Goal: Task Accomplishment & Management: Use online tool/utility

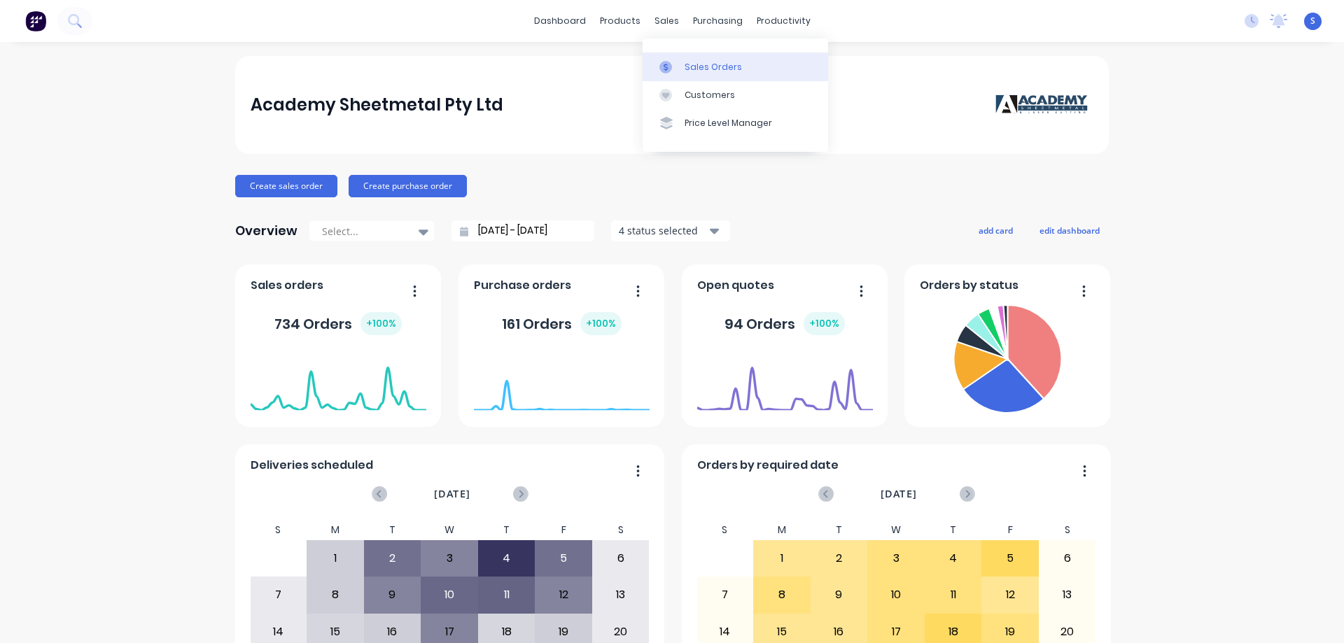
click at [702, 75] on link "Sales Orders" at bounding box center [736, 67] width 186 height 28
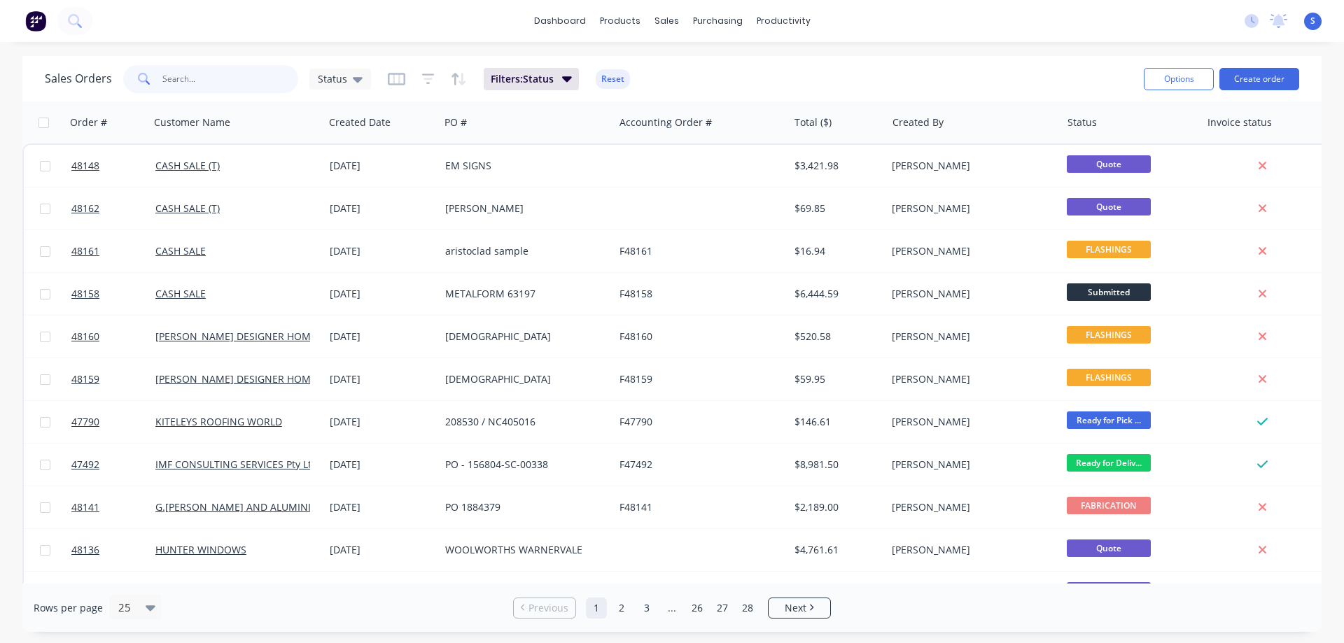
click at [223, 76] on input "text" at bounding box center [230, 79] width 137 height 28
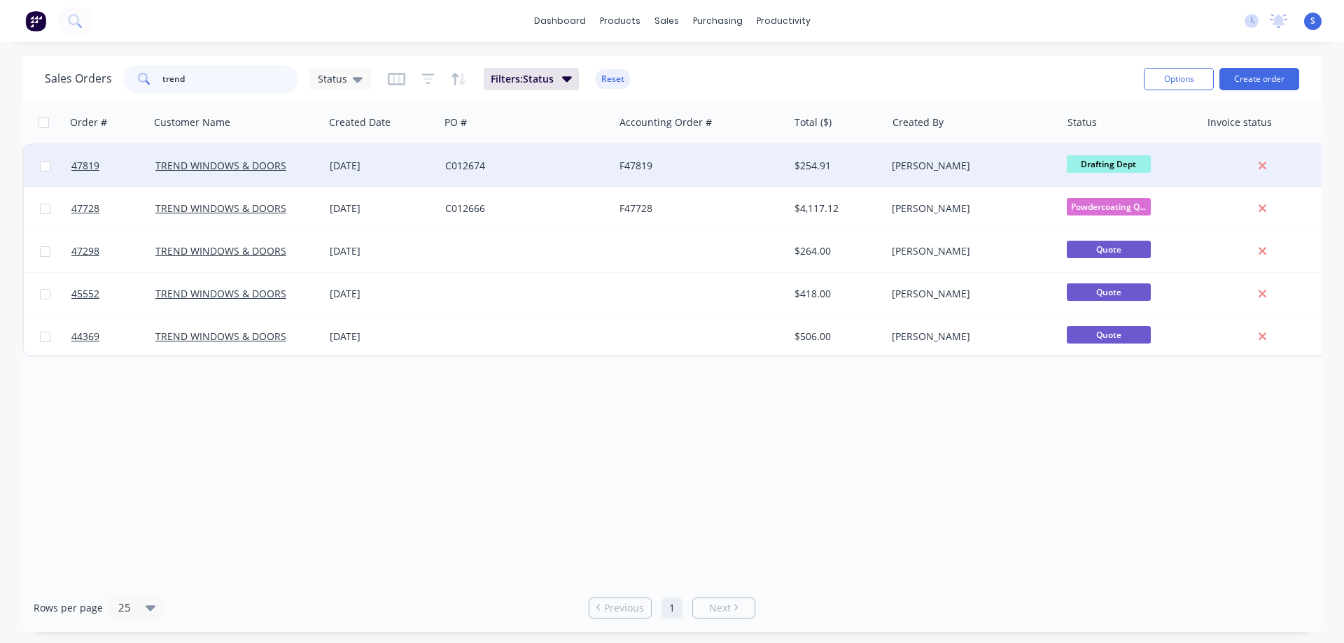
type input "trend"
click at [291, 169] on div "TREND WINDOWS & DOORS" at bounding box center [232, 166] width 155 height 14
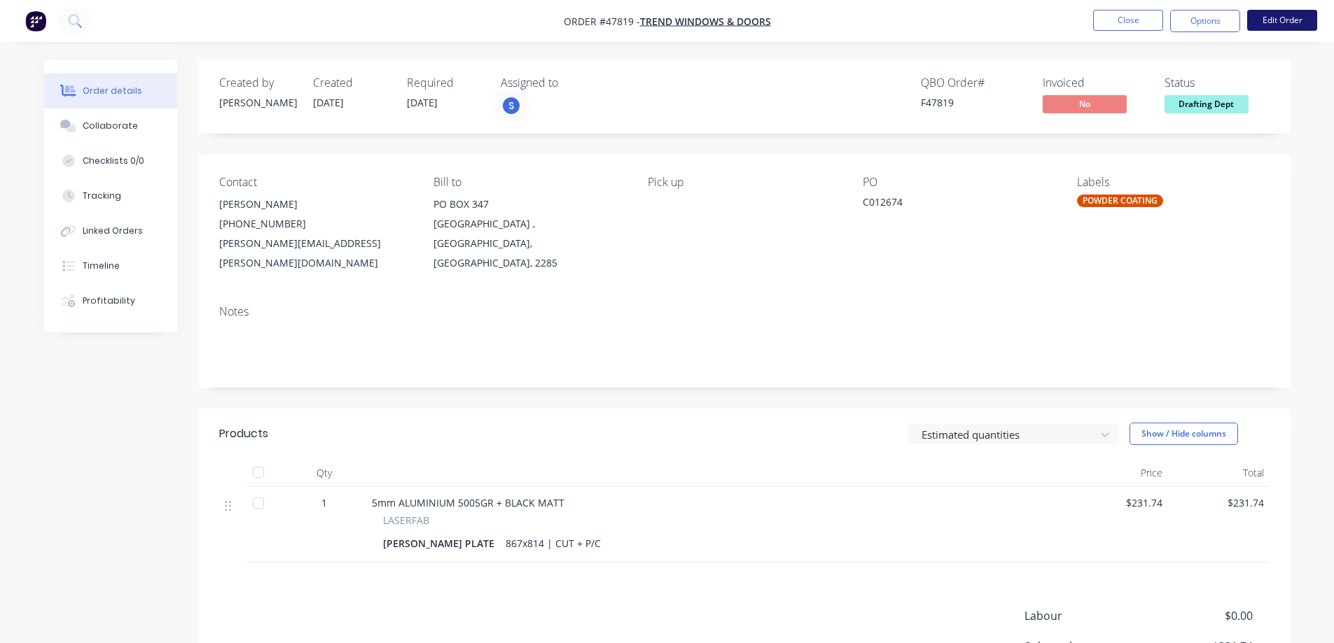
click at [1283, 18] on button "Edit Order" at bounding box center [1282, 20] width 70 height 21
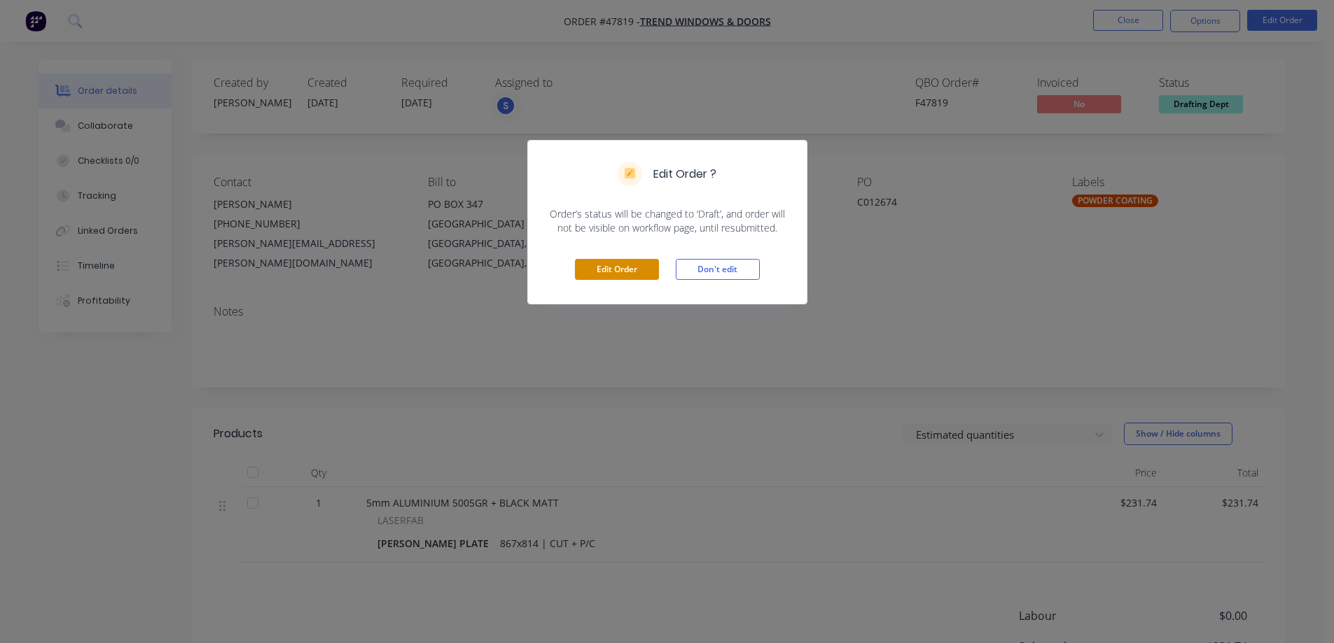
click at [634, 270] on button "Edit Order" at bounding box center [617, 269] width 84 height 21
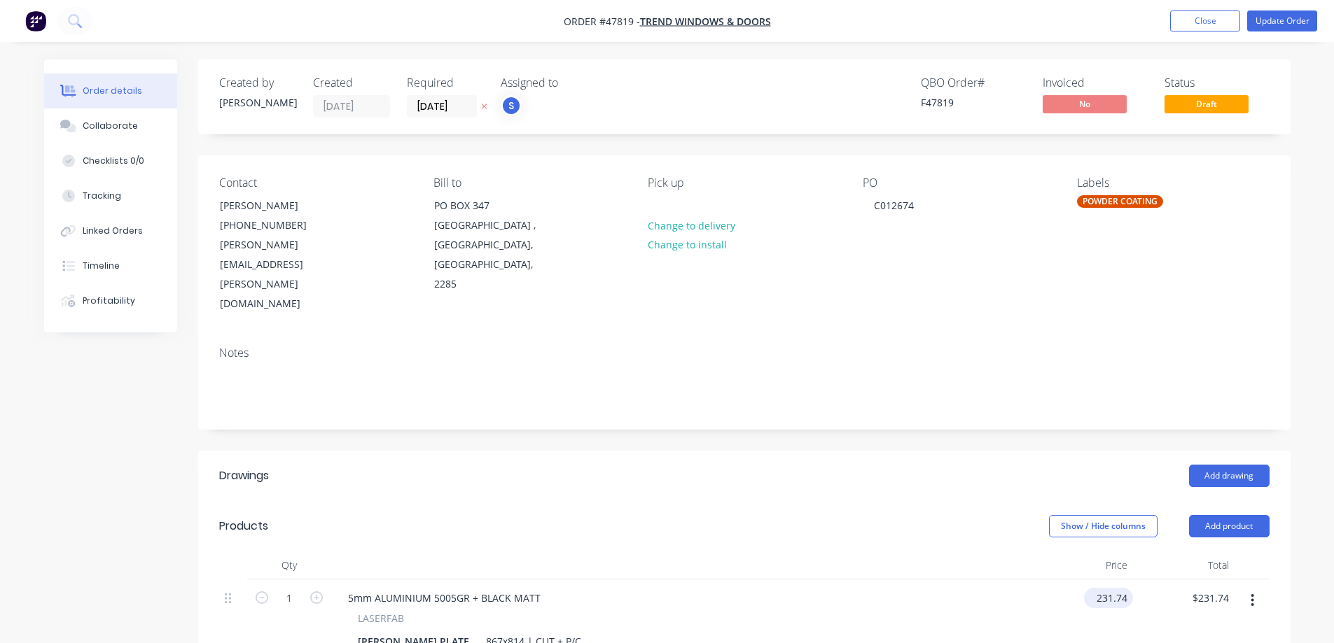
click at [1104, 588] on input "231.74" at bounding box center [1110, 598] width 43 height 20
click at [1104, 588] on input "231.74" at bounding box center [1114, 598] width 38 height 20
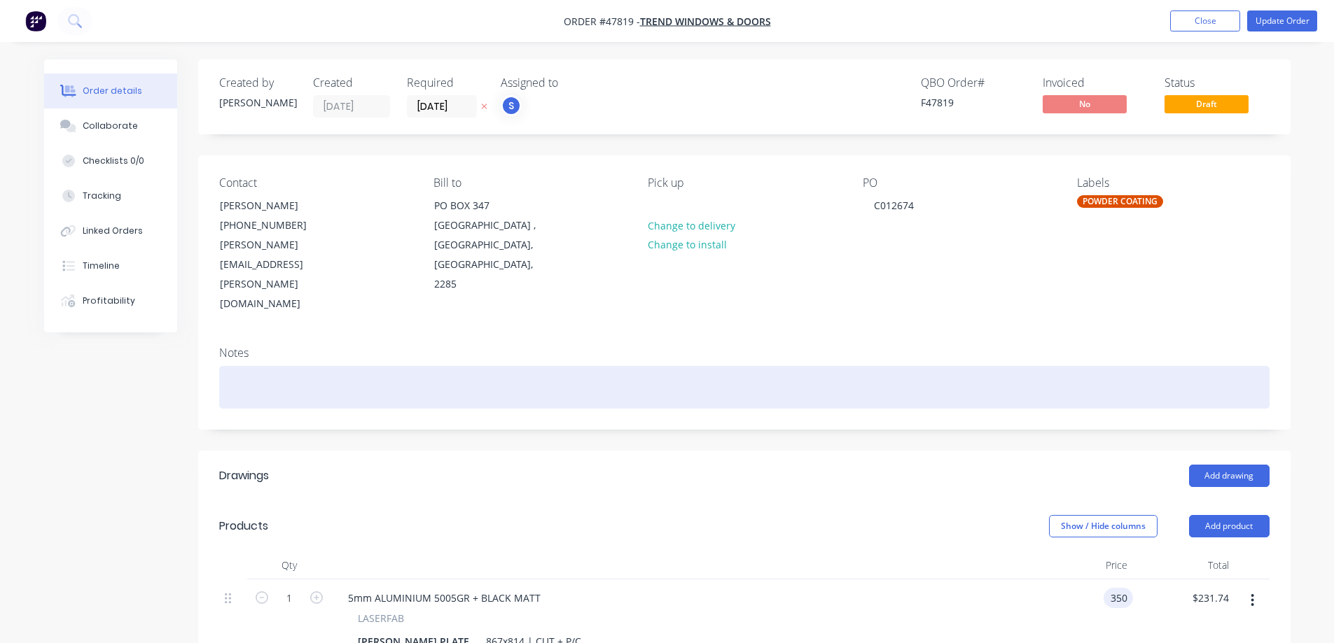
type input "$350.00"
click at [741, 366] on div at bounding box center [744, 387] width 1050 height 43
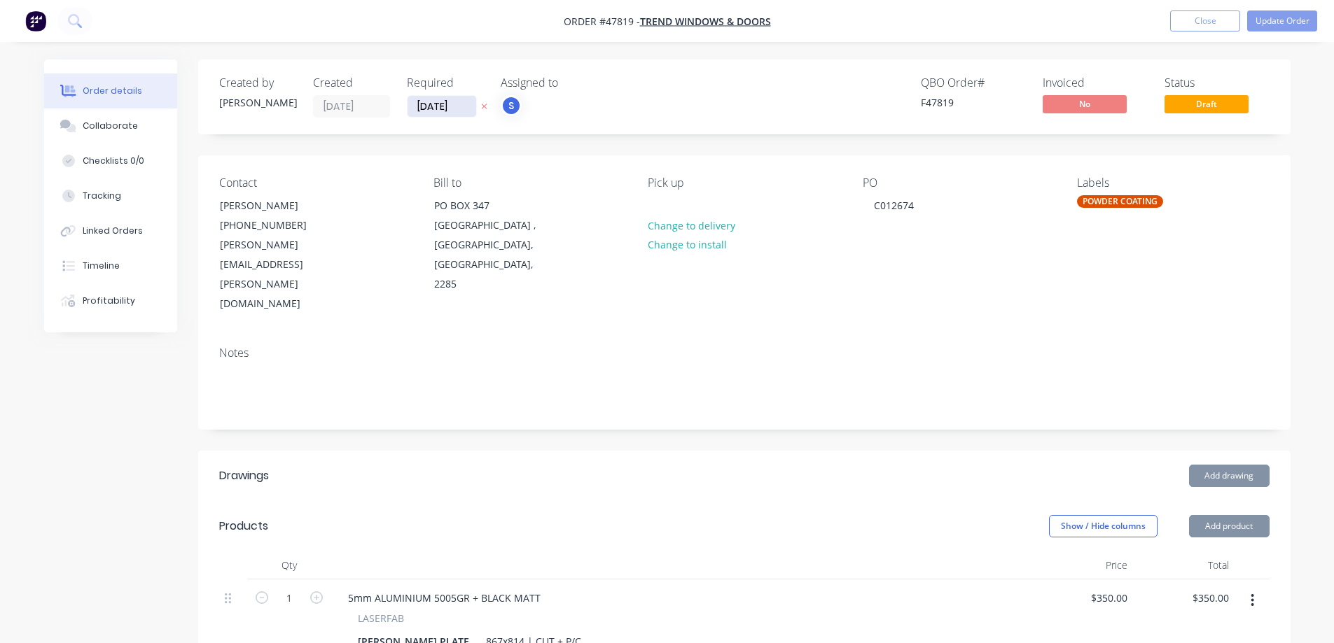
click at [463, 111] on input "[DATE]" at bounding box center [441, 106] width 69 height 21
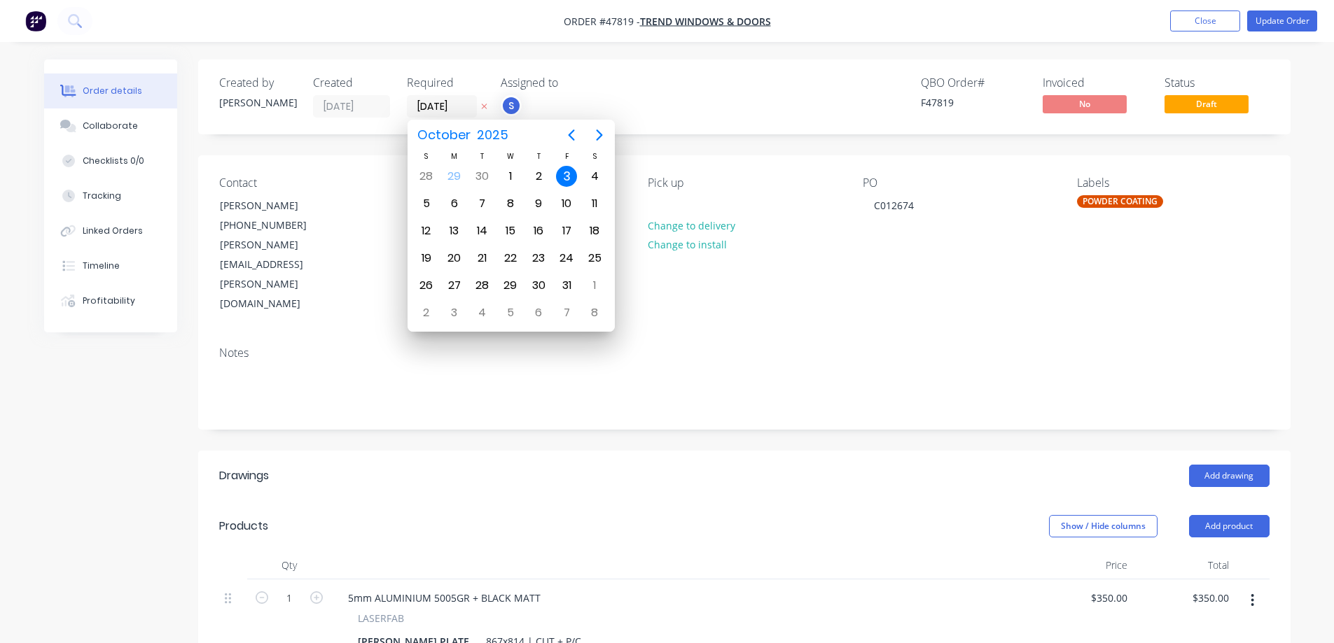
click at [96, 514] on div "Created by [PERSON_NAME] Created [DATE] Required [DATE] Assigned to S QBO Order…" at bounding box center [667, 546] width 1246 height 973
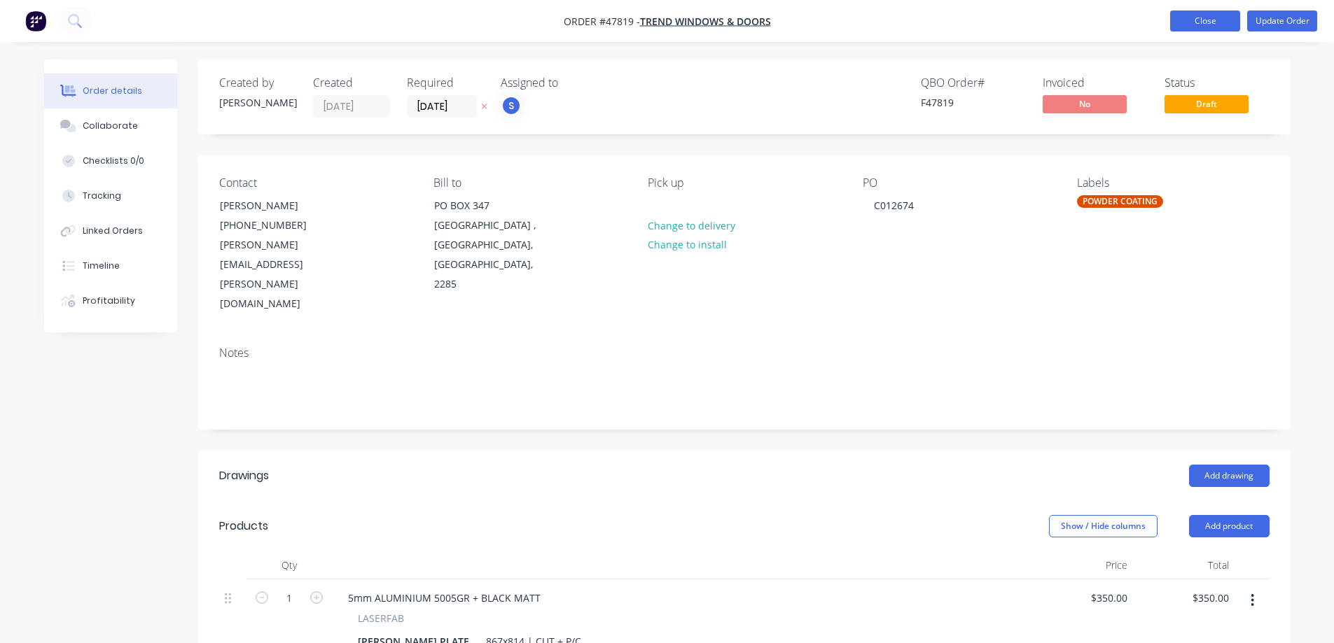
click at [1204, 13] on button "Close" at bounding box center [1205, 21] width 70 height 21
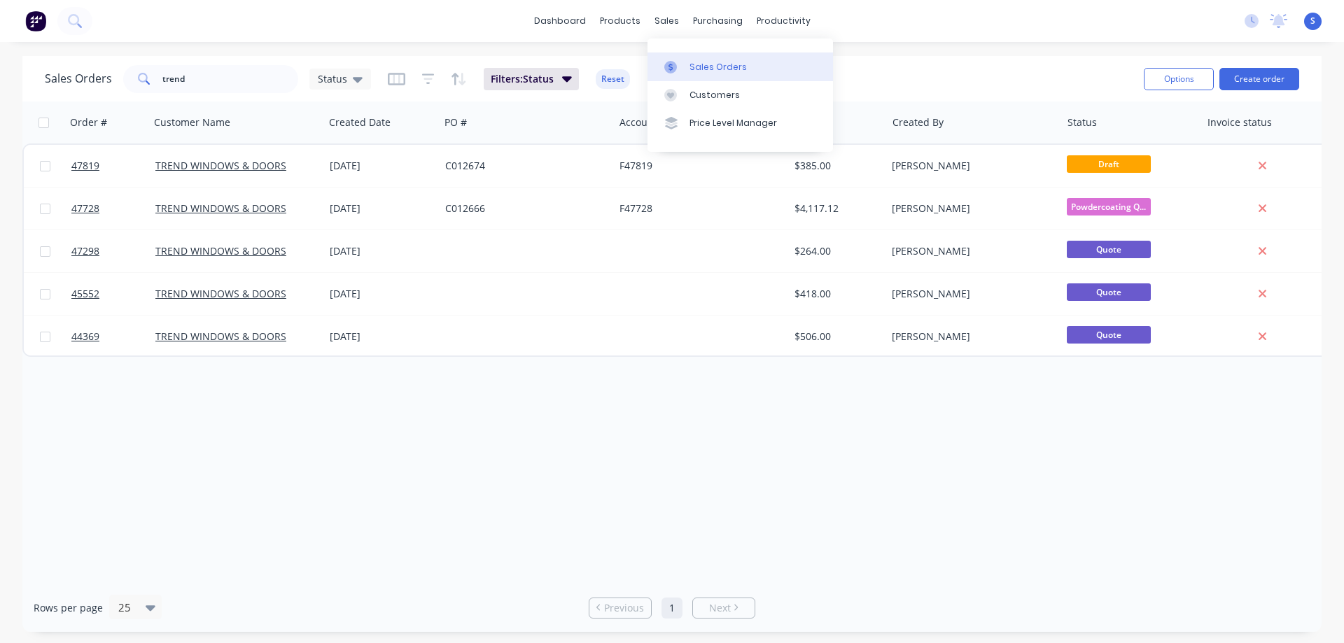
click at [685, 59] on link "Sales Orders" at bounding box center [741, 67] width 186 height 28
click at [204, 89] on input "trend" at bounding box center [230, 79] width 137 height 28
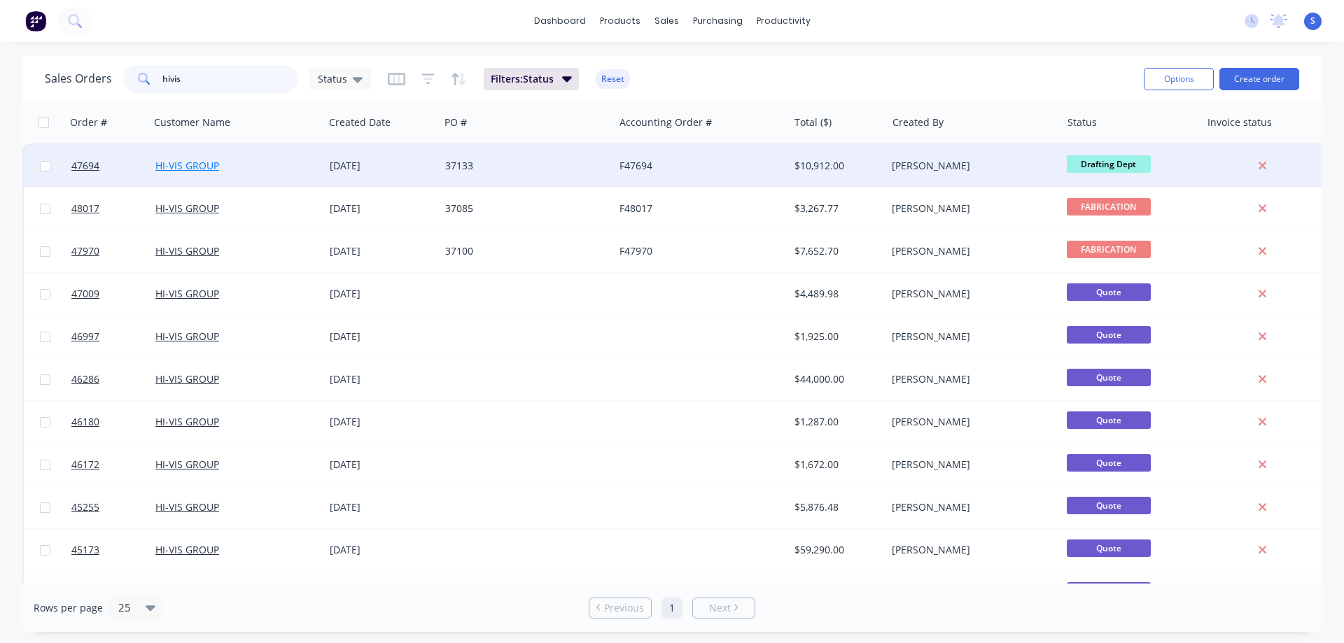
type input "hivis"
click at [212, 165] on link "HI-VIS GROUP" at bounding box center [187, 165] width 64 height 13
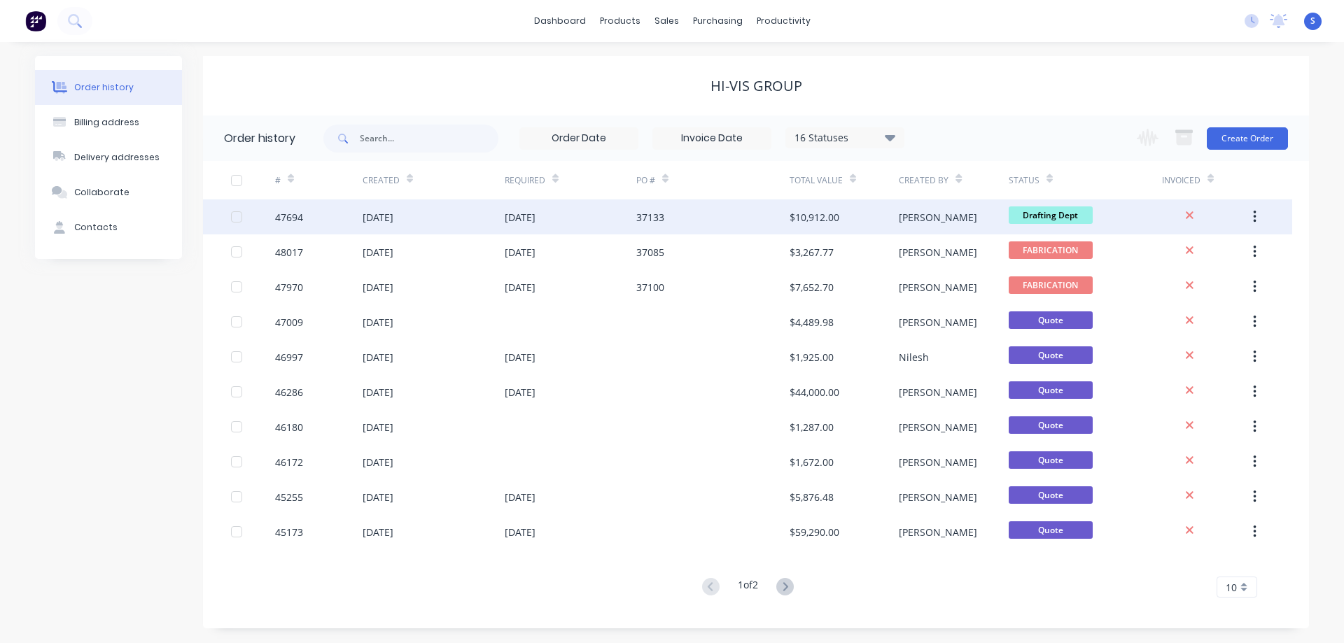
click at [803, 229] on div "$10,912.00" at bounding box center [844, 217] width 109 height 35
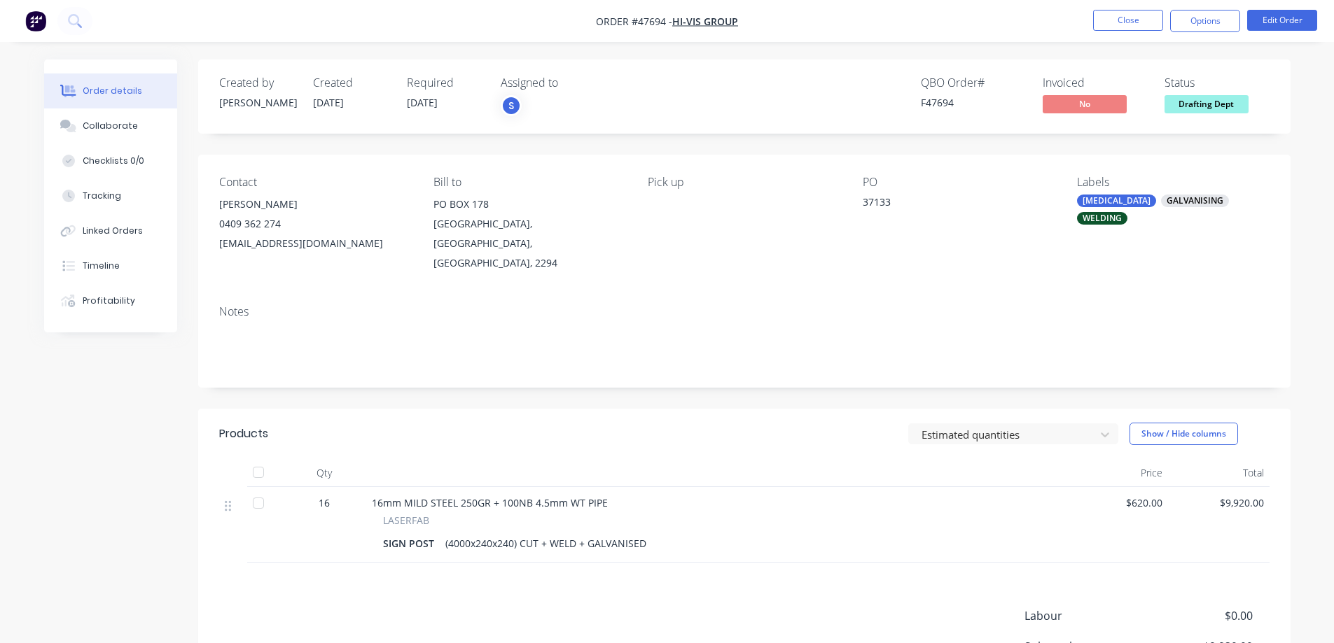
click at [105, 417] on div "Created by [PERSON_NAME] Created [DATE] Required [DATE] Assigned to S QBO Order…" at bounding box center [667, 421] width 1246 height 722
click at [1106, 20] on button "Close" at bounding box center [1128, 20] width 70 height 21
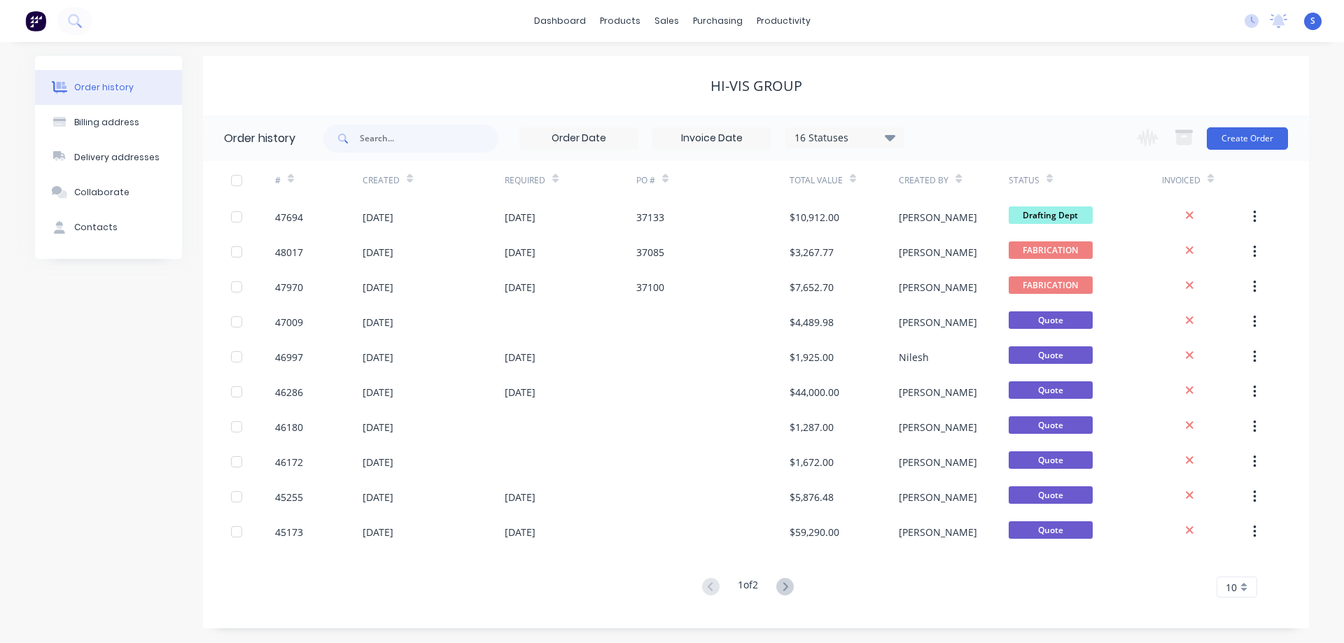
click at [879, 137] on div "16 Statuses" at bounding box center [845, 137] width 118 height 15
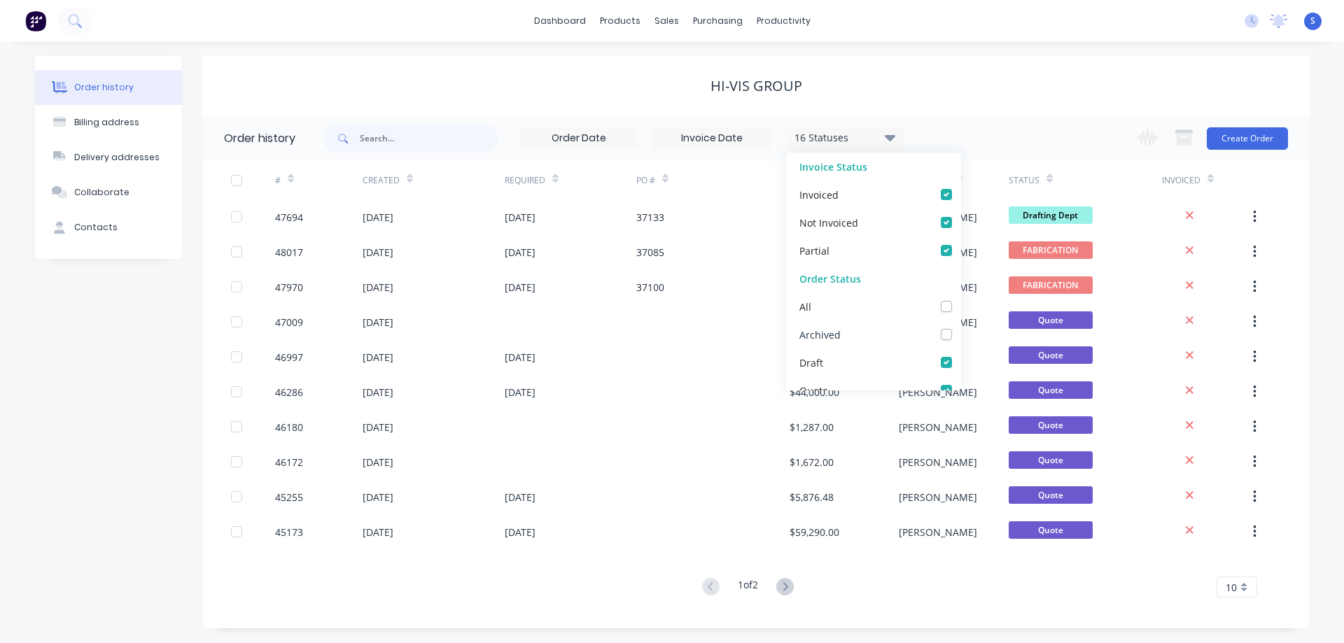
click at [961, 327] on label at bounding box center [961, 327] width 0 height 0
click at [961, 335] on input "checkbox" at bounding box center [966, 333] width 11 height 13
checkbox input "true"
click at [1005, 94] on div "HI-VIS GROUP" at bounding box center [756, 86] width 1106 height 17
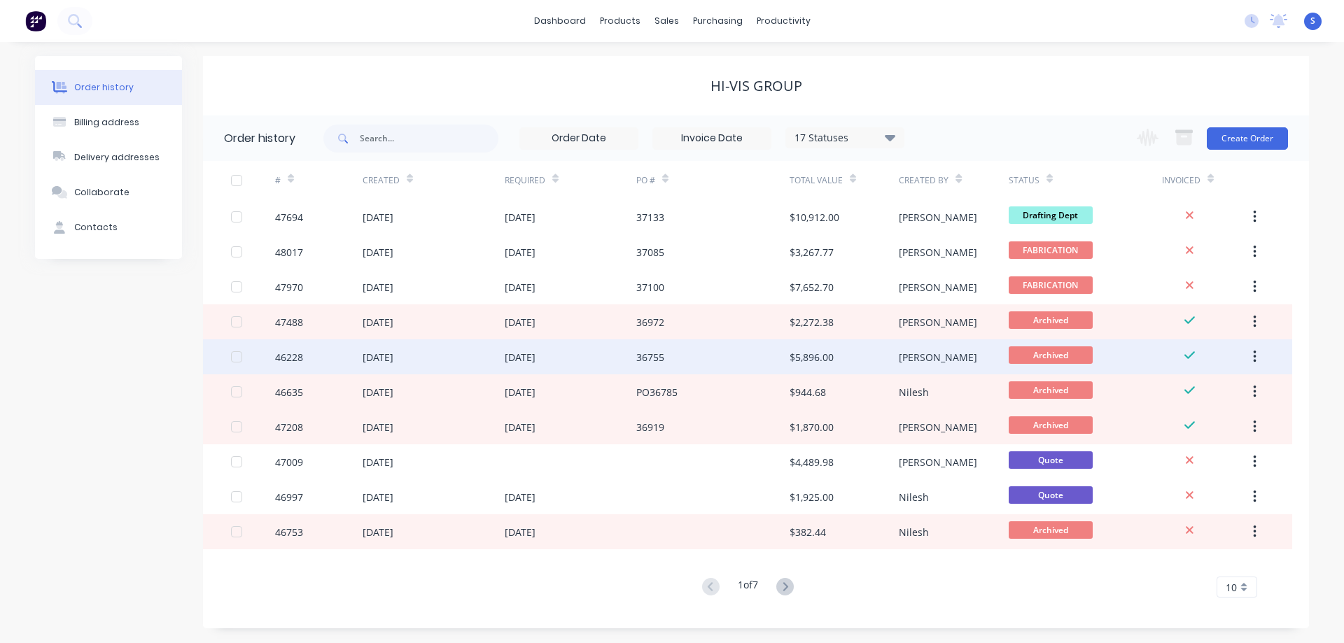
click at [538, 367] on div "[DATE]" at bounding box center [571, 357] width 132 height 35
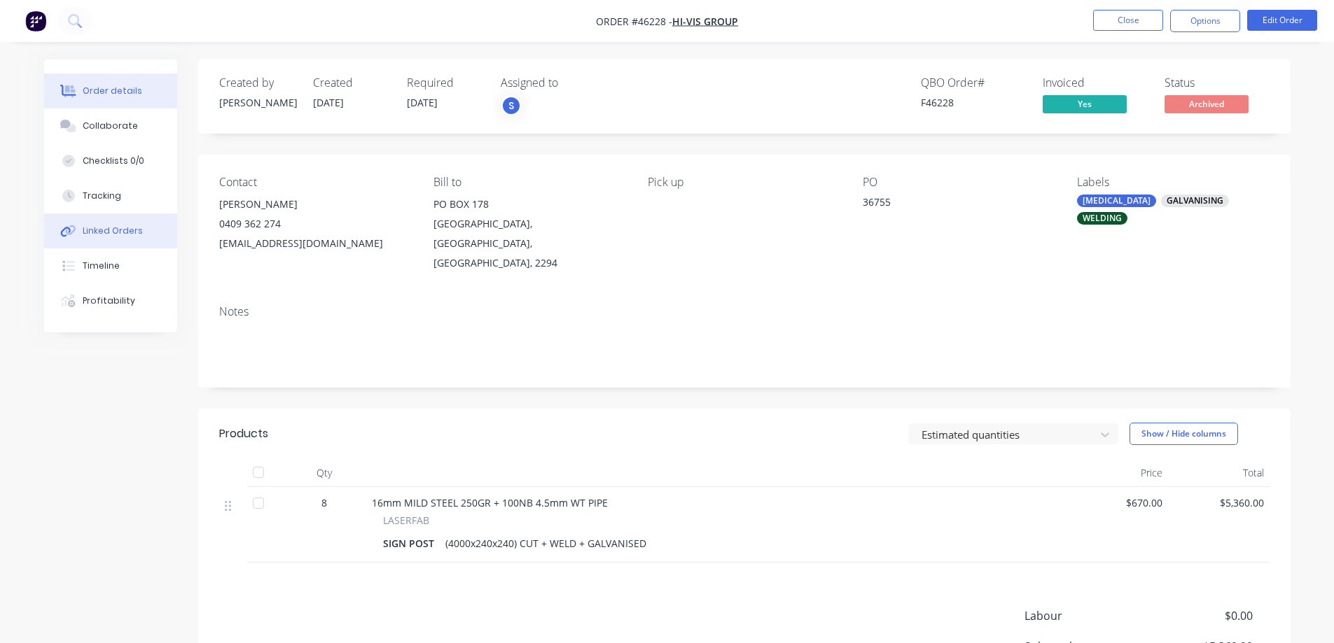
click at [111, 234] on div "Linked Orders" at bounding box center [113, 231] width 60 height 13
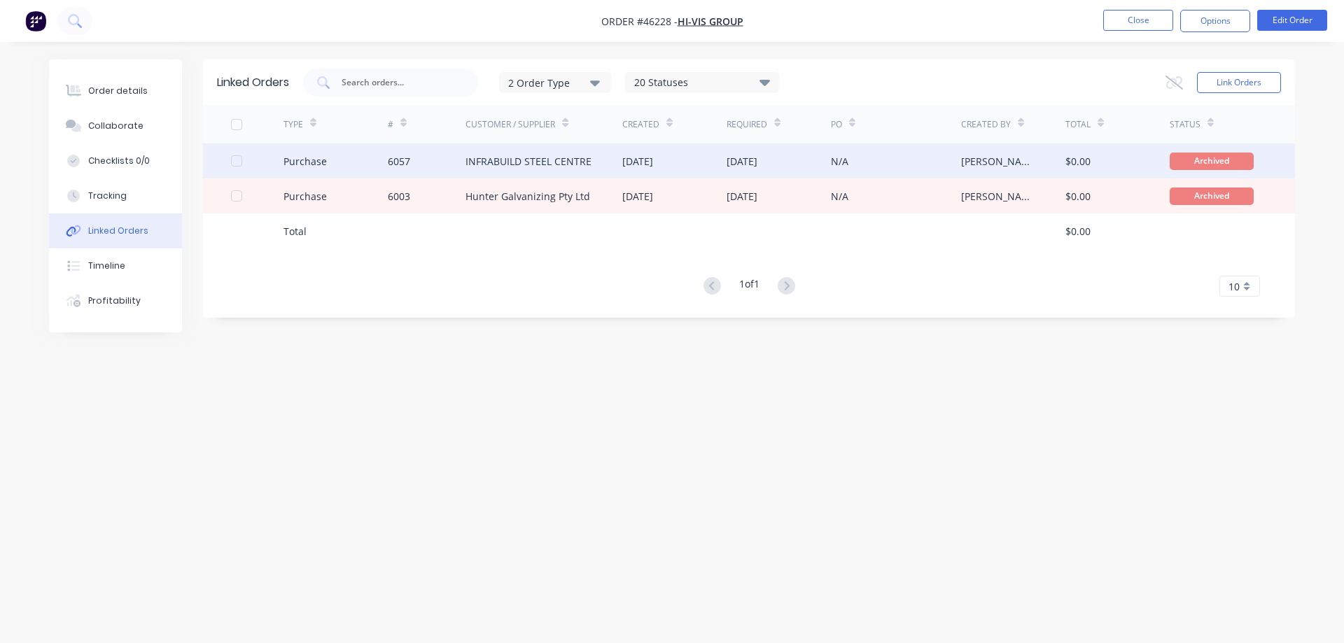
click at [584, 162] on div "INFRABUILD STEEL CENTRE" at bounding box center [529, 161] width 126 height 15
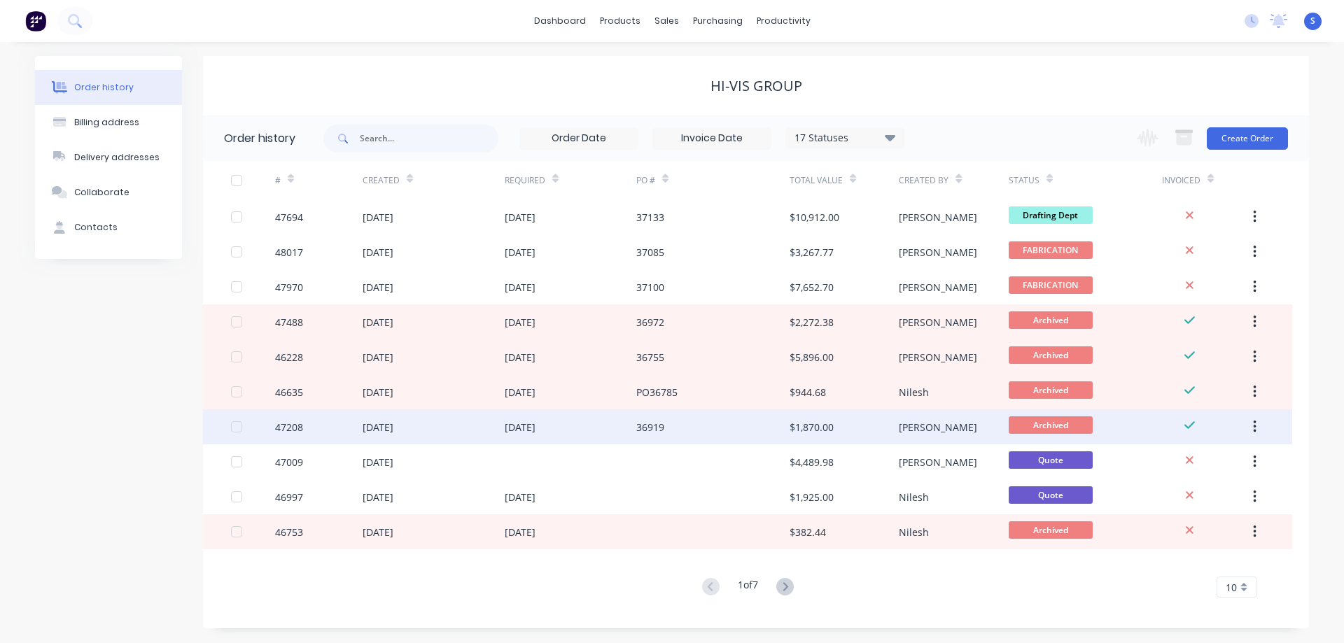
click at [809, 428] on div "$1,870.00" at bounding box center [812, 427] width 44 height 15
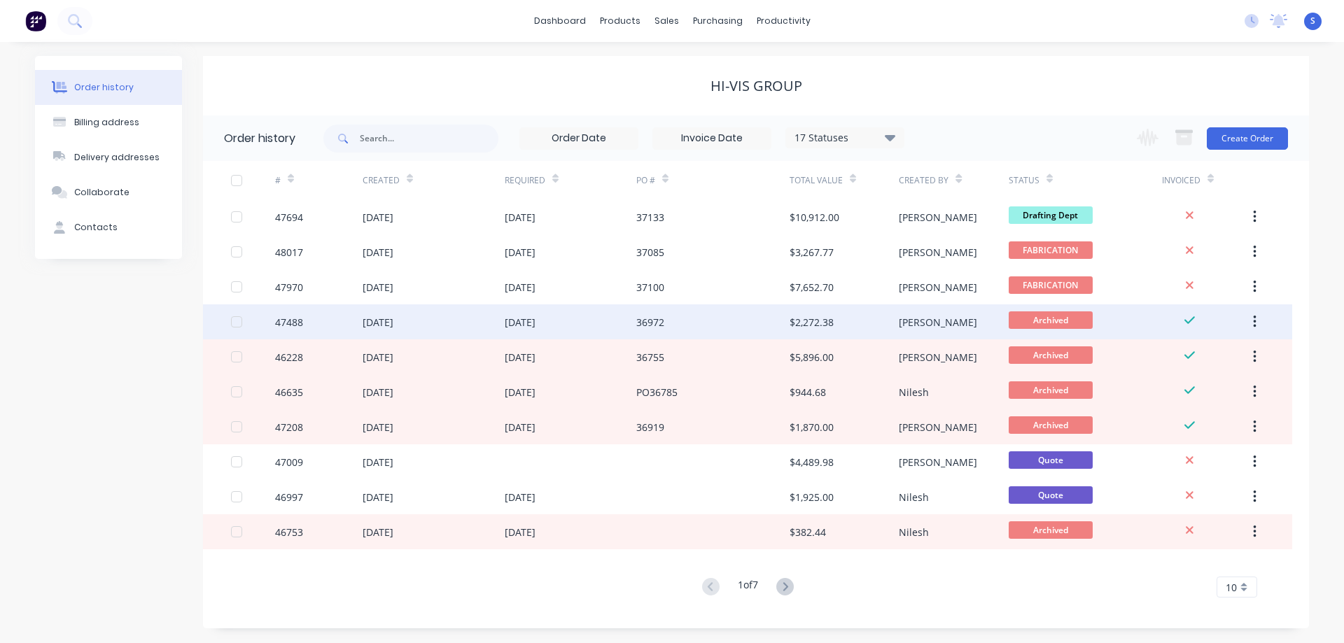
click at [632, 328] on div "[DATE]" at bounding box center [571, 322] width 132 height 35
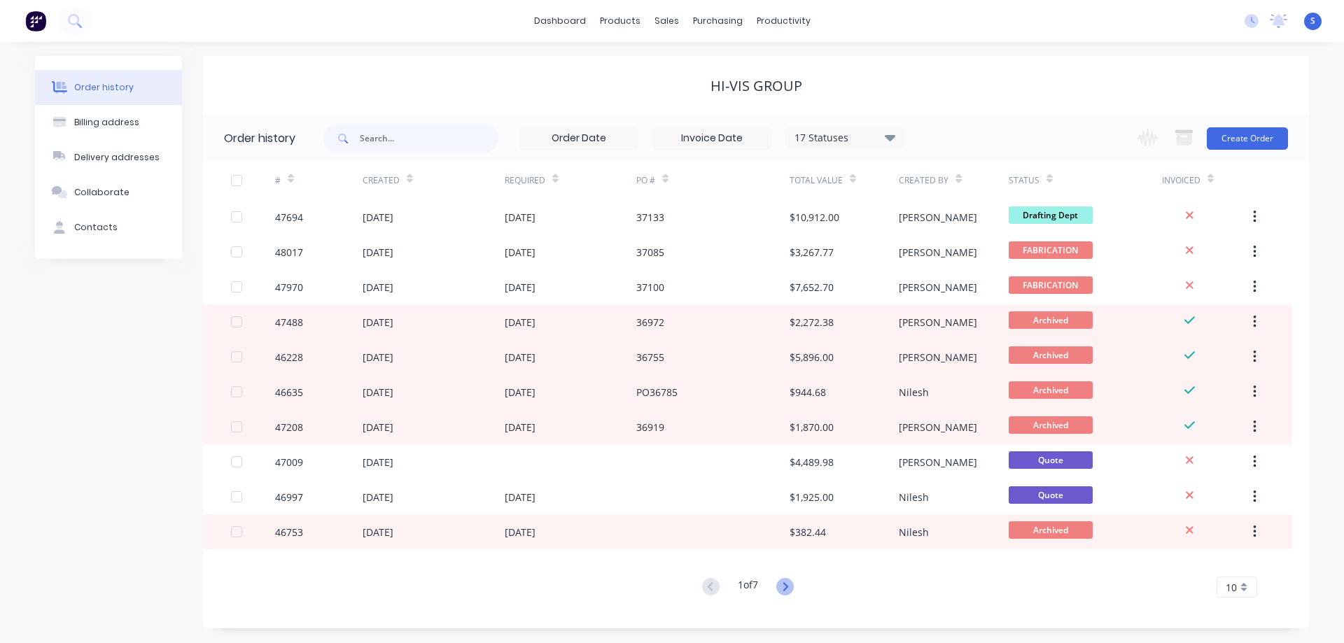
click at [791, 594] on icon at bounding box center [785, 587] width 18 height 18
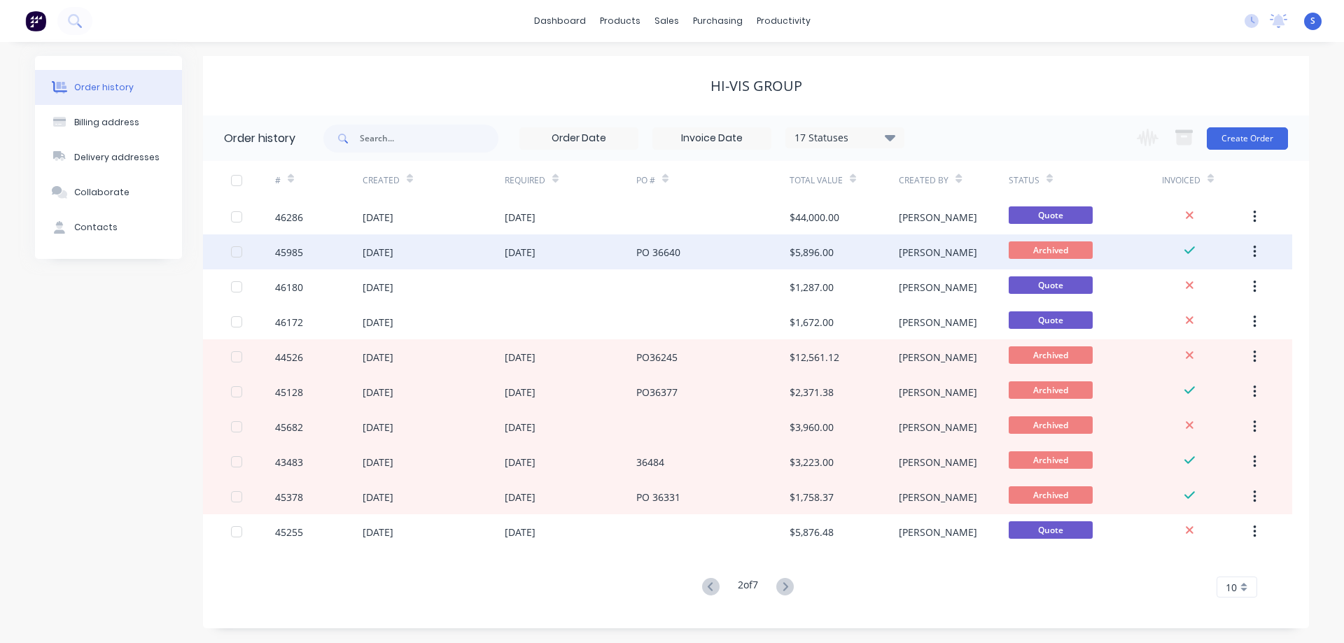
click at [727, 250] on div "PO 36640" at bounding box center [712, 252] width 153 height 35
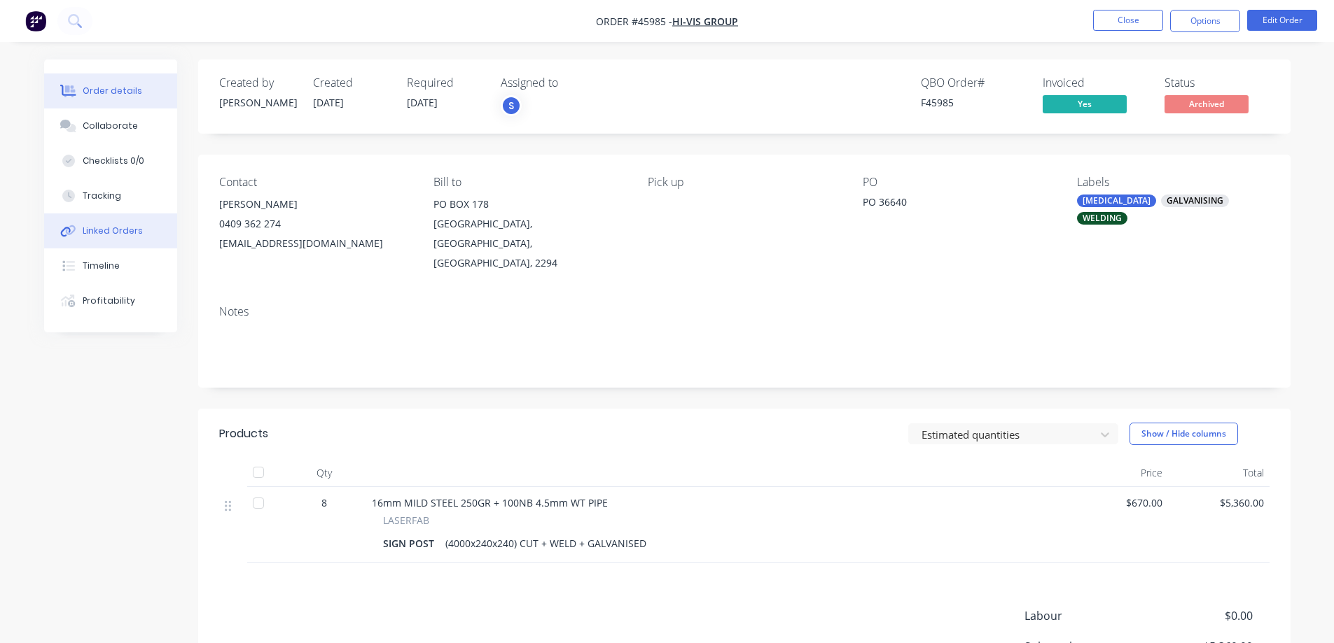
click at [101, 238] on button "Linked Orders" at bounding box center [110, 231] width 133 height 35
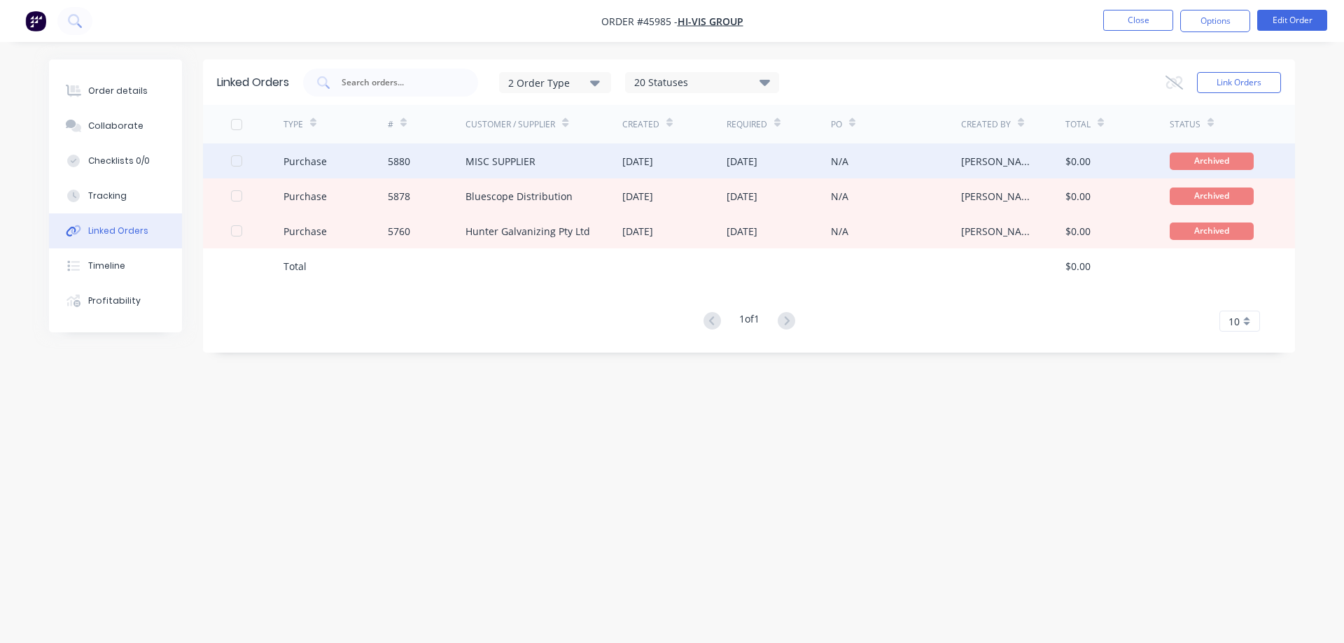
click at [564, 166] on div "MISC SUPPLIER" at bounding box center [544, 161] width 157 height 35
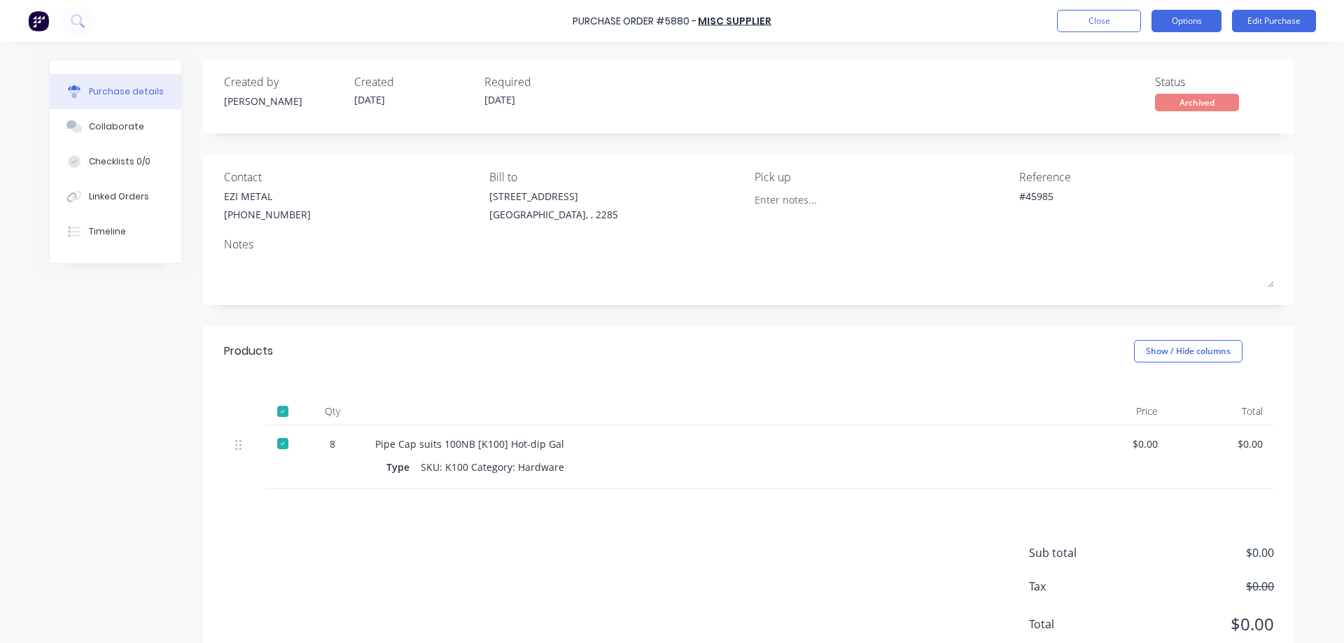
click at [1196, 24] on button "Options" at bounding box center [1187, 21] width 70 height 22
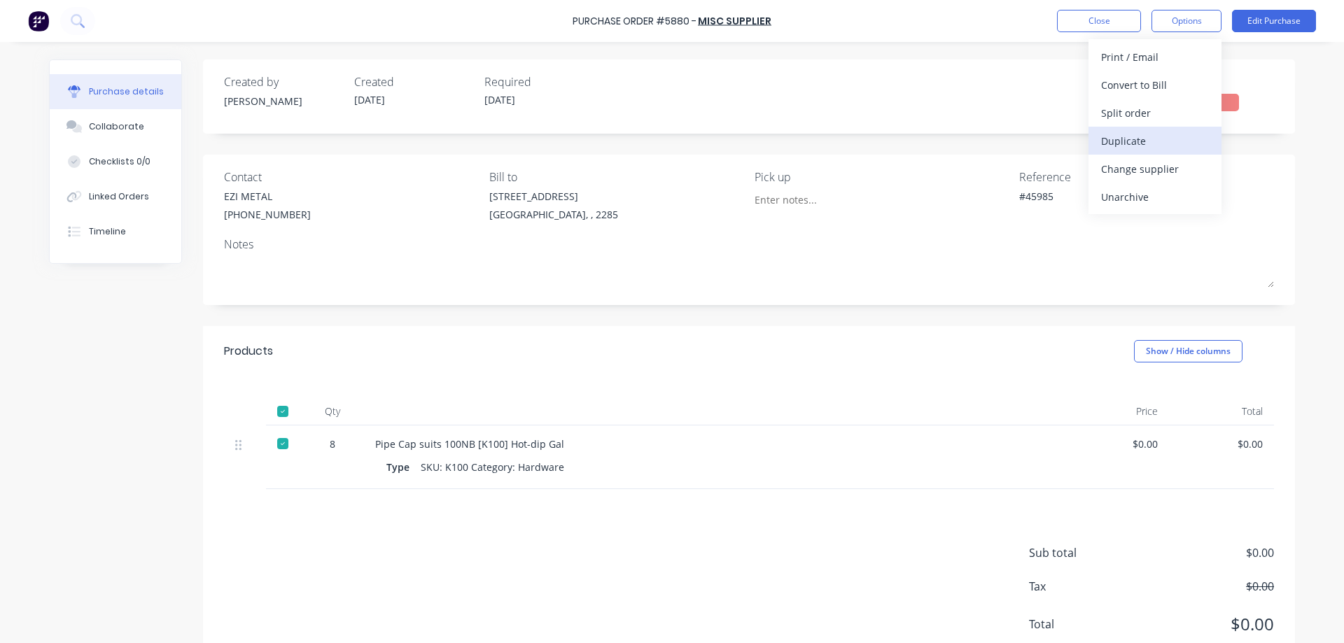
click at [1136, 141] on div "Duplicate" at bounding box center [1155, 141] width 108 height 20
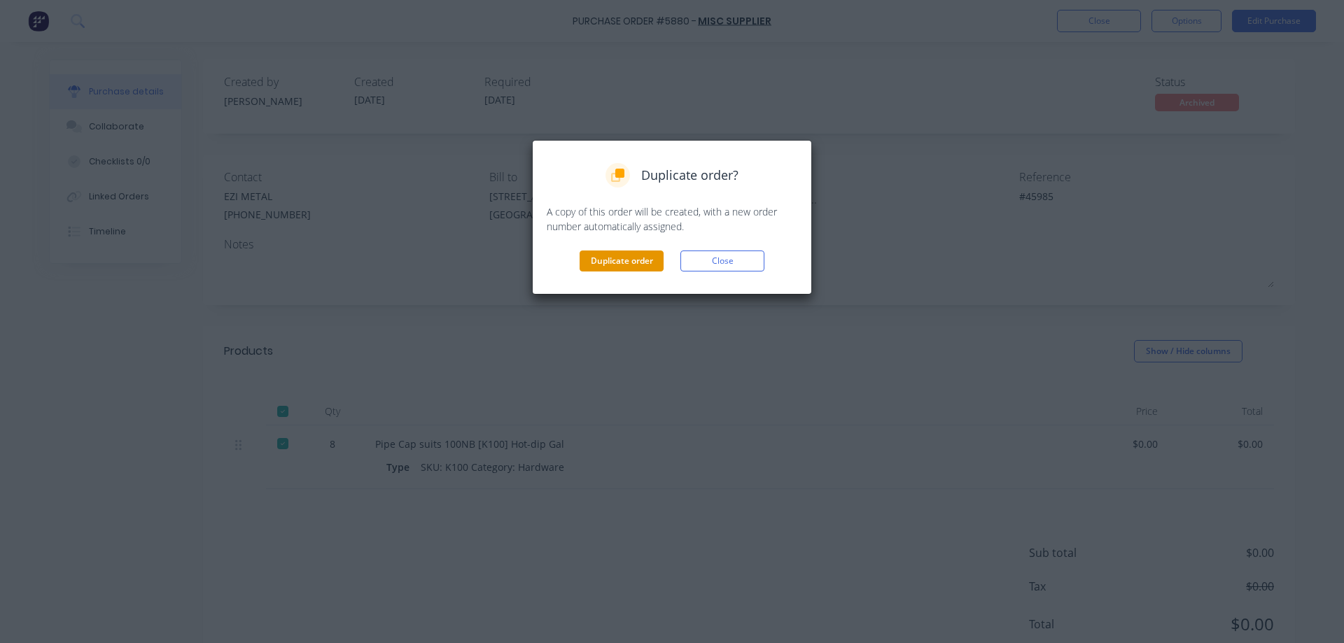
click at [636, 260] on button "Duplicate order" at bounding box center [622, 261] width 84 height 21
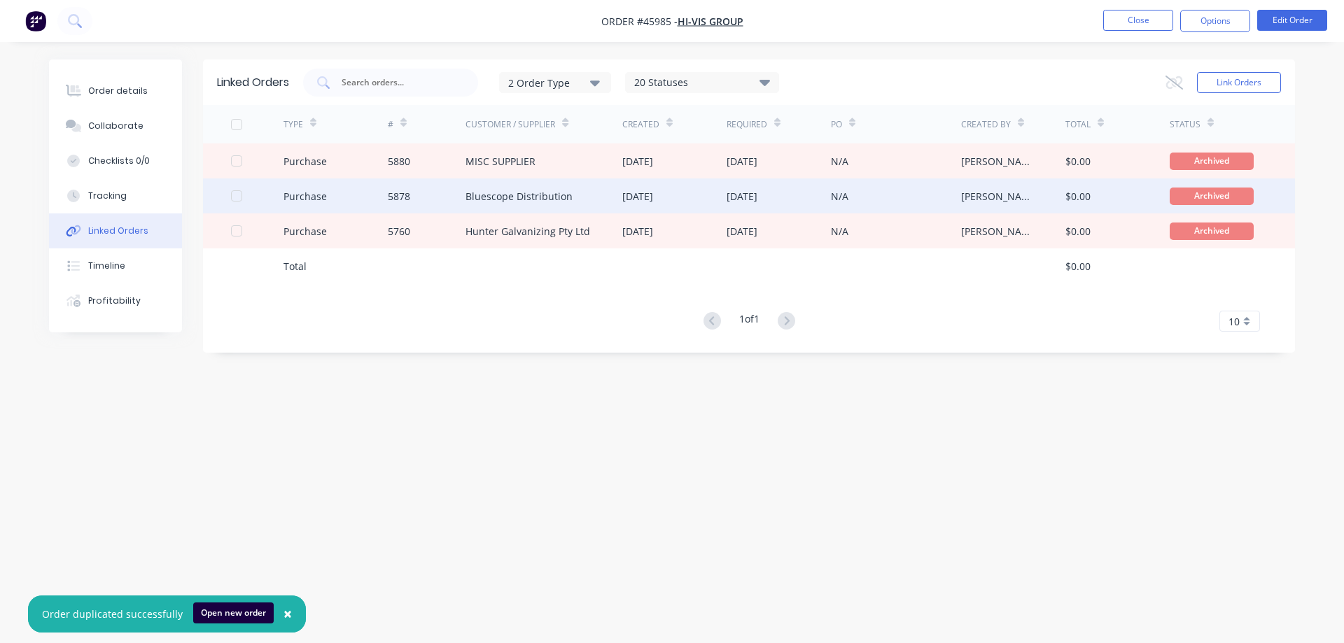
click at [598, 208] on div "Bluescope Distribution" at bounding box center [544, 196] width 157 height 35
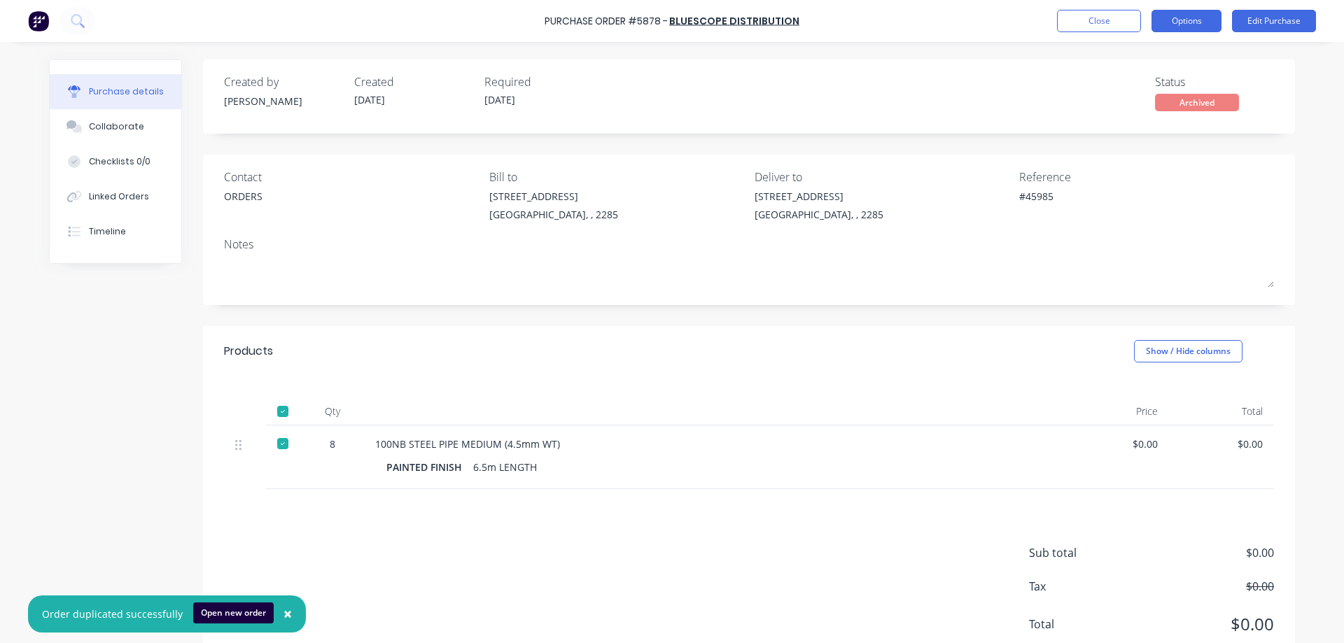
click at [1197, 19] on button "Options" at bounding box center [1187, 21] width 70 height 22
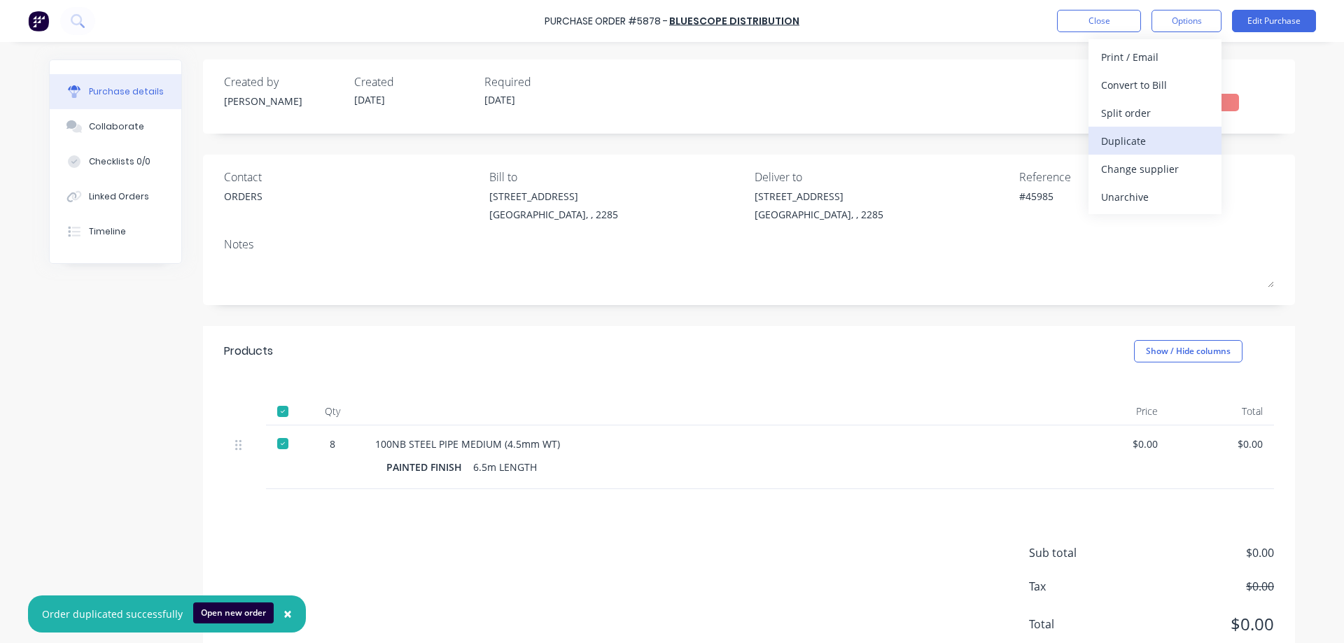
click at [1133, 151] on div "Duplicate" at bounding box center [1155, 141] width 108 height 20
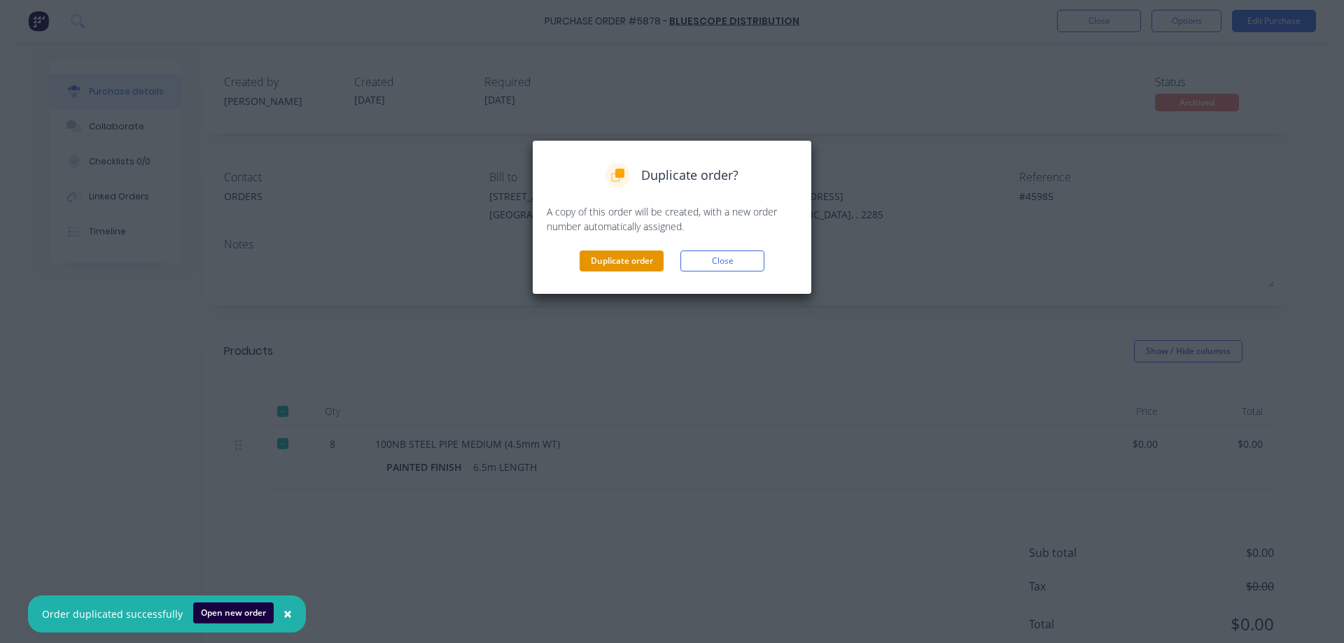
click at [619, 257] on button "Duplicate order" at bounding box center [622, 261] width 84 height 21
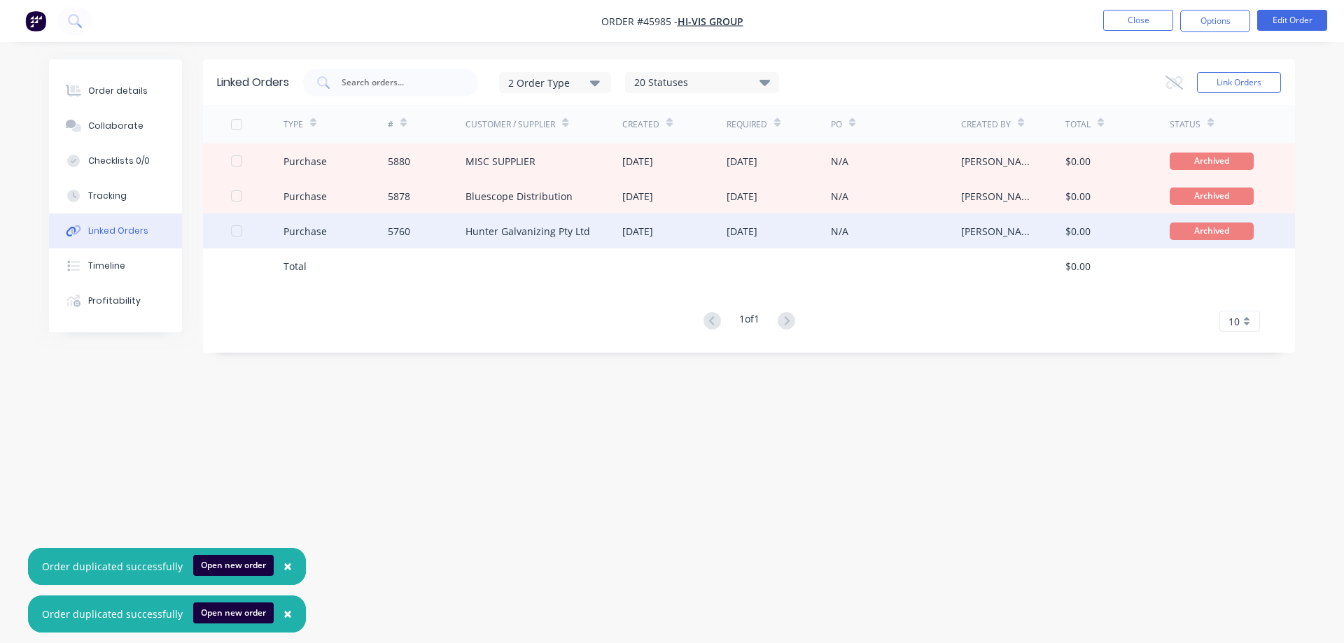
click at [564, 231] on div "Hunter Galvanizing Pty Ltd" at bounding box center [528, 231] width 125 height 15
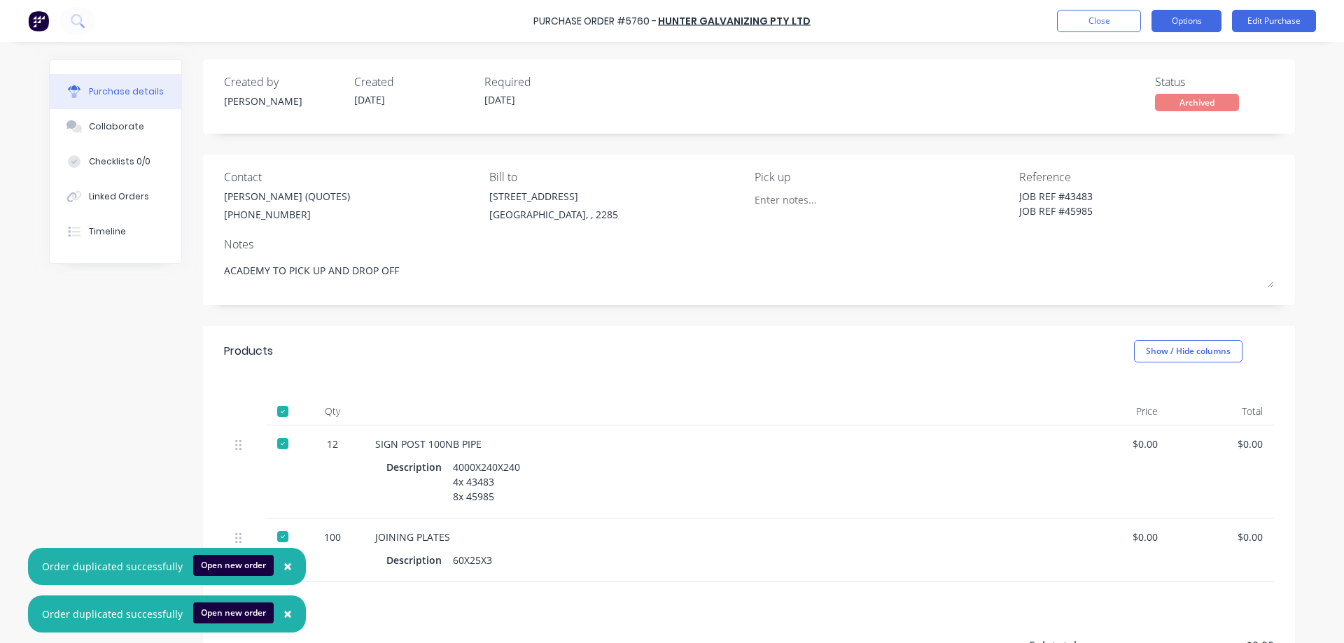
click at [1178, 11] on button "Options" at bounding box center [1187, 21] width 70 height 22
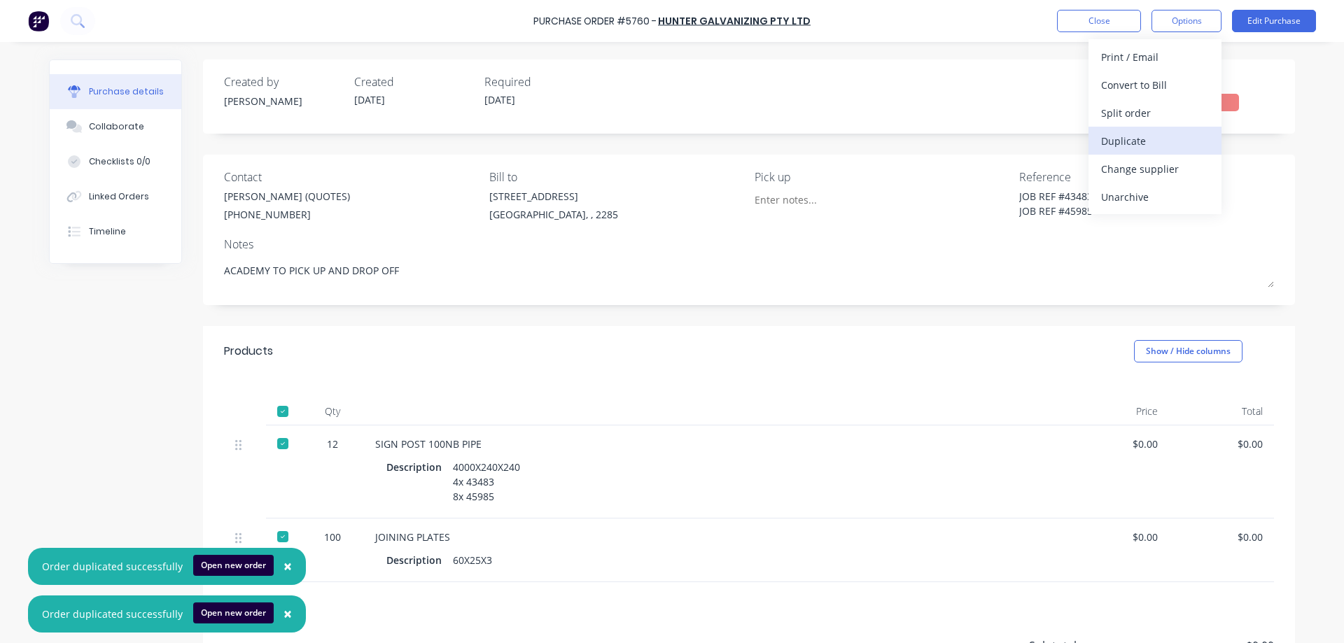
click at [1132, 141] on div "Duplicate" at bounding box center [1155, 141] width 108 height 20
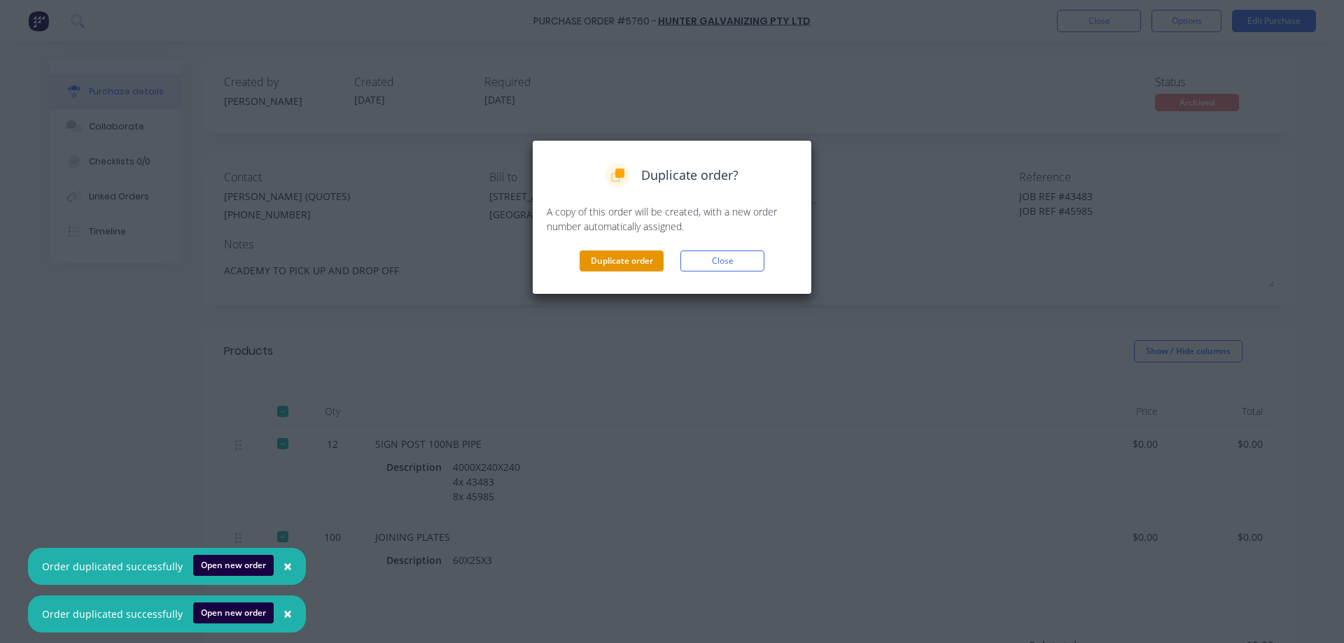
click at [629, 262] on button "Duplicate order" at bounding box center [622, 261] width 84 height 21
type textarea "x"
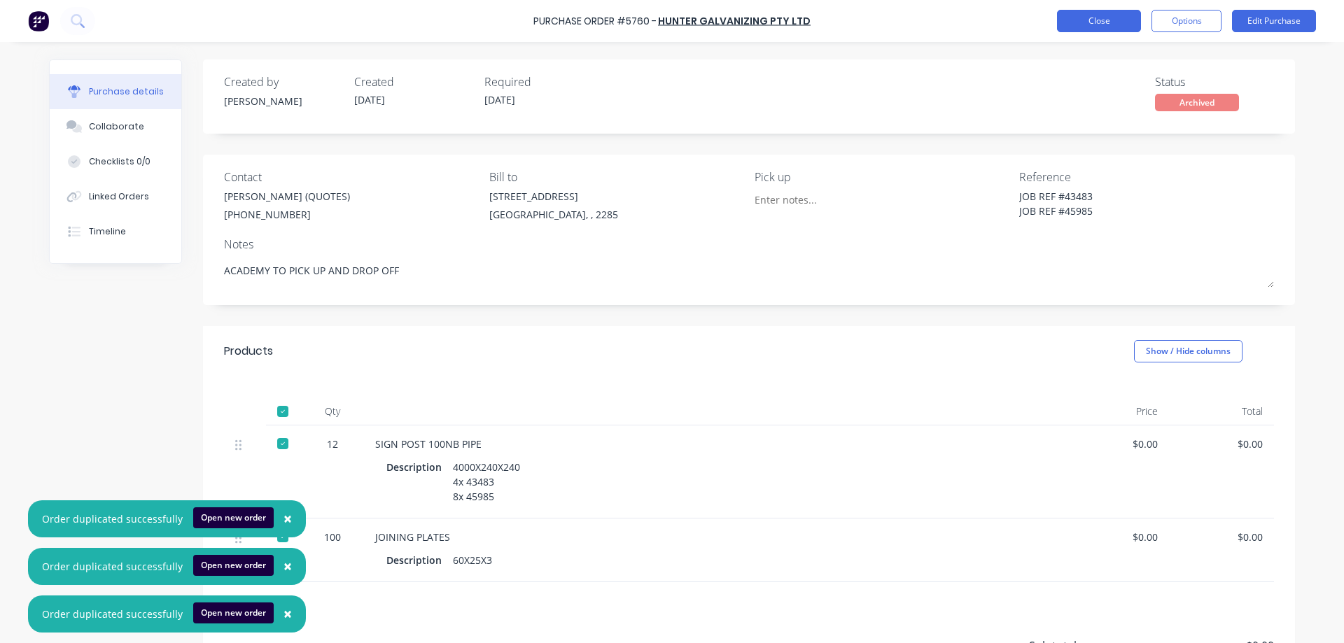
click at [1112, 18] on button "Close" at bounding box center [1099, 21] width 84 height 22
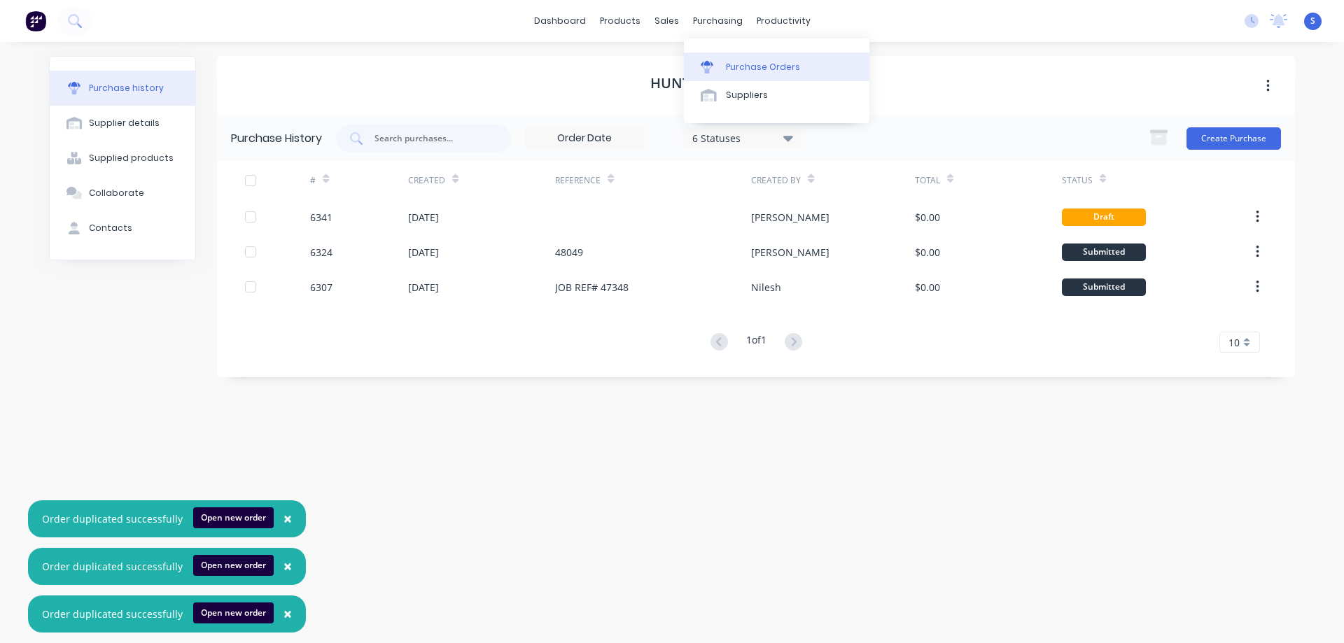
click at [764, 67] on div "Purchase Orders" at bounding box center [763, 67] width 74 height 13
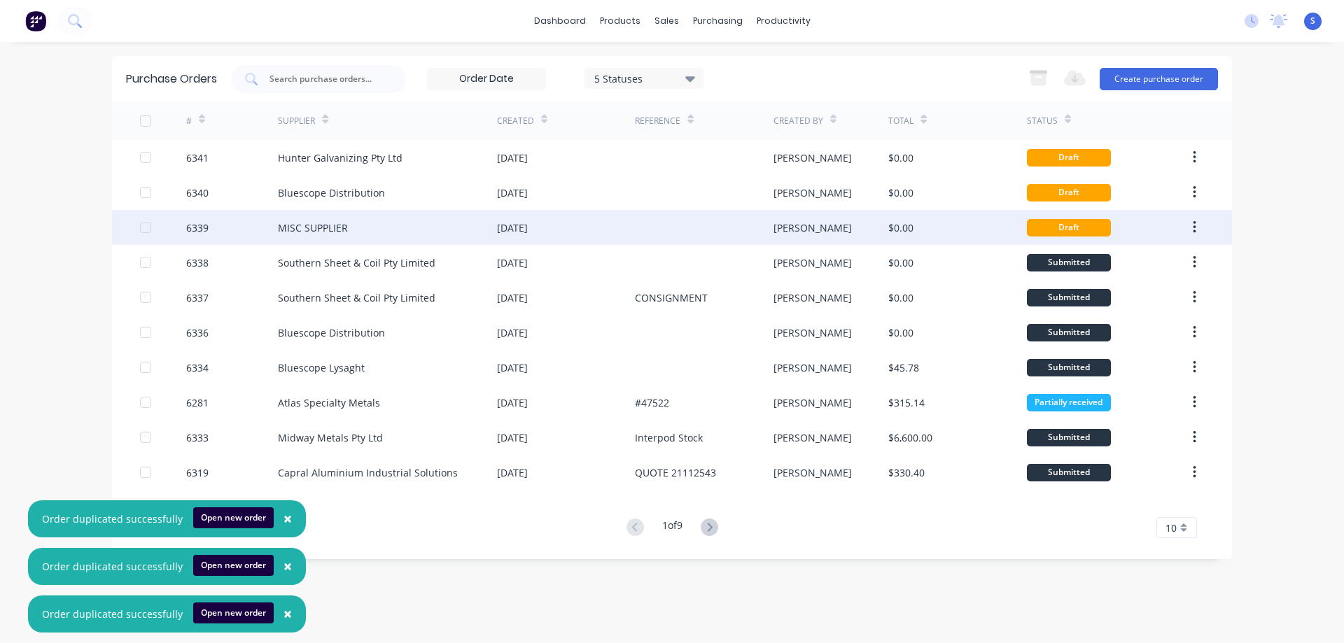
click at [622, 221] on div "[DATE]" at bounding box center [566, 227] width 138 height 35
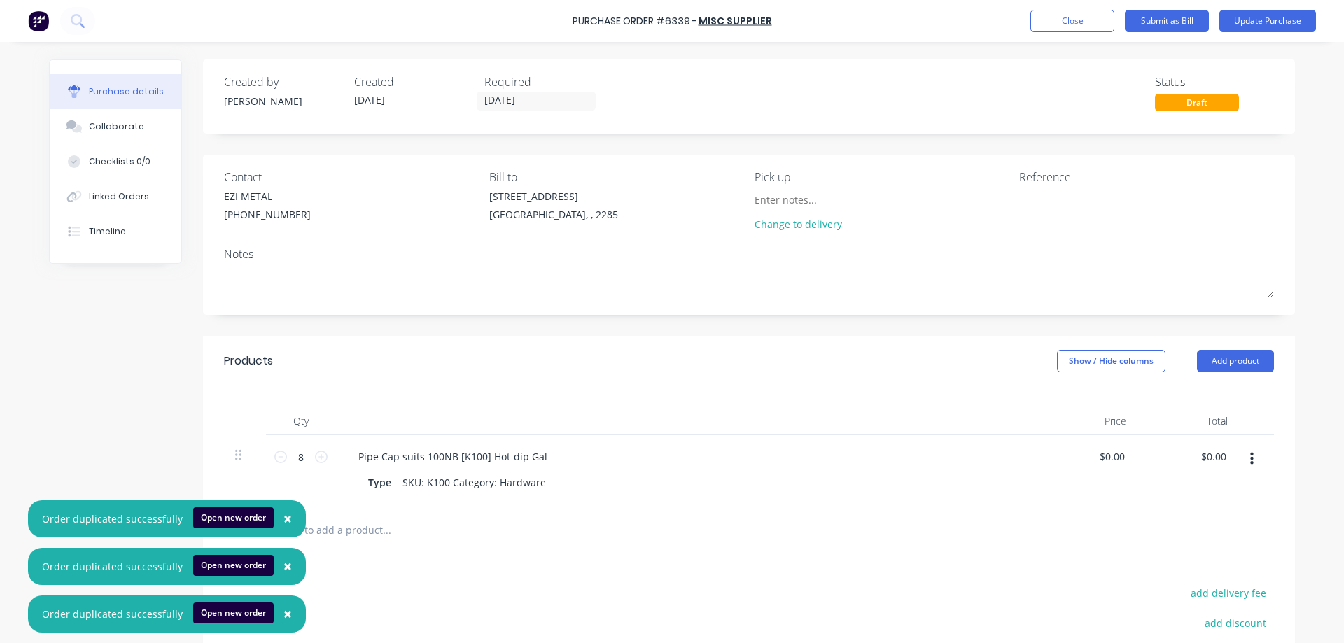
click at [284, 614] on span "×" at bounding box center [288, 614] width 8 height 20
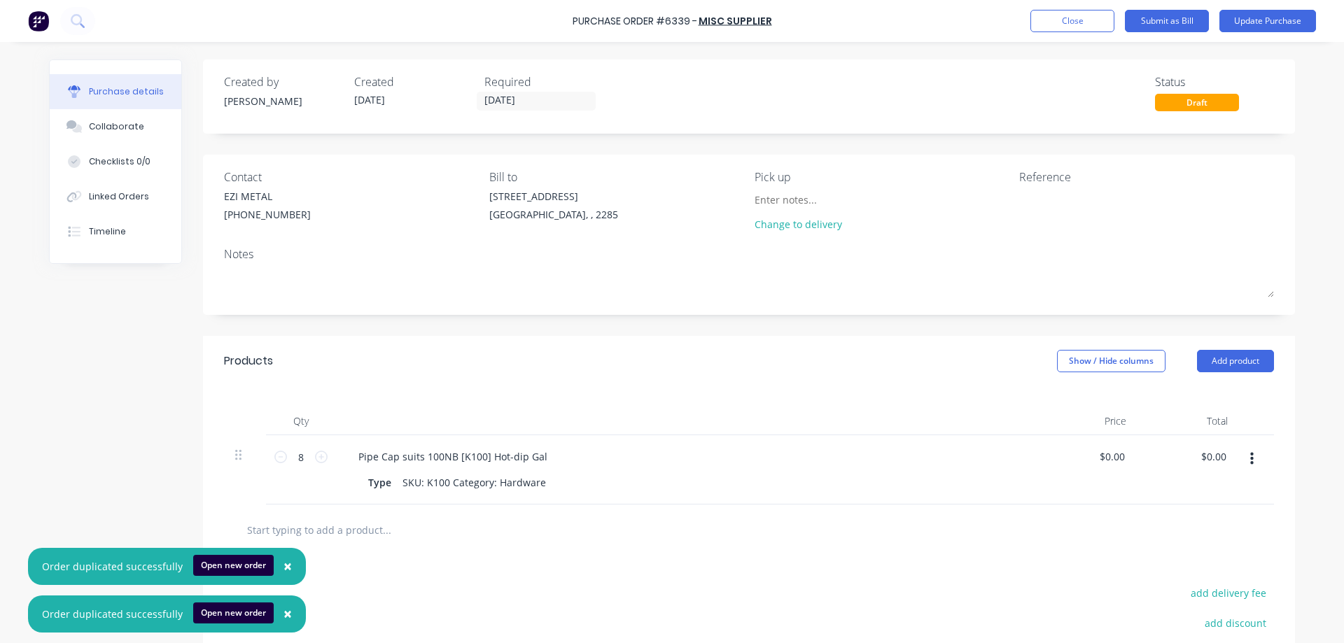
click at [284, 614] on span "×" at bounding box center [288, 614] width 8 height 20
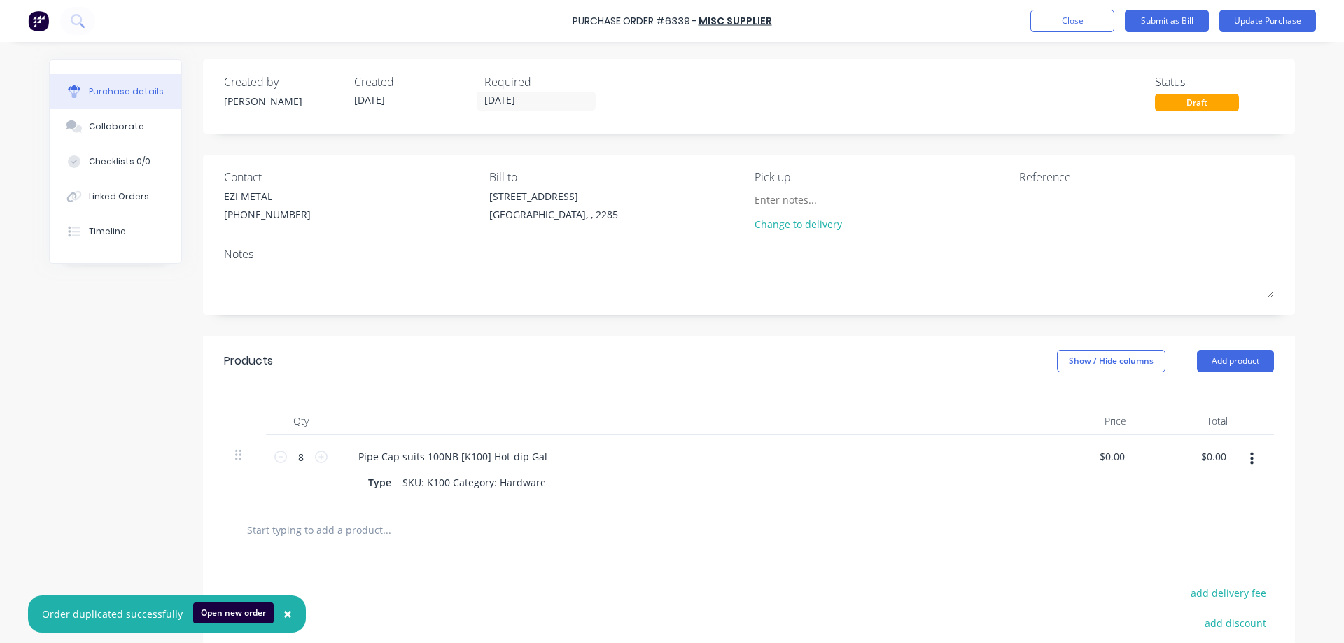
click at [284, 614] on span "×" at bounding box center [288, 614] width 8 height 20
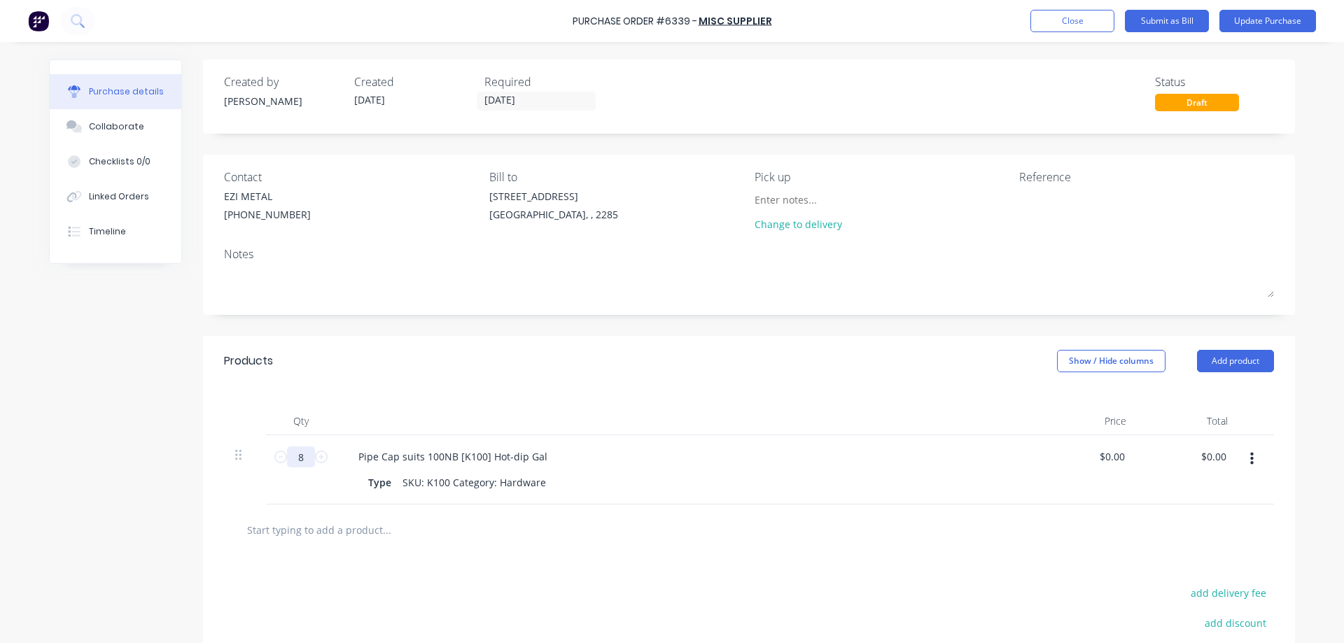
click at [303, 459] on input "8" at bounding box center [301, 457] width 28 height 21
type input "16"
click at [649, 372] on div "Products Show / Hide columns Add product" at bounding box center [749, 361] width 1092 height 50
click at [1041, 199] on textarea at bounding box center [1106, 205] width 175 height 32
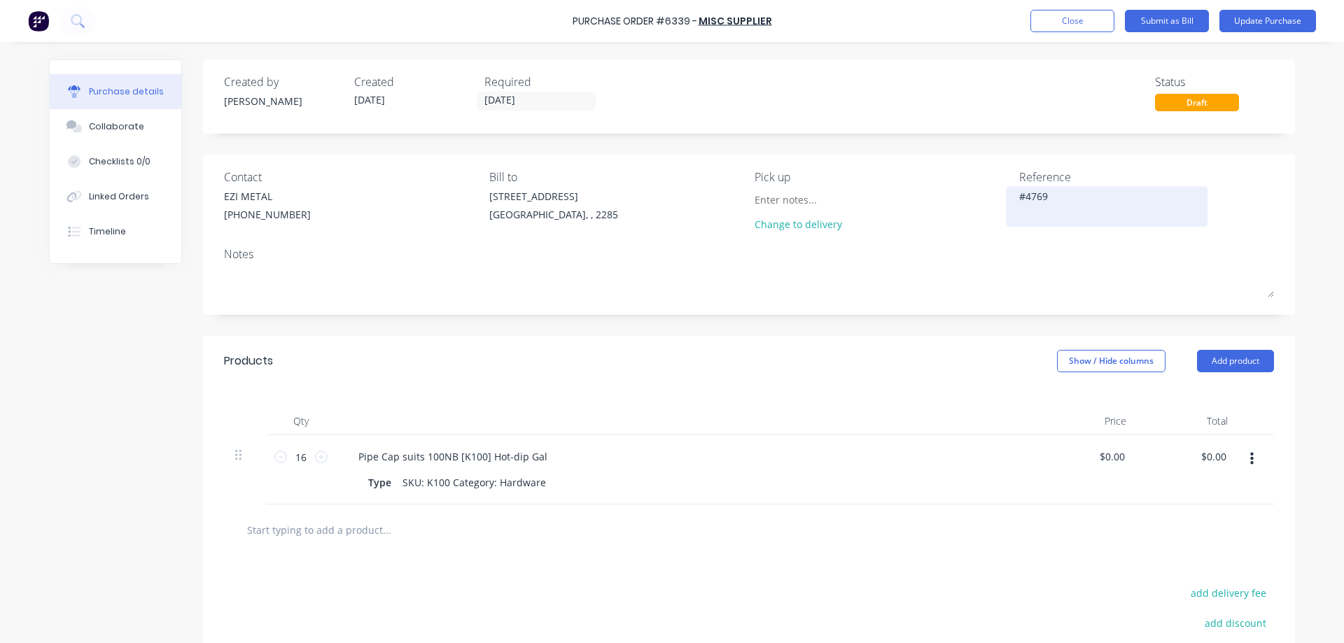
type textarea "#47694"
click at [1041, 199] on textarea "#47694" at bounding box center [1106, 205] width 175 height 32
type textarea "x"
click at [1041, 199] on textarea "#47694" at bounding box center [1106, 205] width 175 height 32
type textarea "#47694"
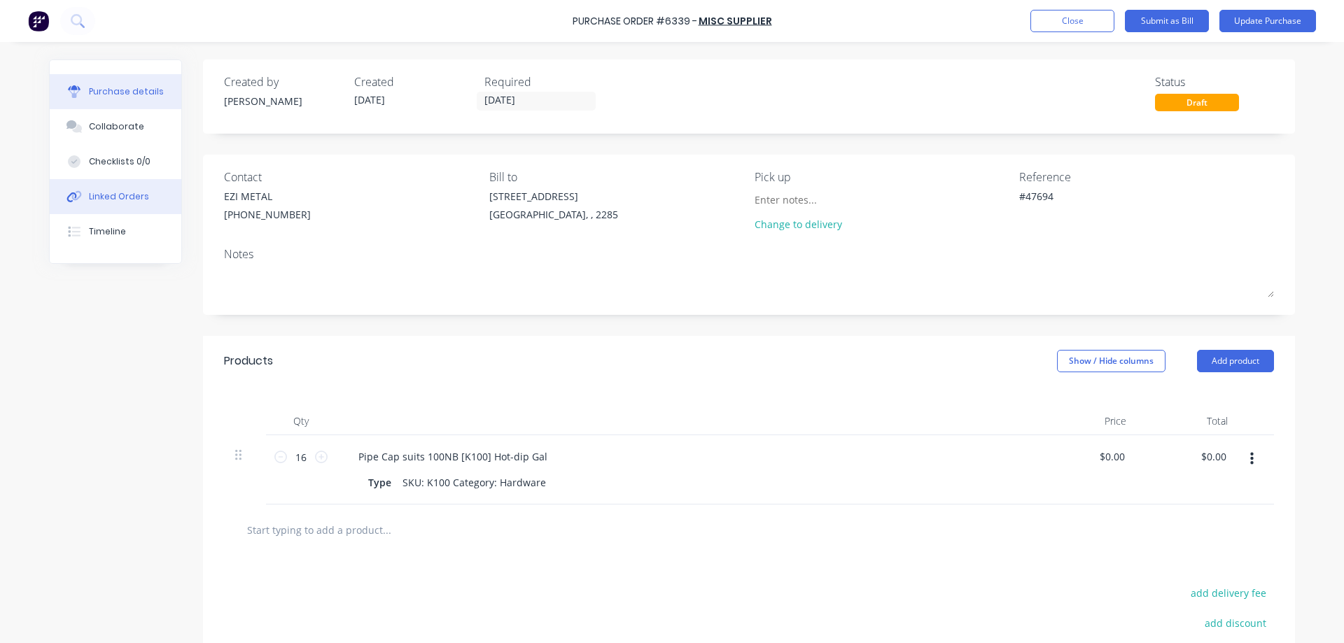
type textarea "x"
type textarea "#47694"
click at [105, 186] on button "Linked Orders" at bounding box center [116, 196] width 132 height 35
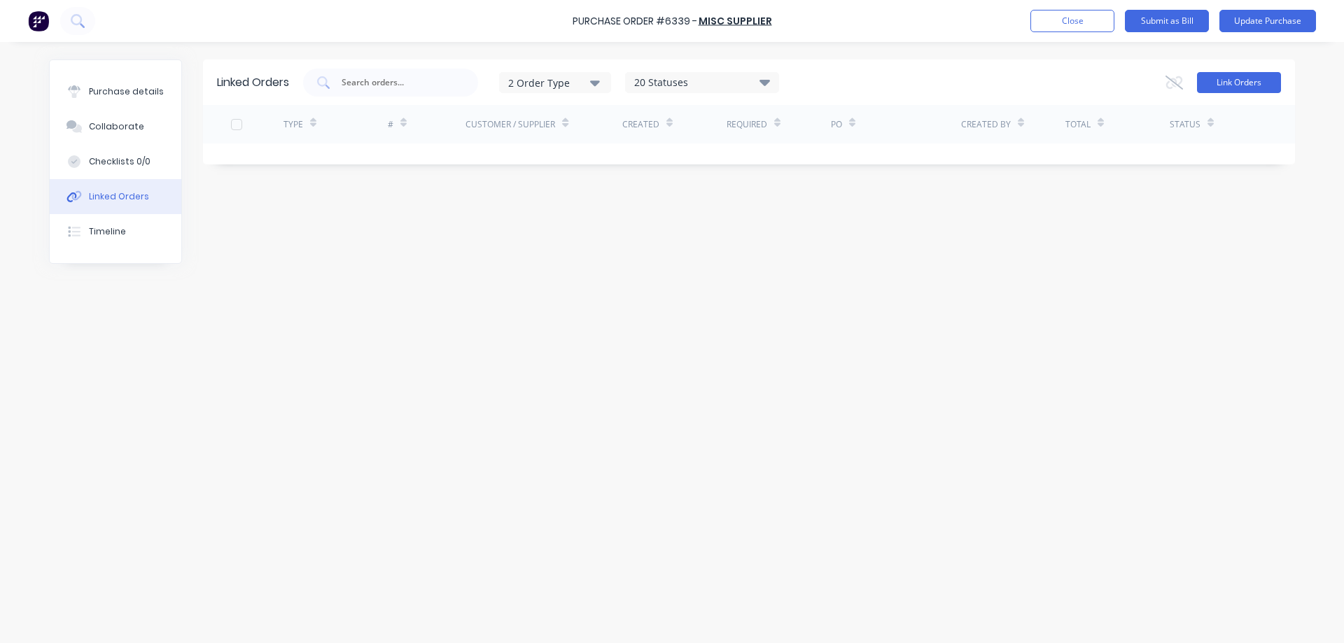
click at [1205, 80] on button "Link Orders" at bounding box center [1239, 82] width 84 height 21
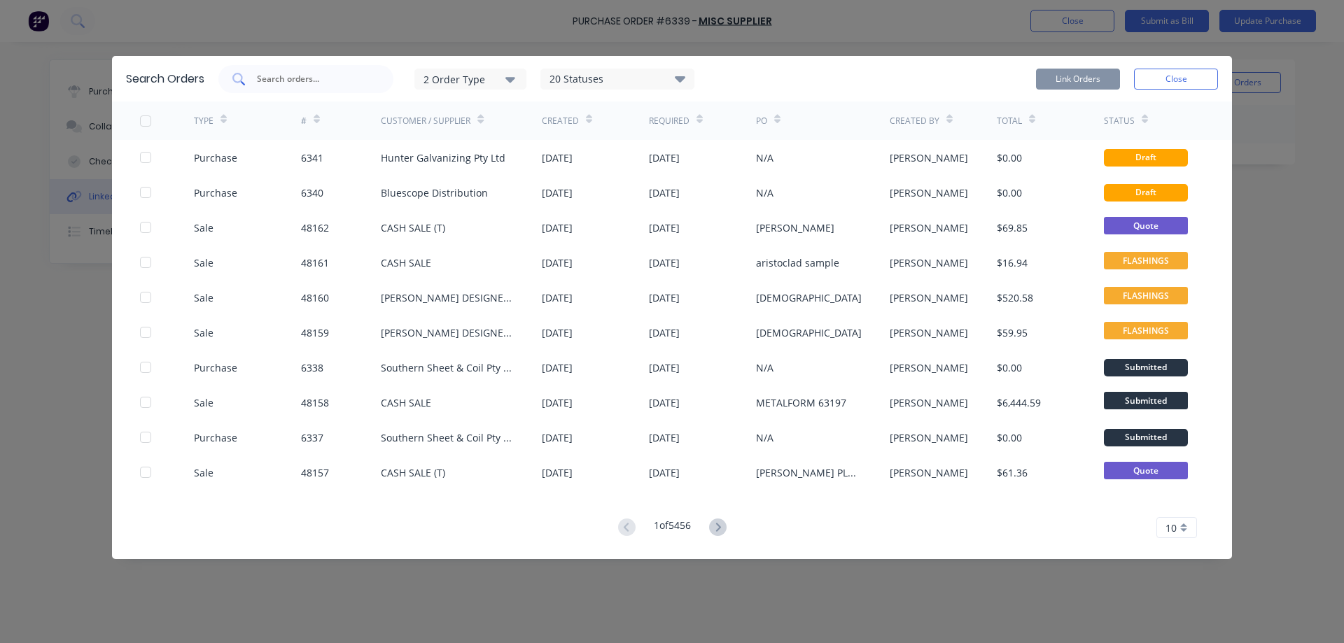
click at [335, 78] on input "text" at bounding box center [314, 79] width 116 height 14
paste input "47694"
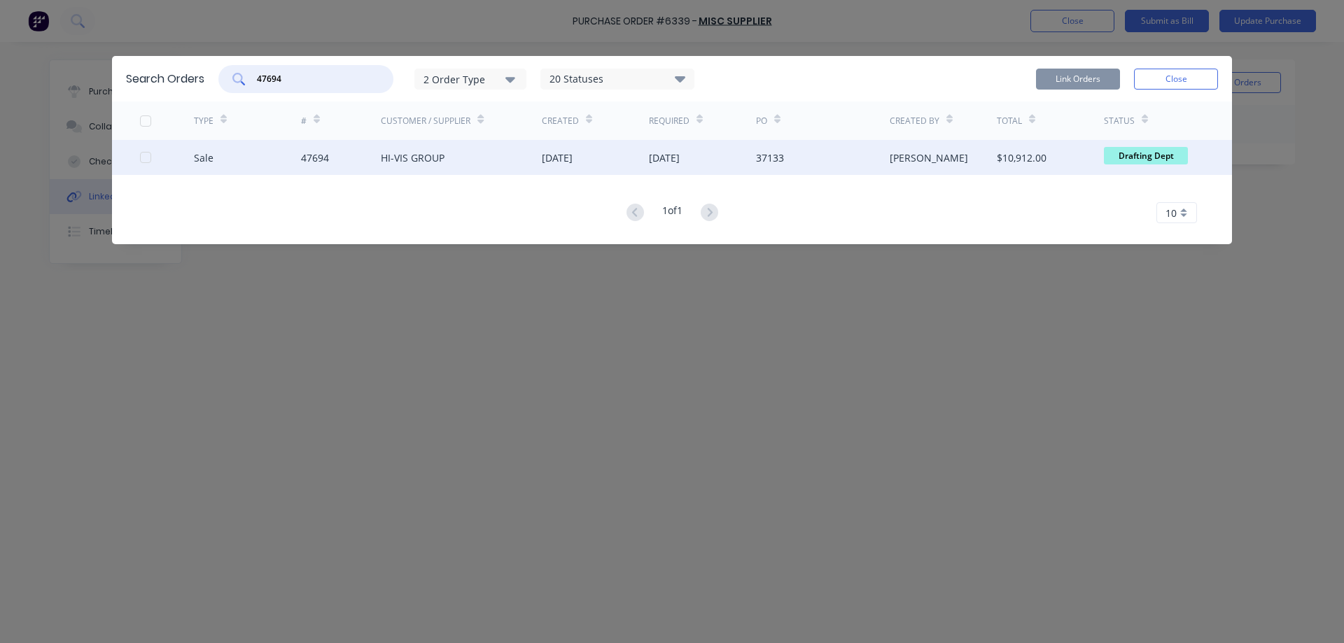
click at [140, 157] on div at bounding box center [146, 158] width 28 height 28
type input "47694"
click at [1068, 76] on button "Link Orders" at bounding box center [1078, 79] width 84 height 21
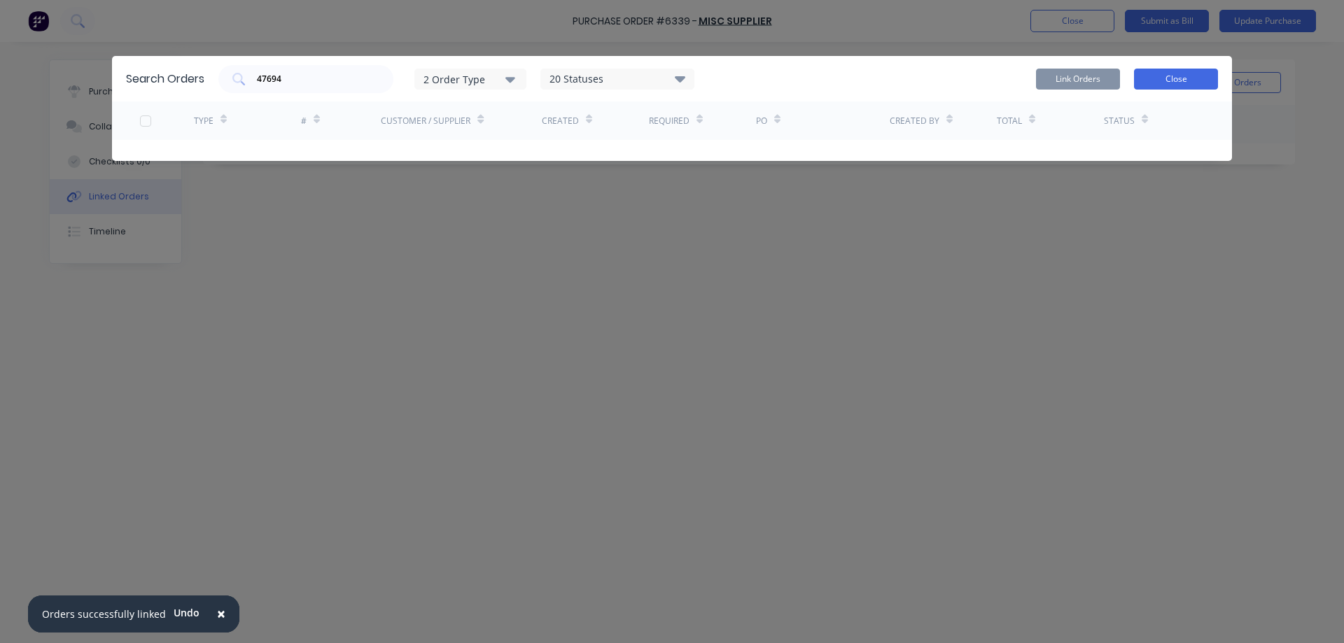
click at [1174, 81] on button "Close" at bounding box center [1176, 79] width 84 height 21
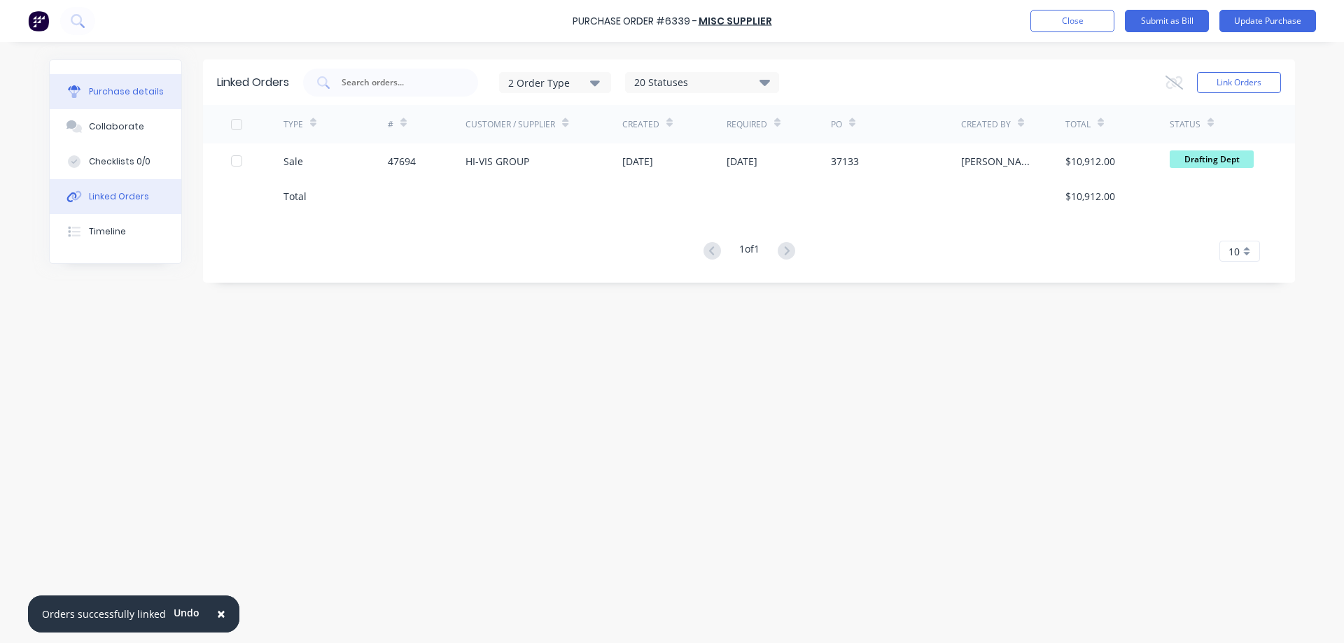
click at [99, 90] on div "Purchase details" at bounding box center [126, 91] width 75 height 13
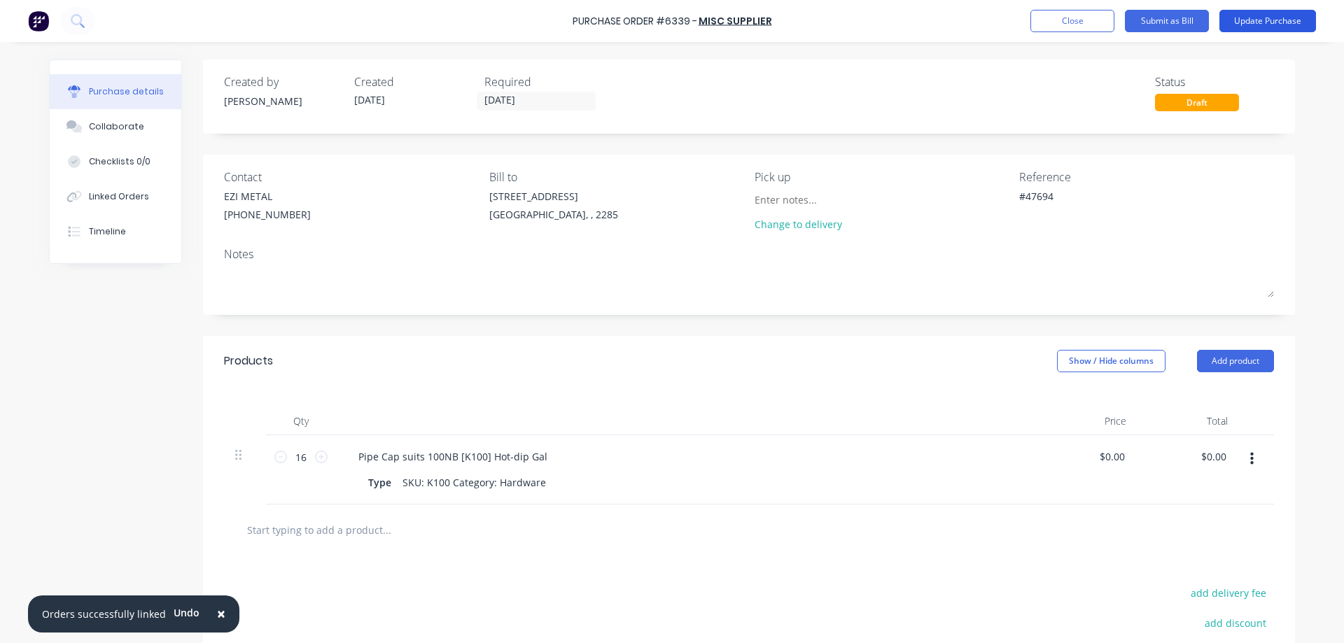
click at [1246, 17] on button "Update Purchase" at bounding box center [1268, 21] width 97 height 22
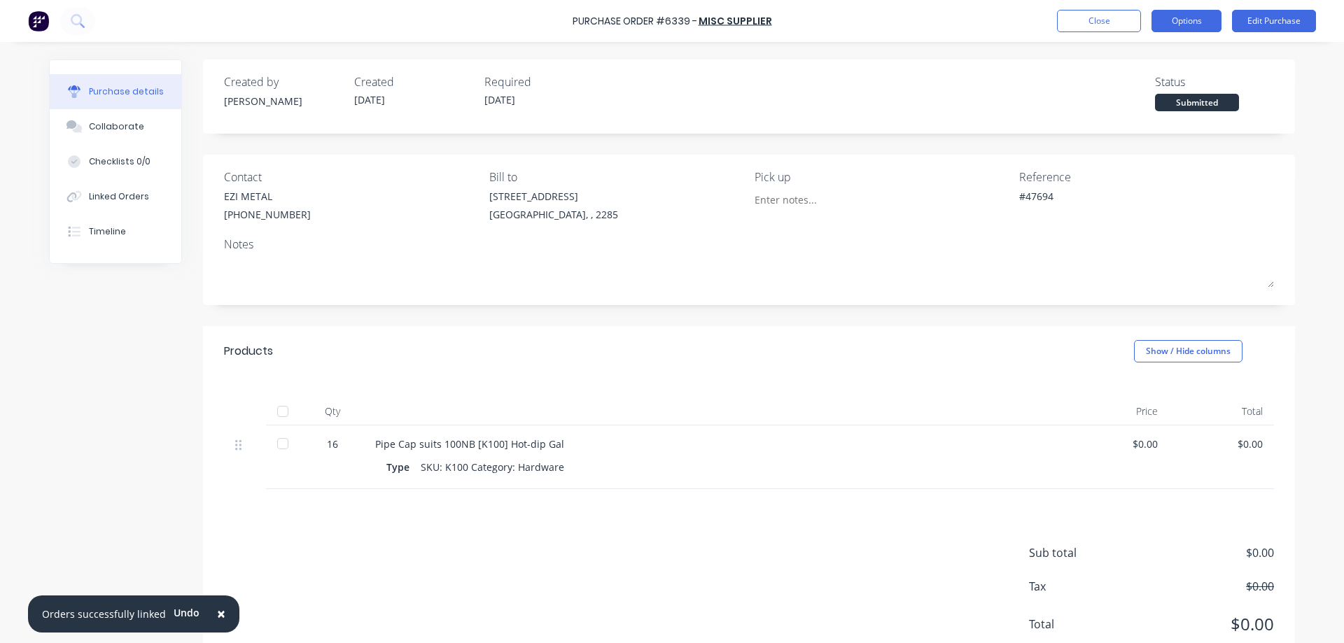
click at [1180, 18] on button "Options" at bounding box center [1187, 21] width 70 height 22
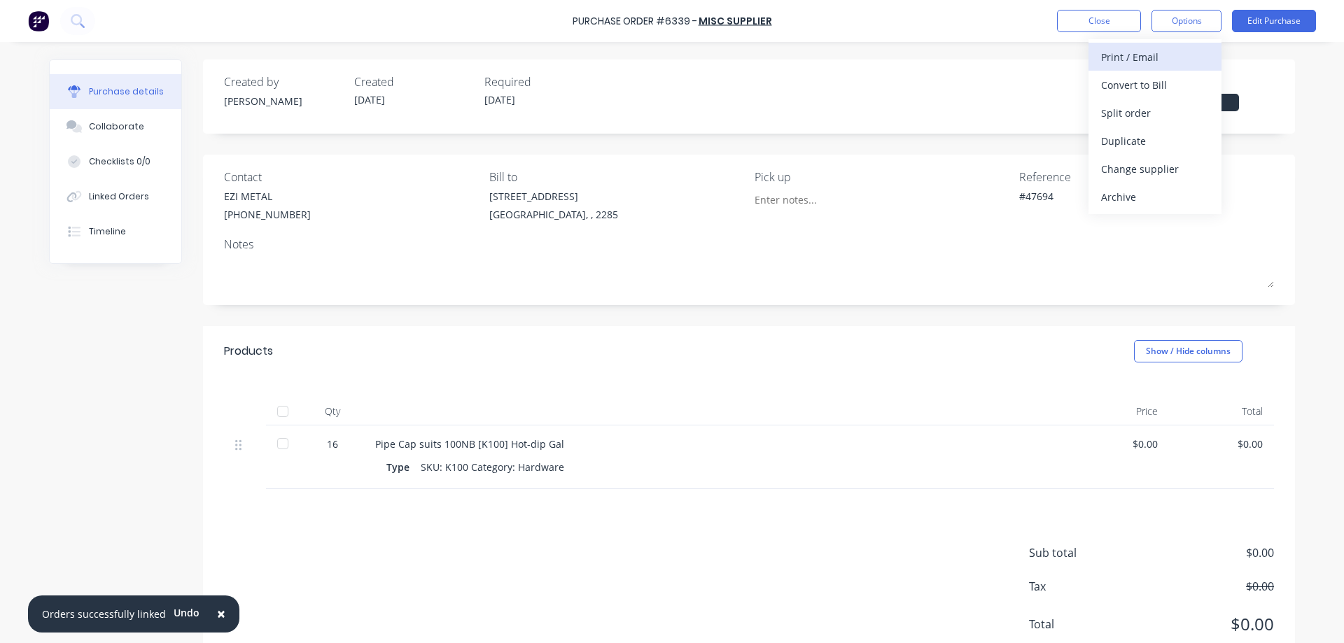
click at [1130, 61] on div "Print / Email" at bounding box center [1155, 57] width 108 height 20
click at [1131, 113] on div "Without pricing" at bounding box center [1155, 113] width 108 height 20
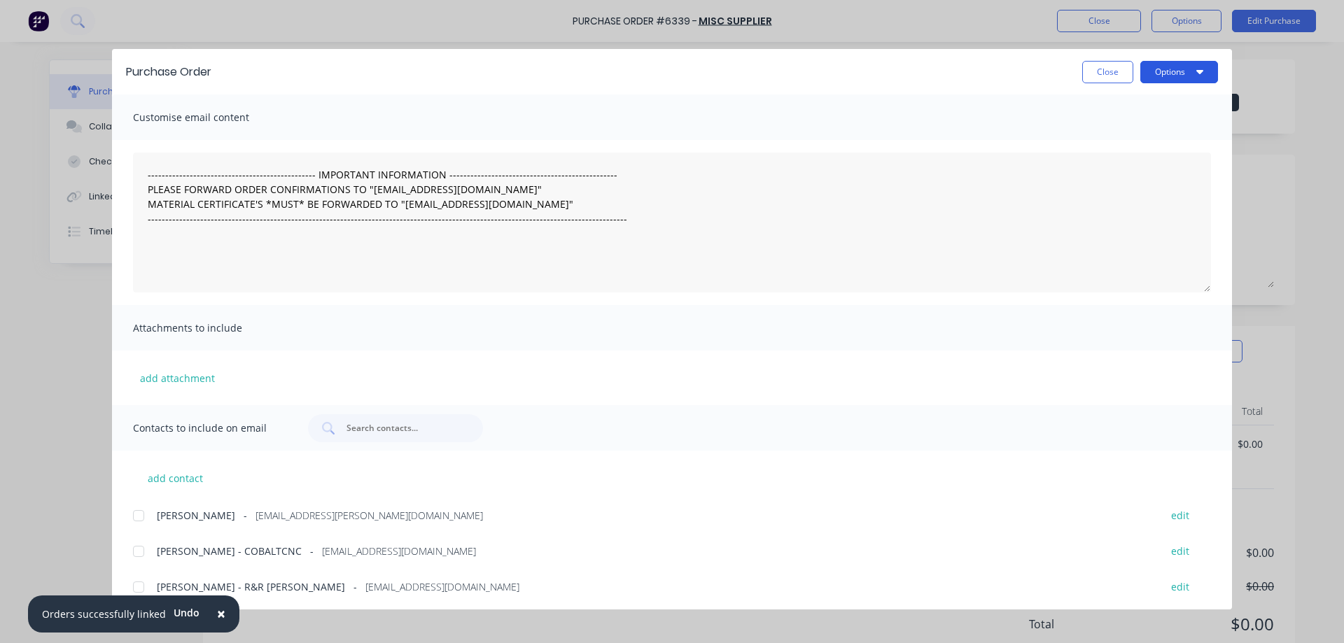
click at [1179, 75] on button "Options" at bounding box center [1180, 72] width 78 height 22
click at [1140, 109] on div "Preview" at bounding box center [1152, 107] width 108 height 20
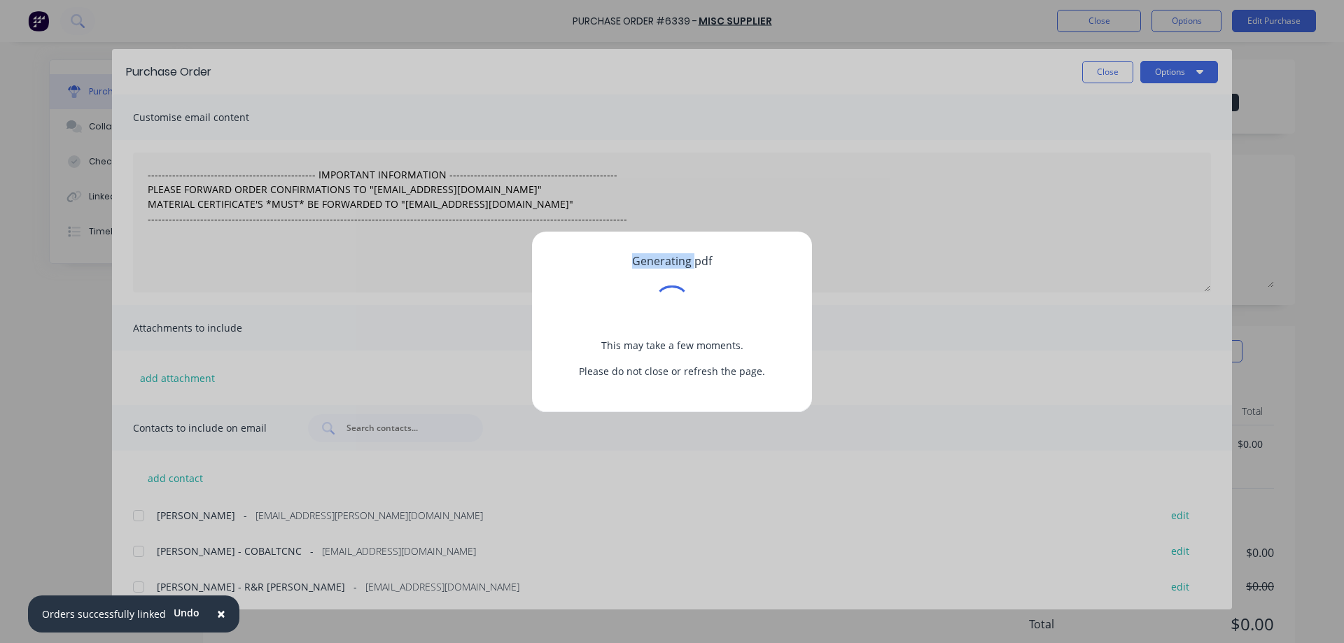
click at [1140, 109] on div "Generating pdf This may take a few moments. Please do not close or refresh the …" at bounding box center [672, 321] width 1344 height 643
click at [765, 267] on div "Generating pdf This may take a few moments. Please do not close or refresh the …" at bounding box center [672, 315] width 235 height 125
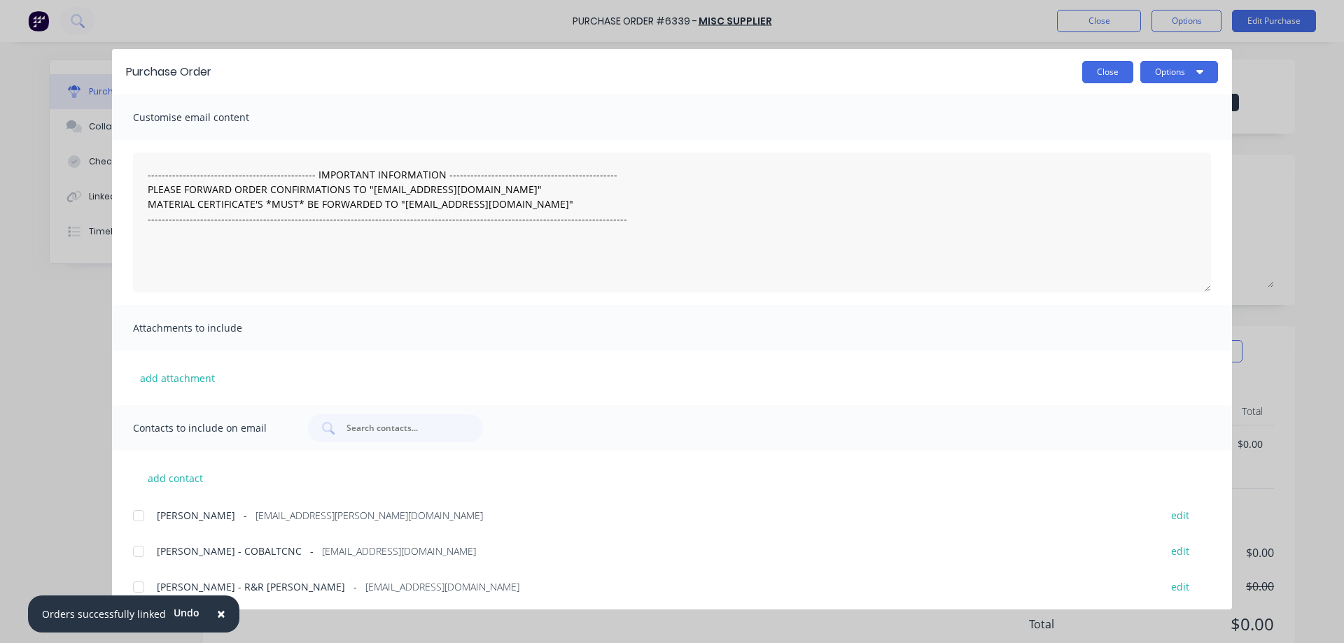
click at [1124, 79] on button "Close" at bounding box center [1107, 72] width 51 height 22
type textarea "x"
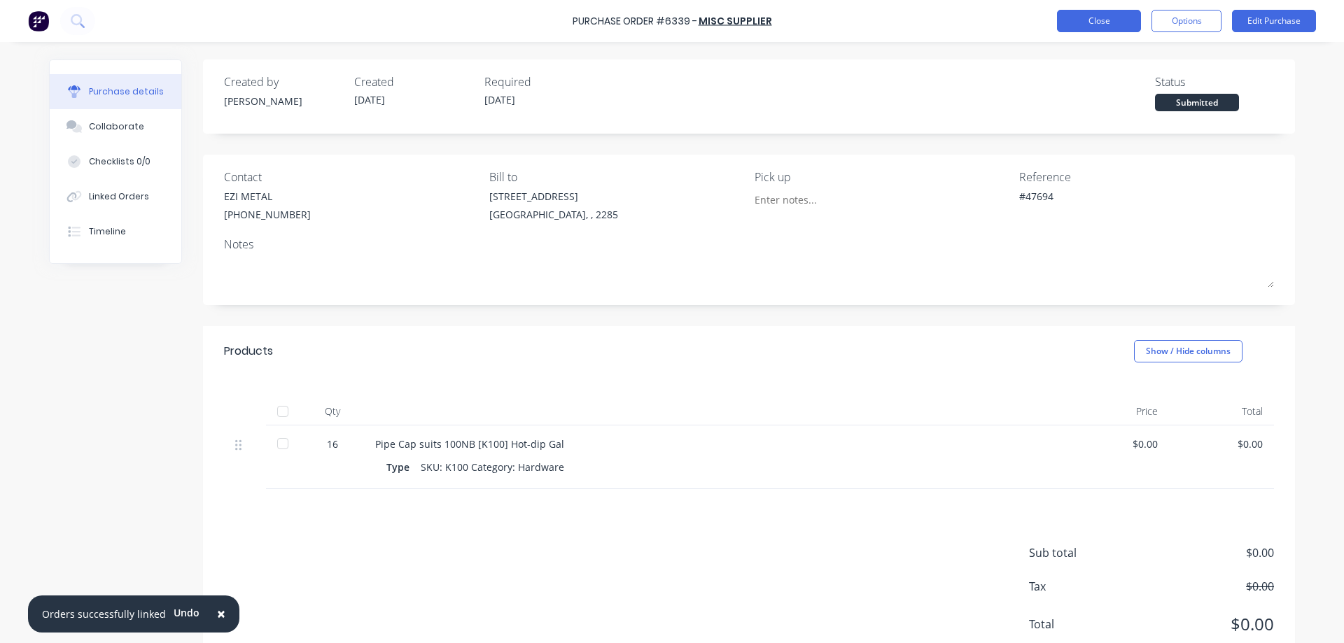
click at [1091, 25] on button "Close" at bounding box center [1099, 21] width 84 height 22
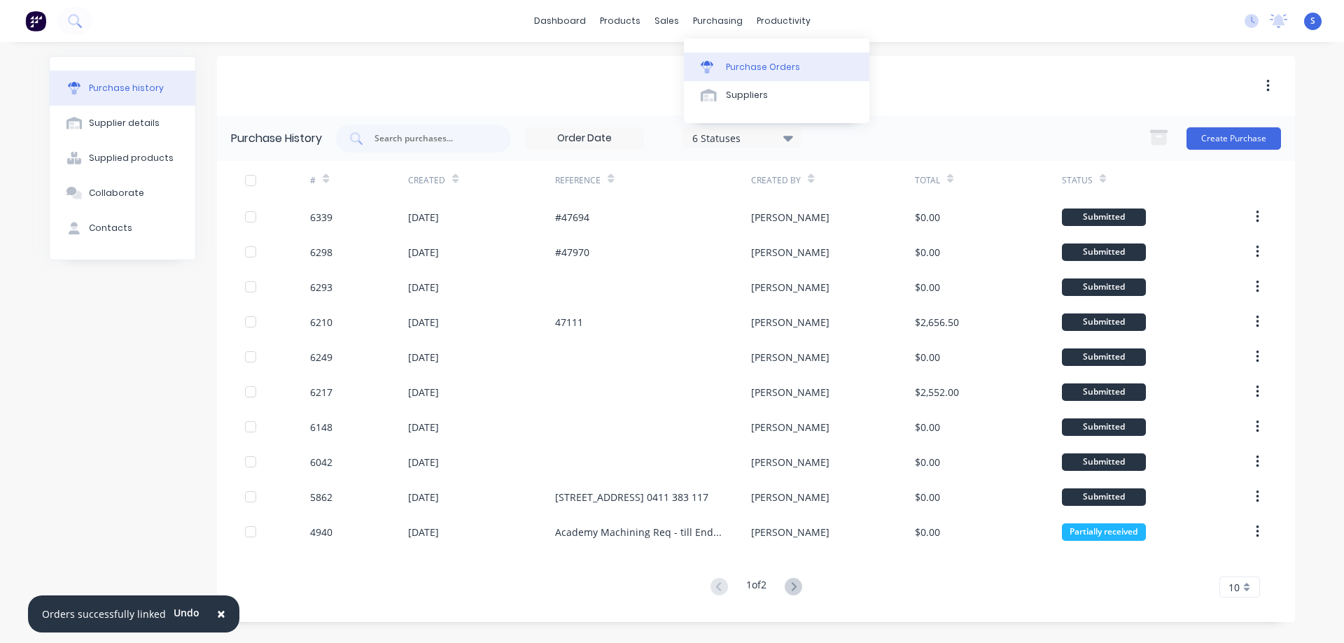
click at [767, 73] on div "Purchase Orders" at bounding box center [763, 67] width 74 height 13
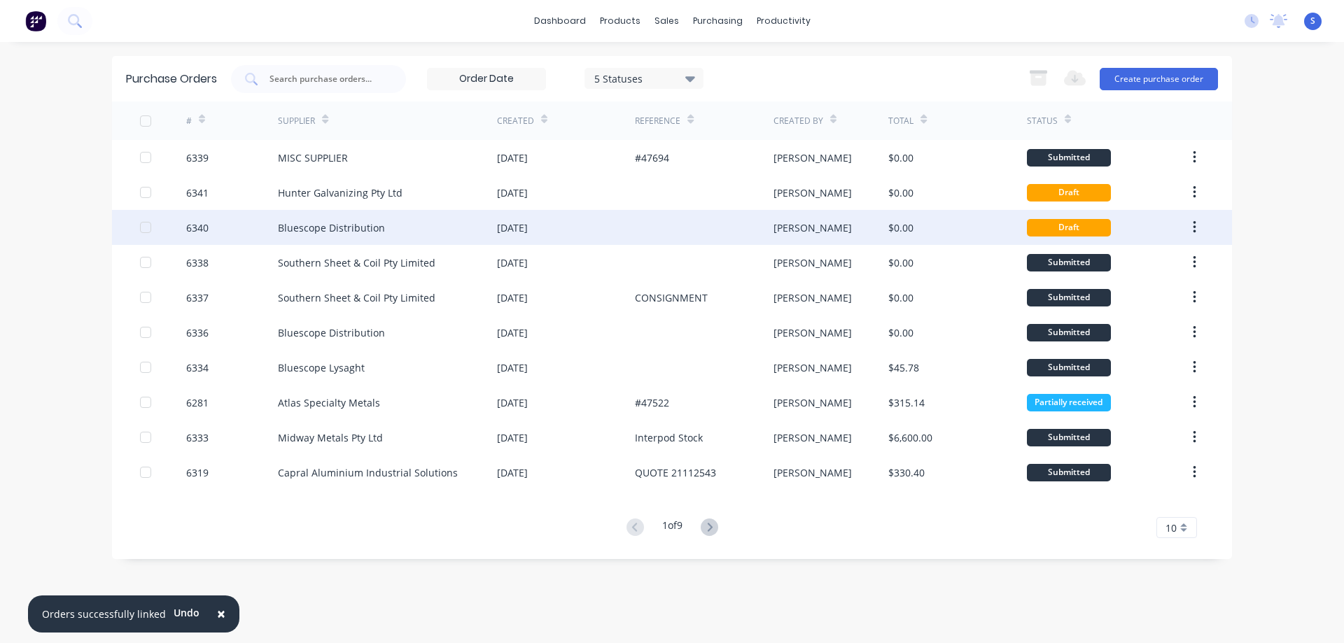
click at [664, 232] on div at bounding box center [704, 227] width 138 height 35
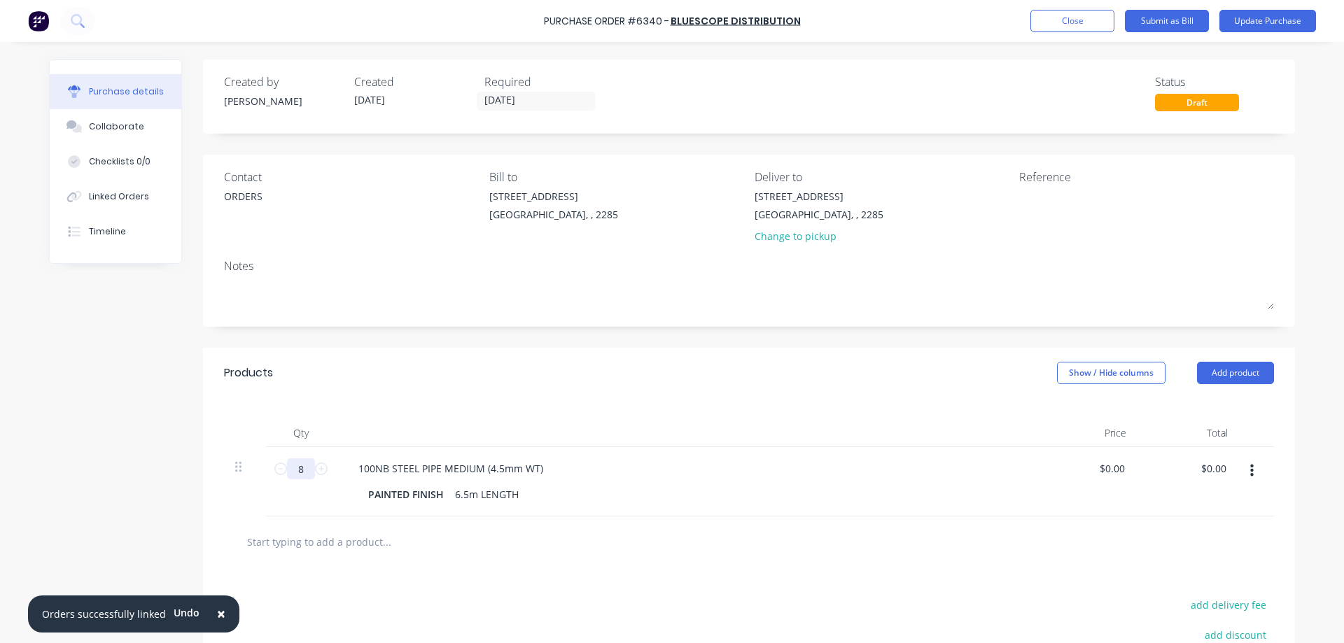
click at [300, 470] on input "8" at bounding box center [301, 469] width 28 height 21
type input "16"
click at [138, 415] on div "Created by [PERSON_NAME] Created [DATE] Required [DATE] Status Draft Contact OR…" at bounding box center [672, 429] width 1246 height 739
click at [1033, 197] on textarea at bounding box center [1106, 205] width 175 height 32
type textarea "#"
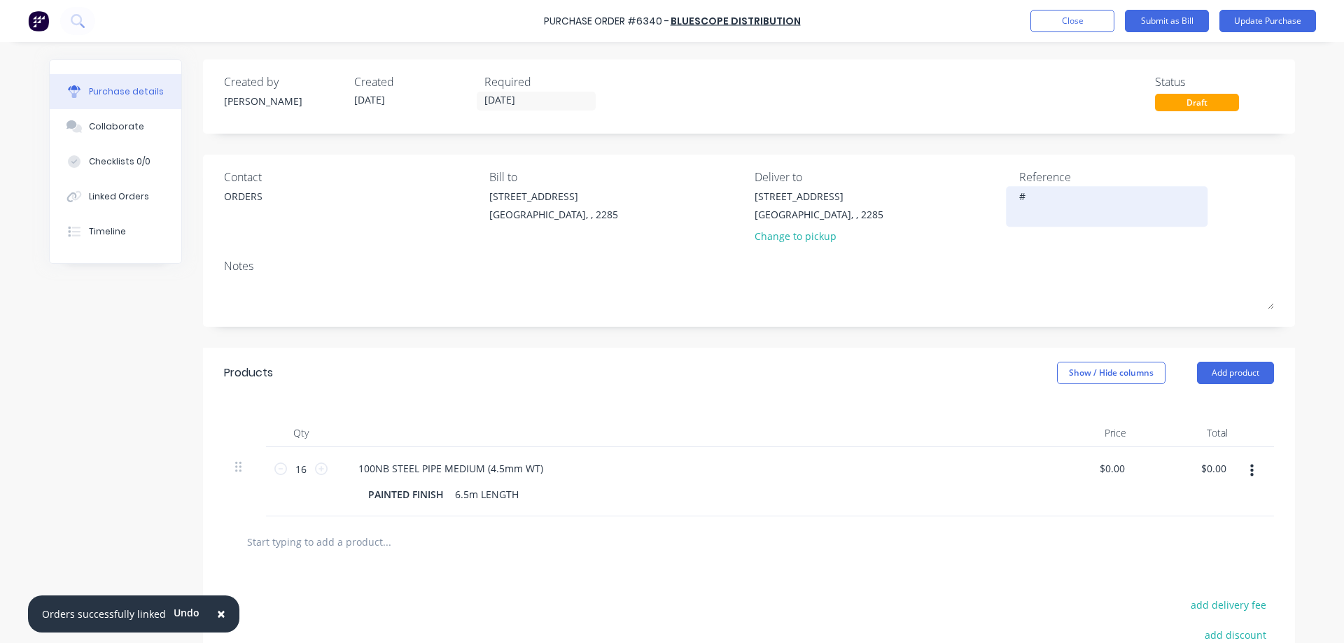
type textarea "x"
type textarea "#4"
type textarea "x"
type textarea "#47"
type textarea "x"
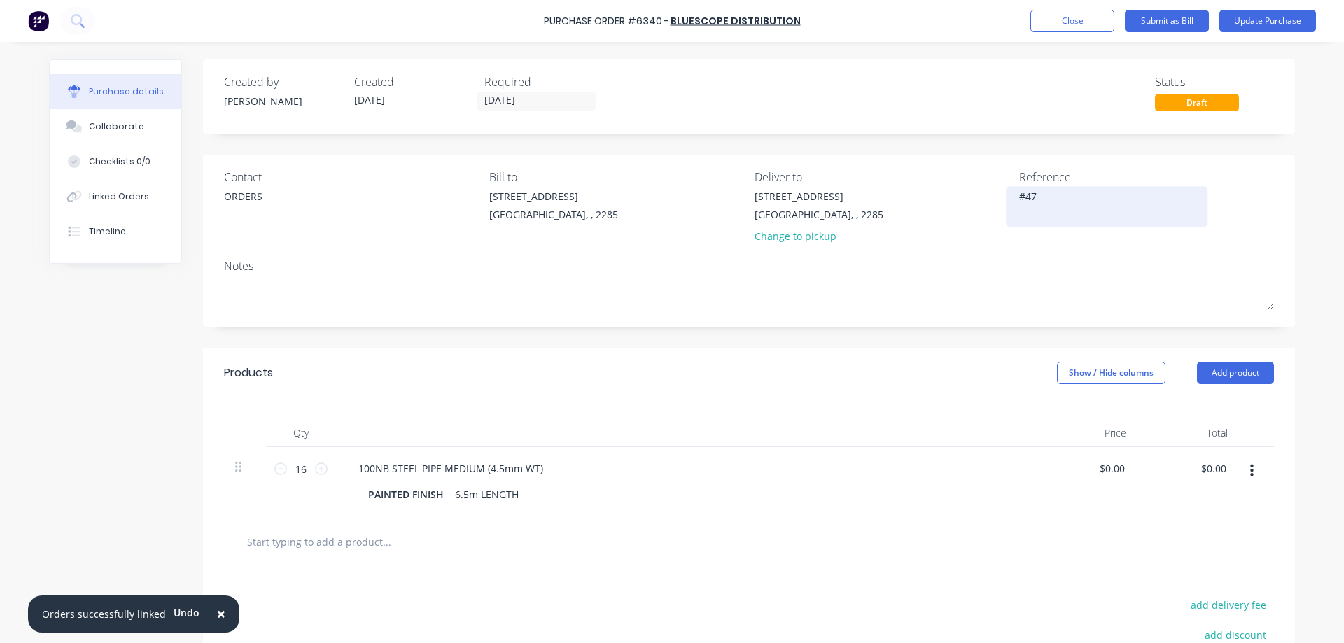
type textarea "#476"
type textarea "x"
type textarea "#4769"
type textarea "x"
type textarea "#47694"
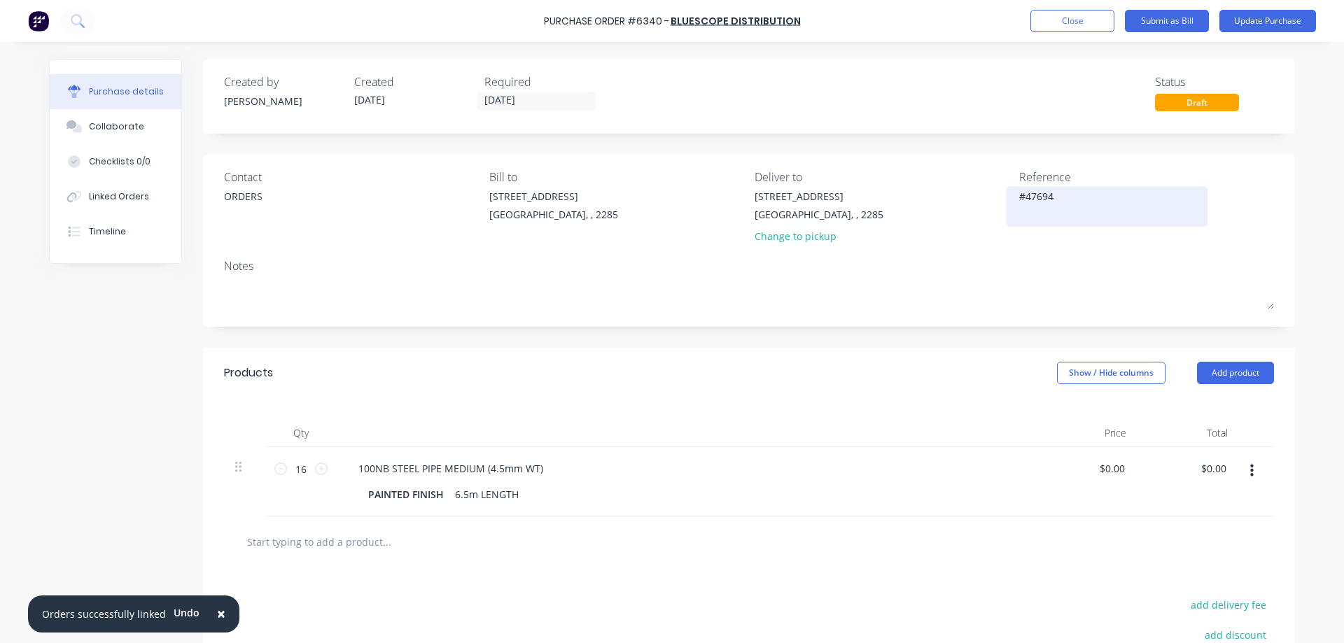
click at [1033, 197] on textarea "#47694" at bounding box center [1106, 205] width 175 height 32
type textarea "x"
click at [1033, 197] on textarea "#47694" at bounding box center [1106, 205] width 175 height 32
type textarea "#47694"
type textarea "x"
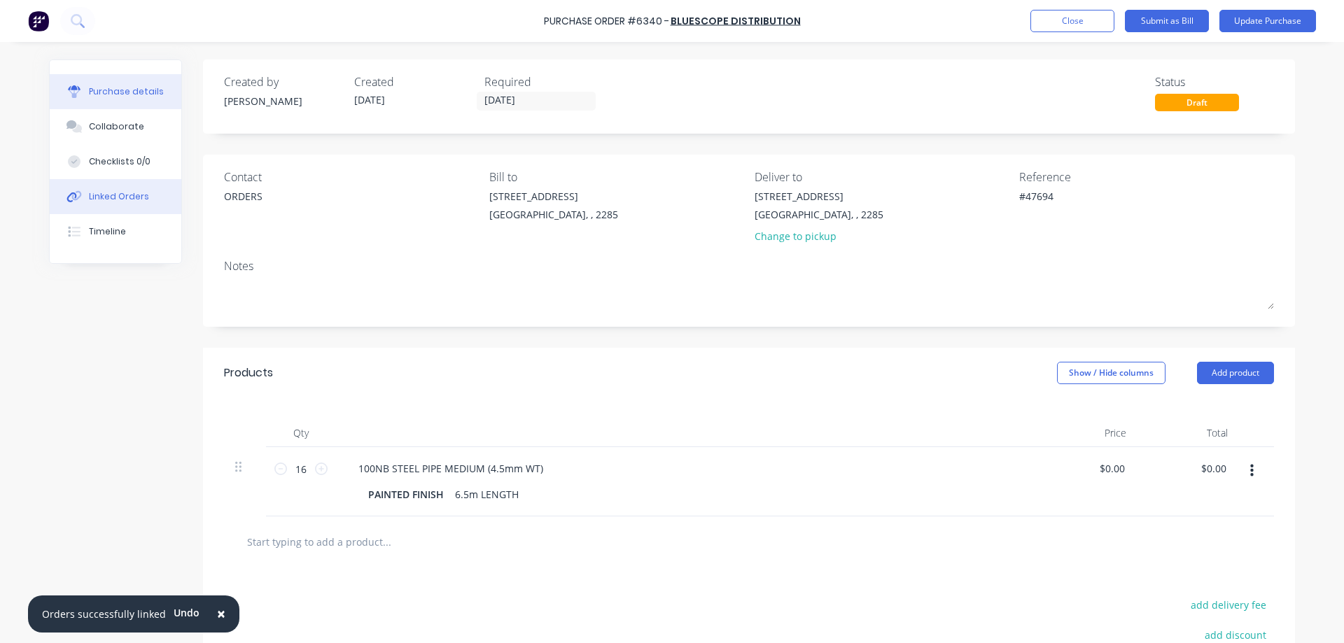
type textarea "#47694"
click at [109, 198] on div "Linked Orders" at bounding box center [119, 196] width 60 height 13
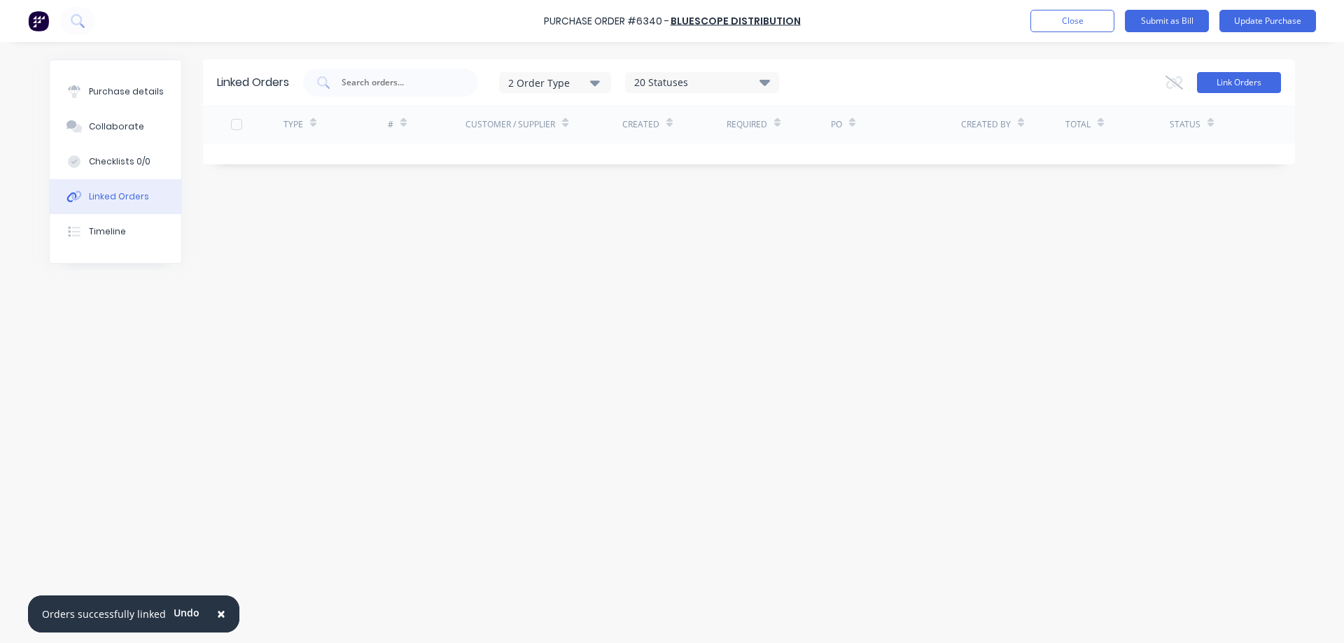
click at [1229, 78] on button "Link Orders" at bounding box center [1239, 82] width 84 height 21
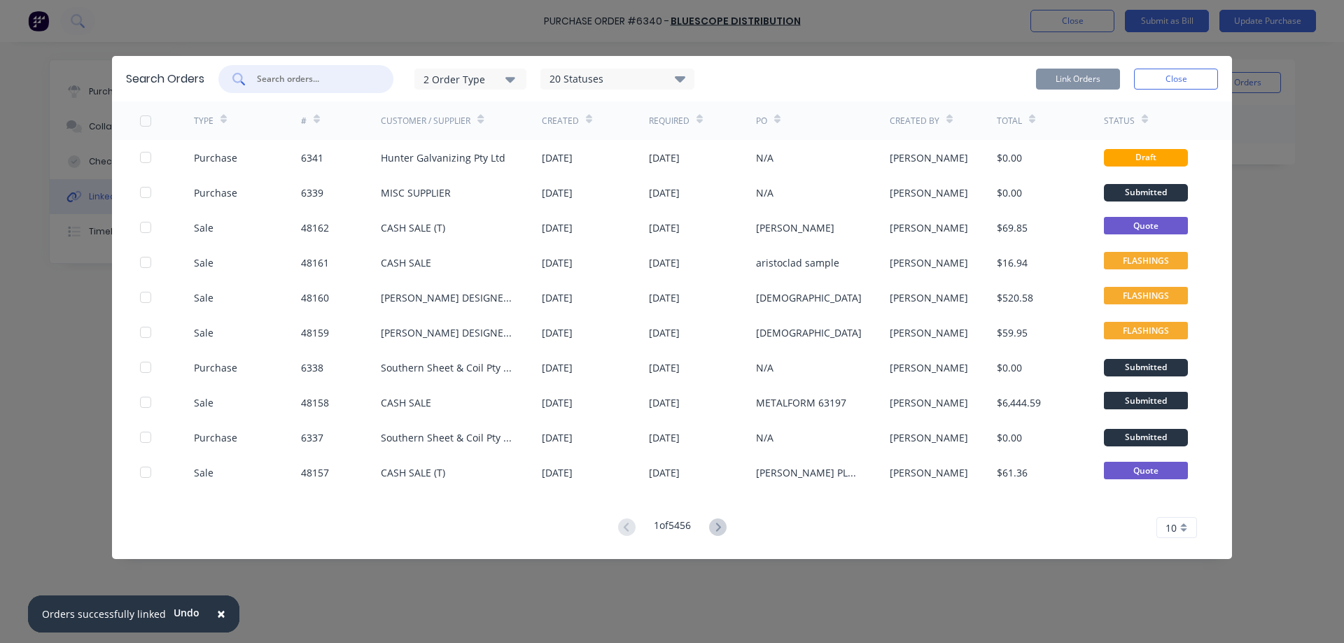
click at [319, 81] on input "text" at bounding box center [314, 79] width 116 height 14
paste input "47694"
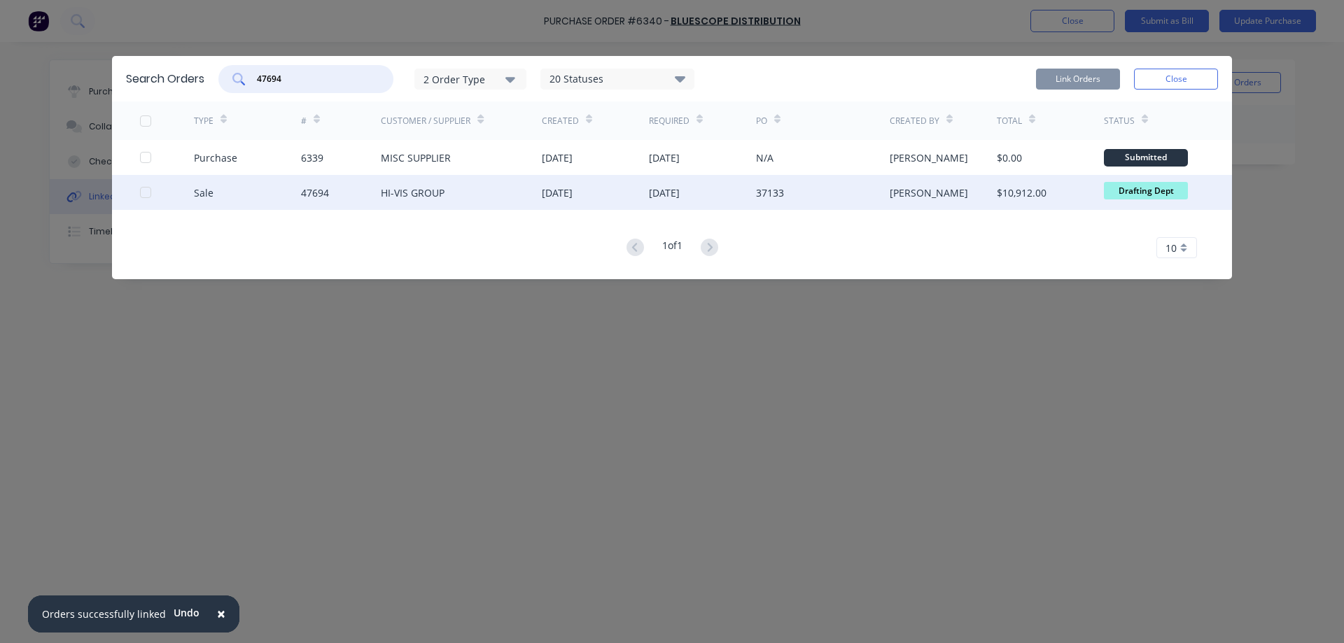
click at [141, 194] on div at bounding box center [146, 193] width 28 height 28
type input "47694"
click at [1080, 79] on button "Link Orders" at bounding box center [1078, 79] width 84 height 21
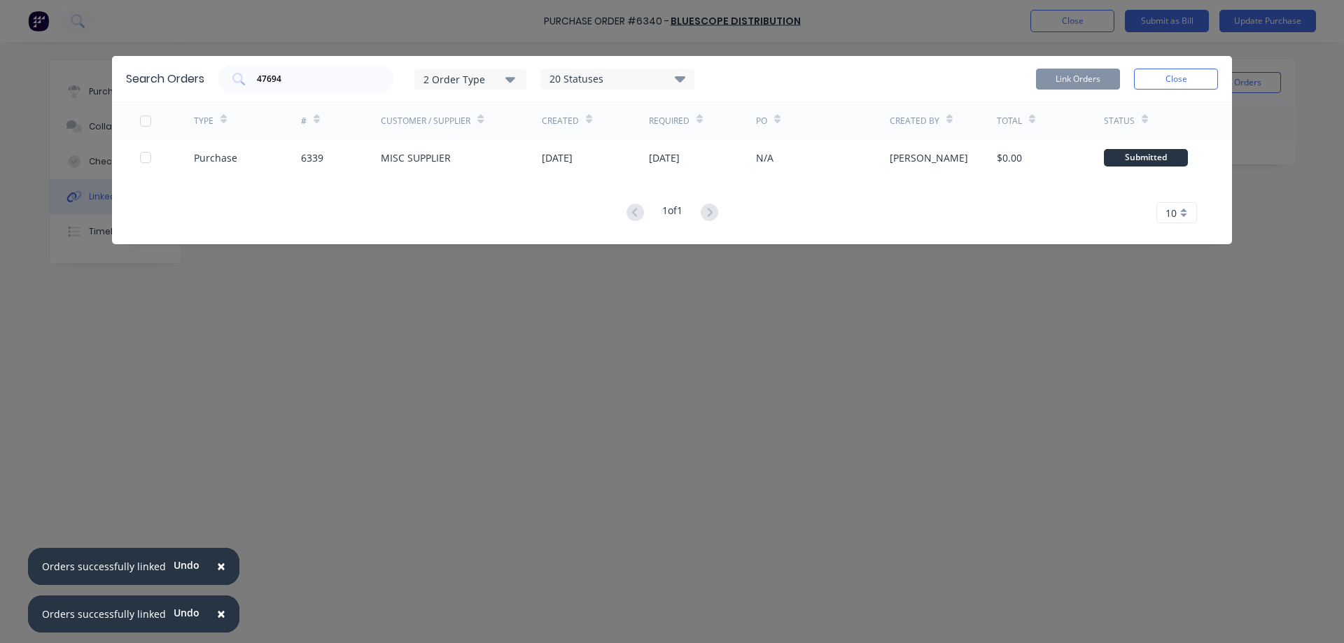
click at [1183, 90] on div "Link Orders Close" at bounding box center [1127, 79] width 182 height 28
click at [1194, 78] on button "Close" at bounding box center [1176, 79] width 84 height 21
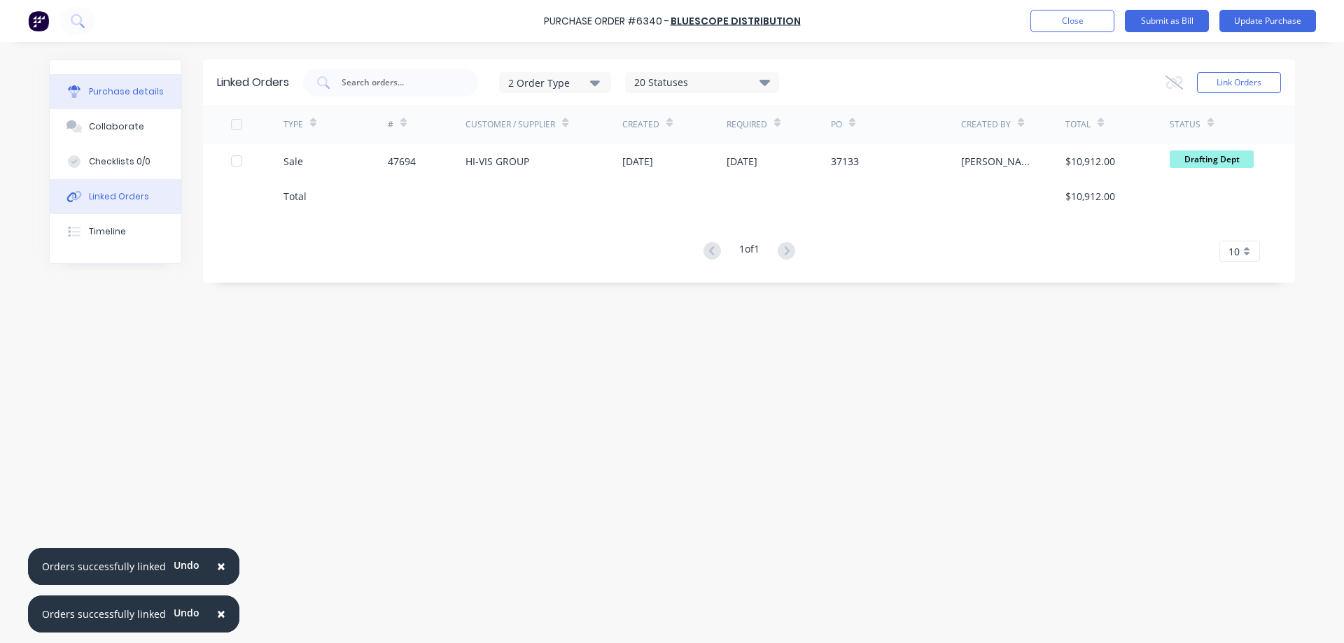
click at [148, 101] on button "Purchase details" at bounding box center [116, 91] width 132 height 35
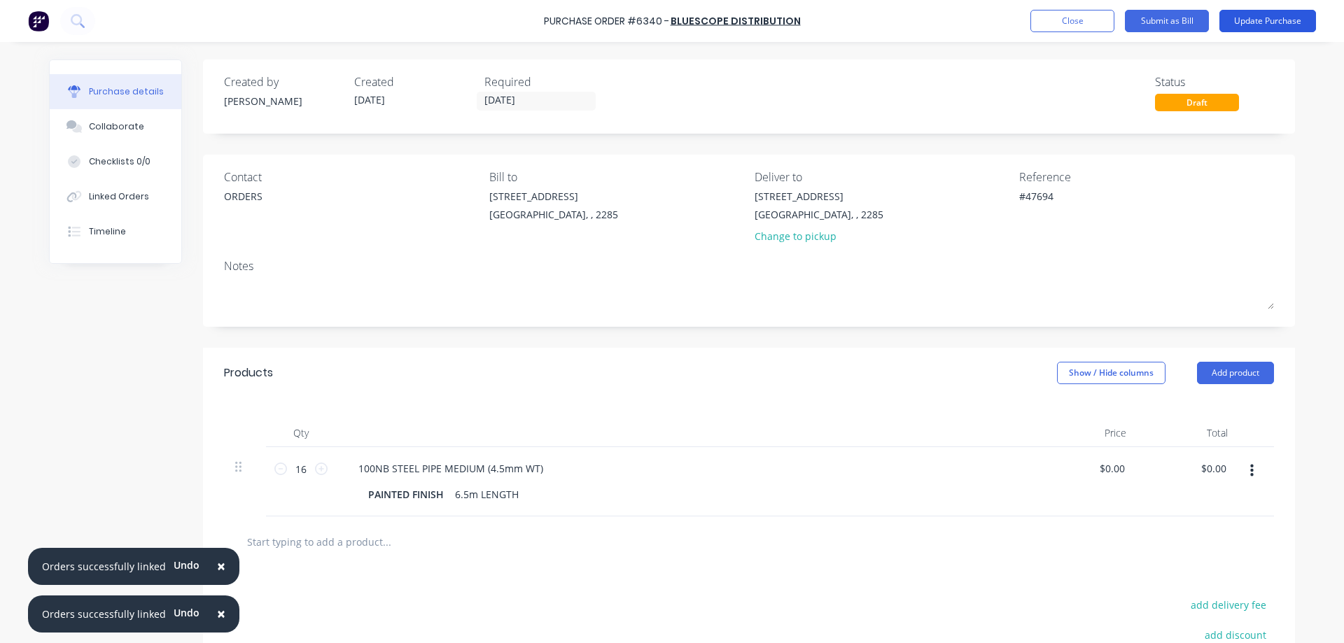
click at [1245, 20] on button "Update Purchase" at bounding box center [1268, 21] width 97 height 22
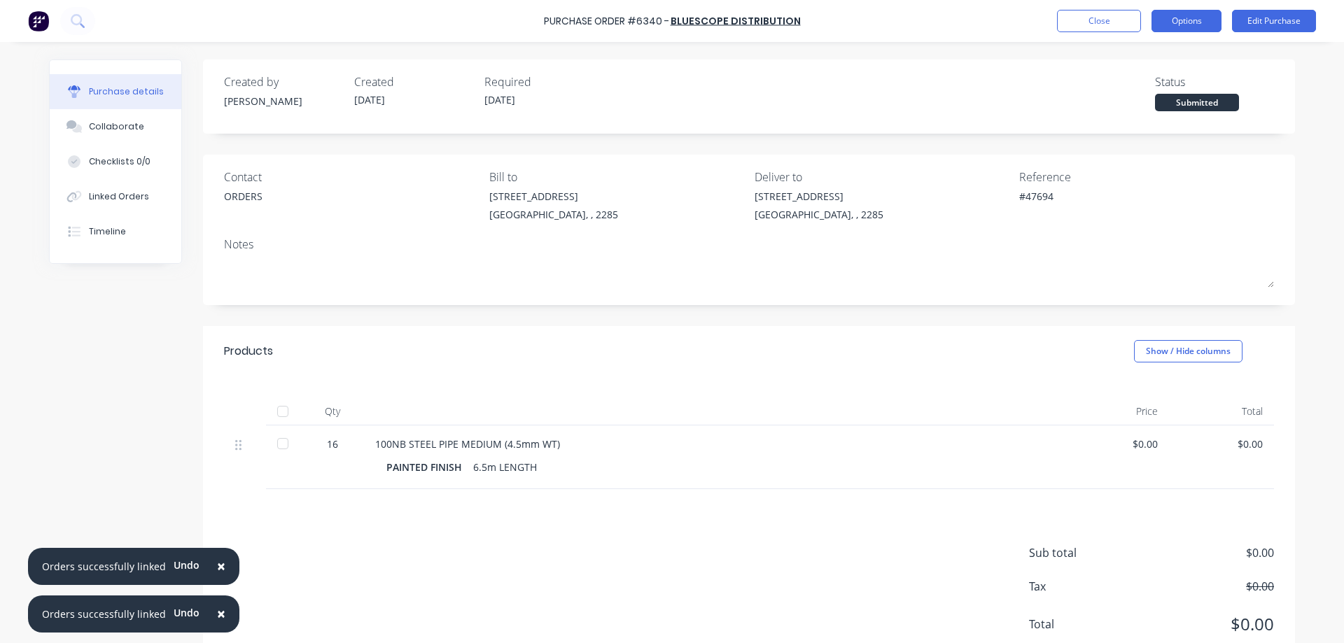
click at [1174, 26] on button "Options" at bounding box center [1187, 21] width 70 height 22
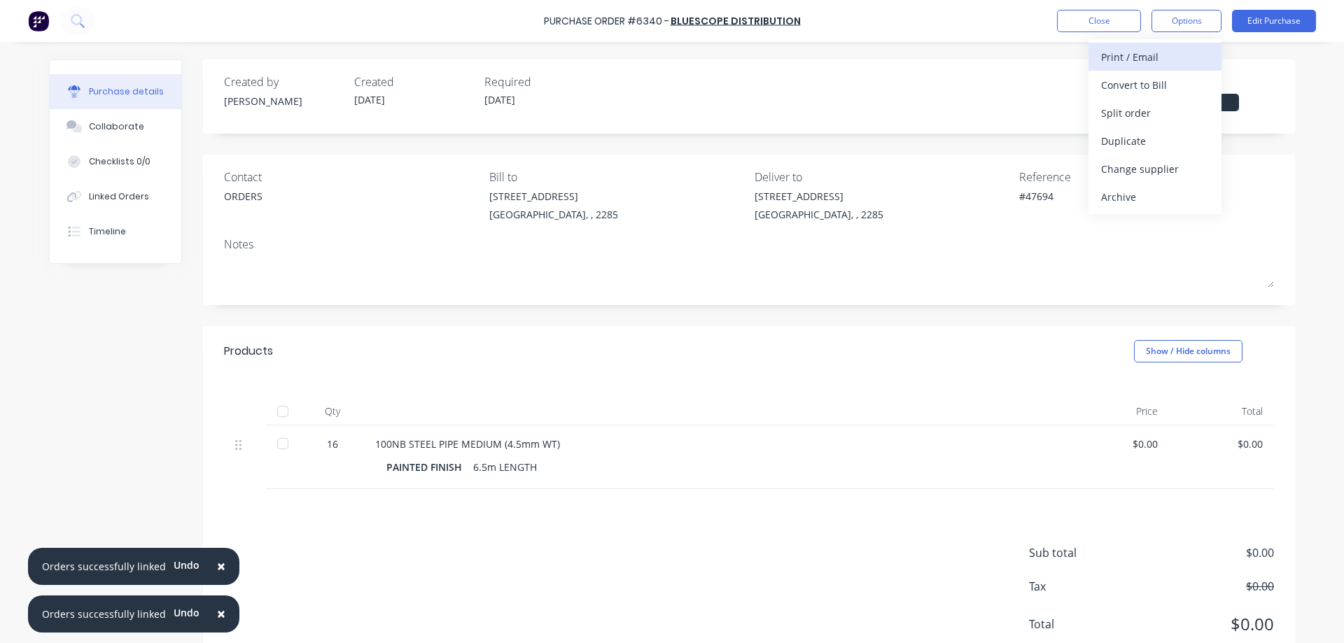
click at [1145, 55] on div "Print / Email" at bounding box center [1155, 57] width 108 height 20
click at [1145, 116] on div "Without pricing" at bounding box center [1155, 113] width 108 height 20
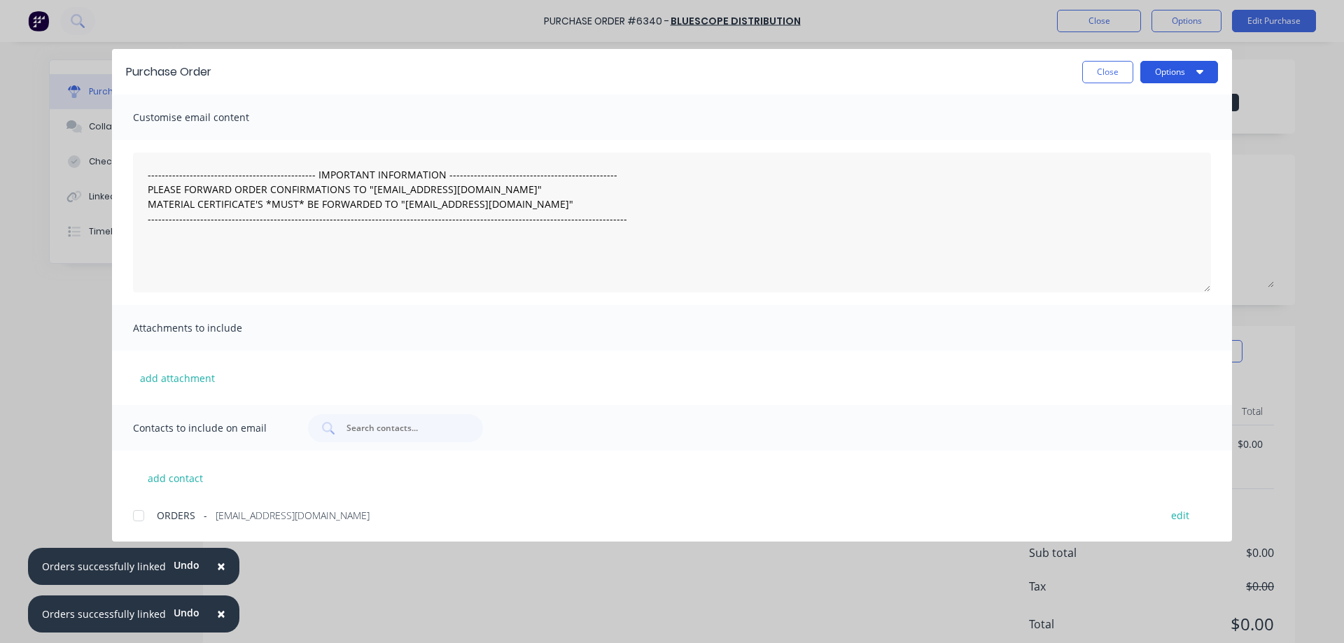
click at [1169, 74] on button "Options" at bounding box center [1180, 72] width 78 height 22
click at [1127, 146] on div "Print" at bounding box center [1152, 135] width 108 height 20
click at [1092, 71] on button "Close" at bounding box center [1107, 72] width 51 height 22
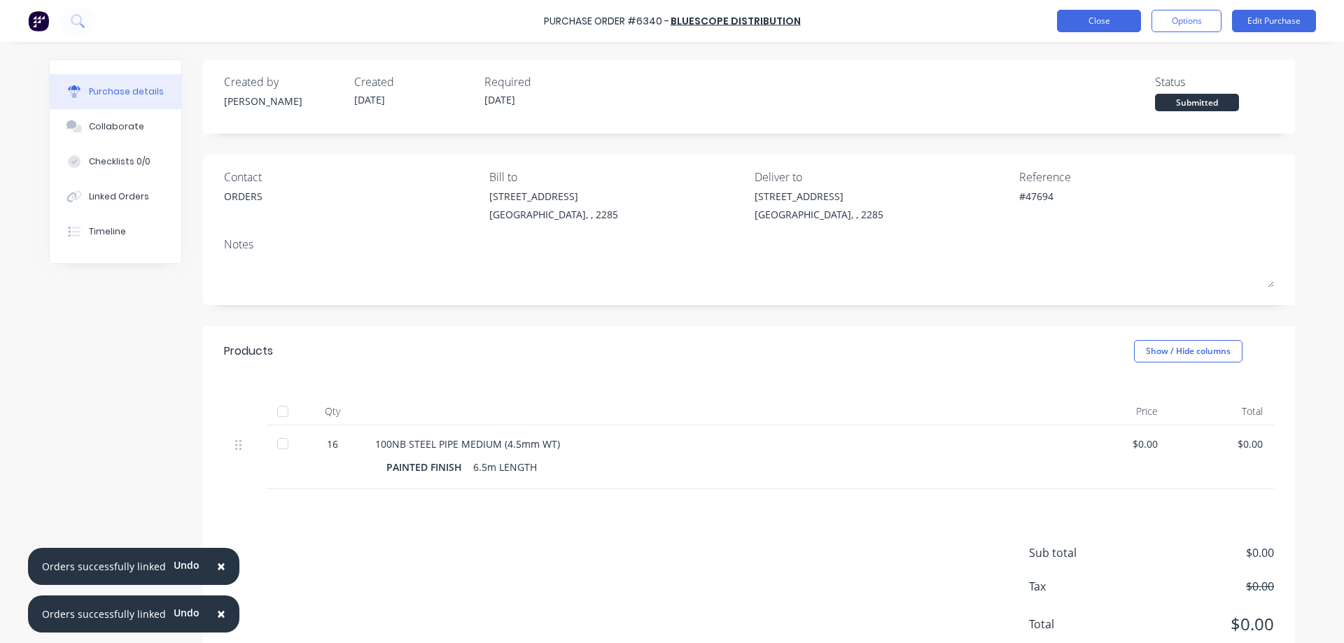
click at [1108, 18] on button "Close" at bounding box center [1099, 21] width 84 height 22
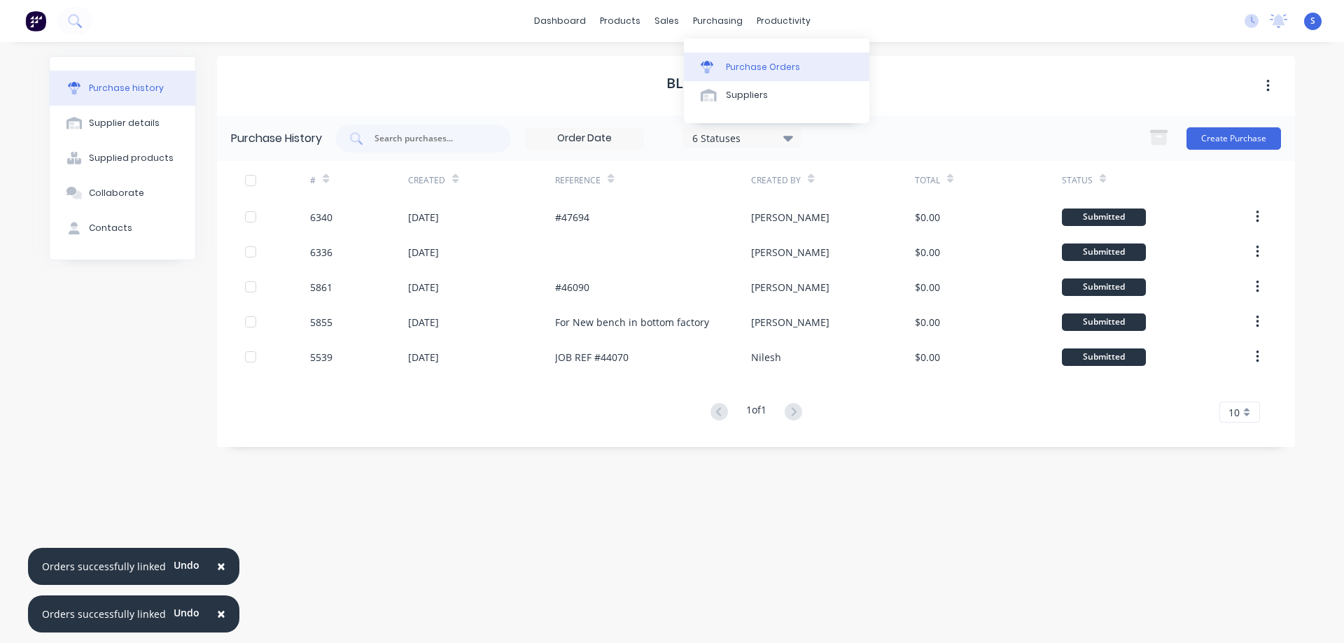
click at [743, 53] on link "Purchase Orders" at bounding box center [777, 67] width 186 height 28
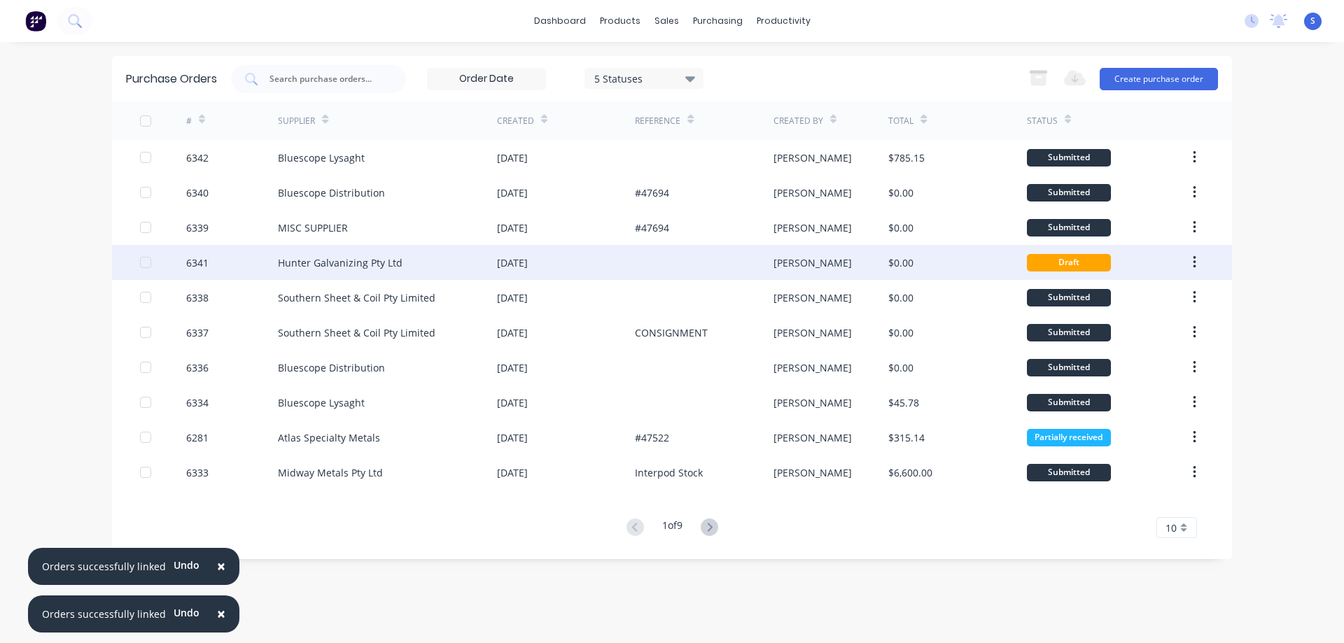
click at [453, 267] on div "Hunter Galvanizing Pty Ltd" at bounding box center [387, 262] width 219 height 35
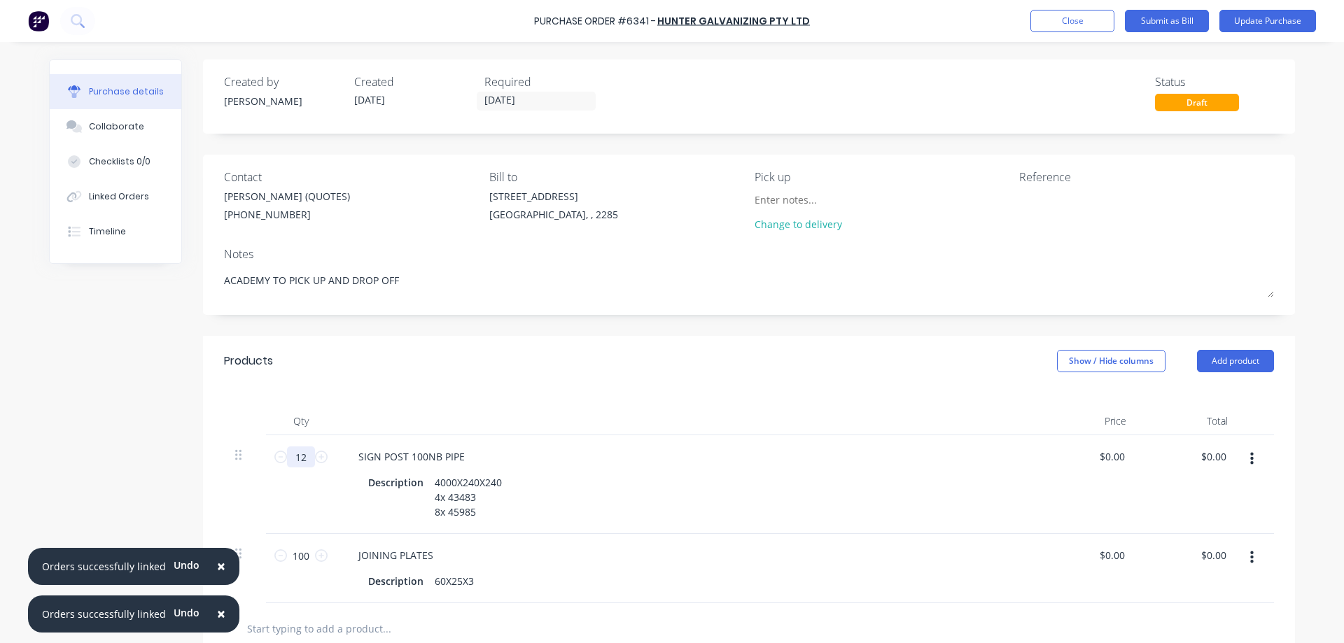
click at [303, 458] on input "12" at bounding box center [301, 457] width 28 height 21
type textarea "x"
type input "1"
type textarea "x"
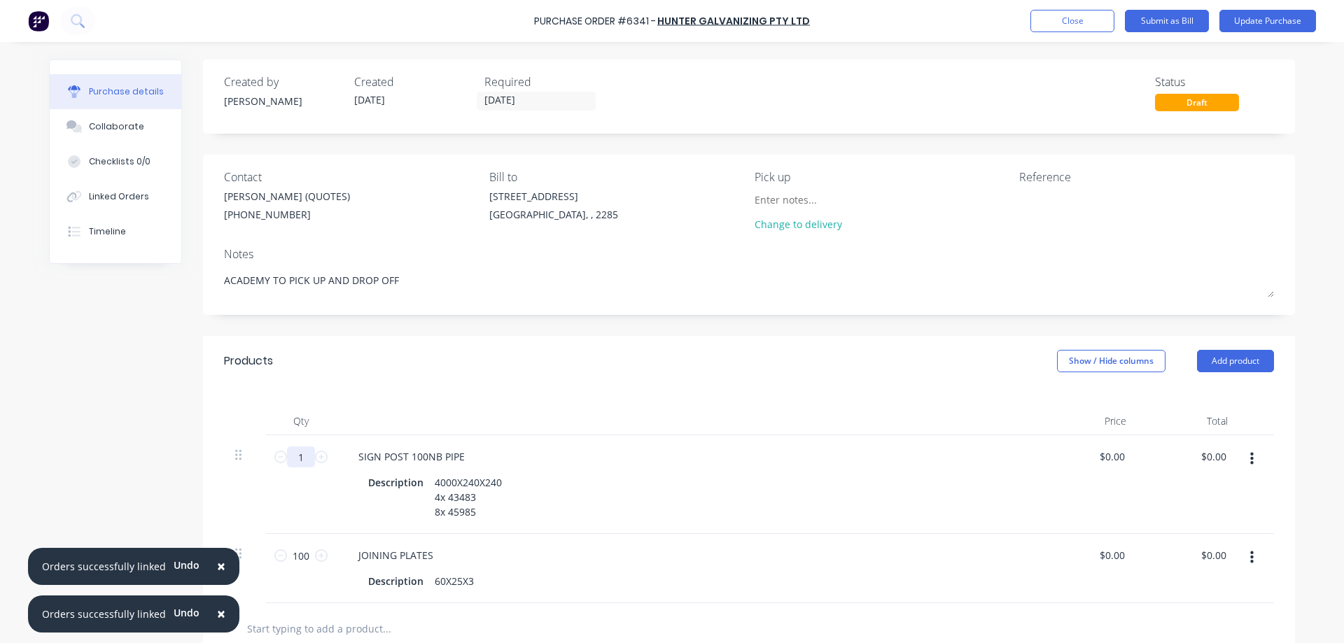
type input "16"
type textarea "x"
type input "16"
type textarea "x"
drag, startPoint x: 475, startPoint y: 516, endPoint x: 288, endPoint y: 503, distance: 187.4
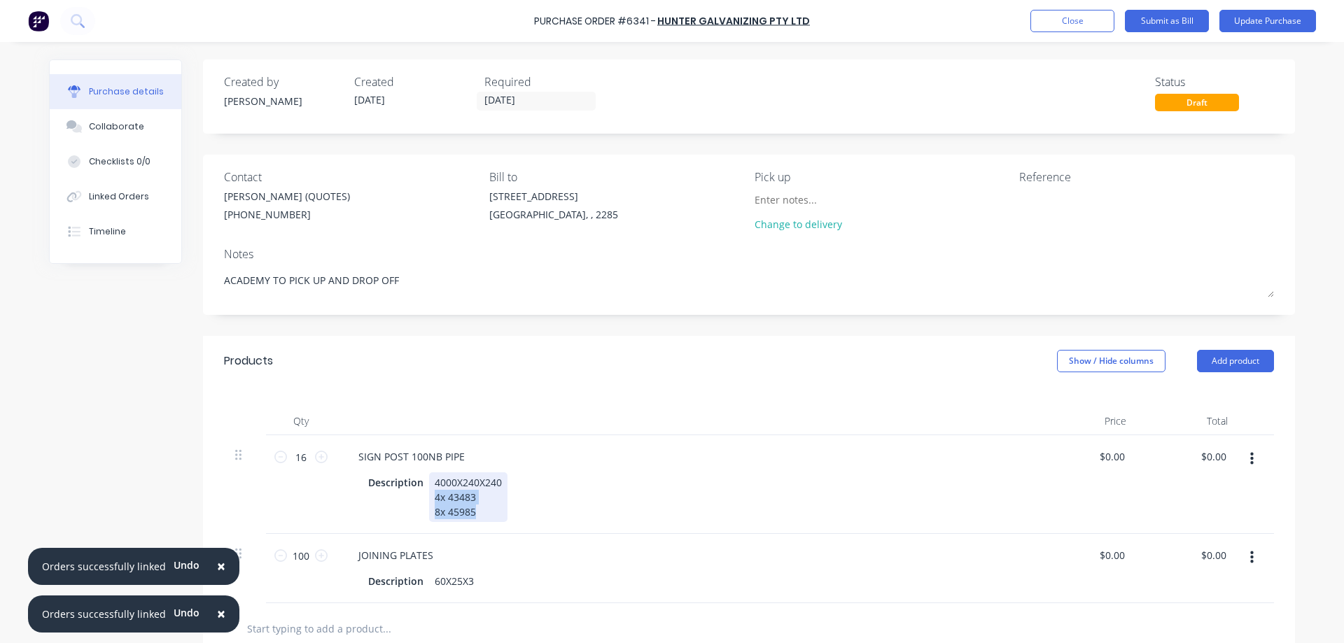
click at [288, 503] on div "16 16 SIGN POST 100NB PIPE Description 4000X240X240 4x 43483 8x 45985 $0.00 $0.…" at bounding box center [749, 484] width 1050 height 99
click at [1243, 541] on button "button" at bounding box center [1252, 528] width 33 height 25
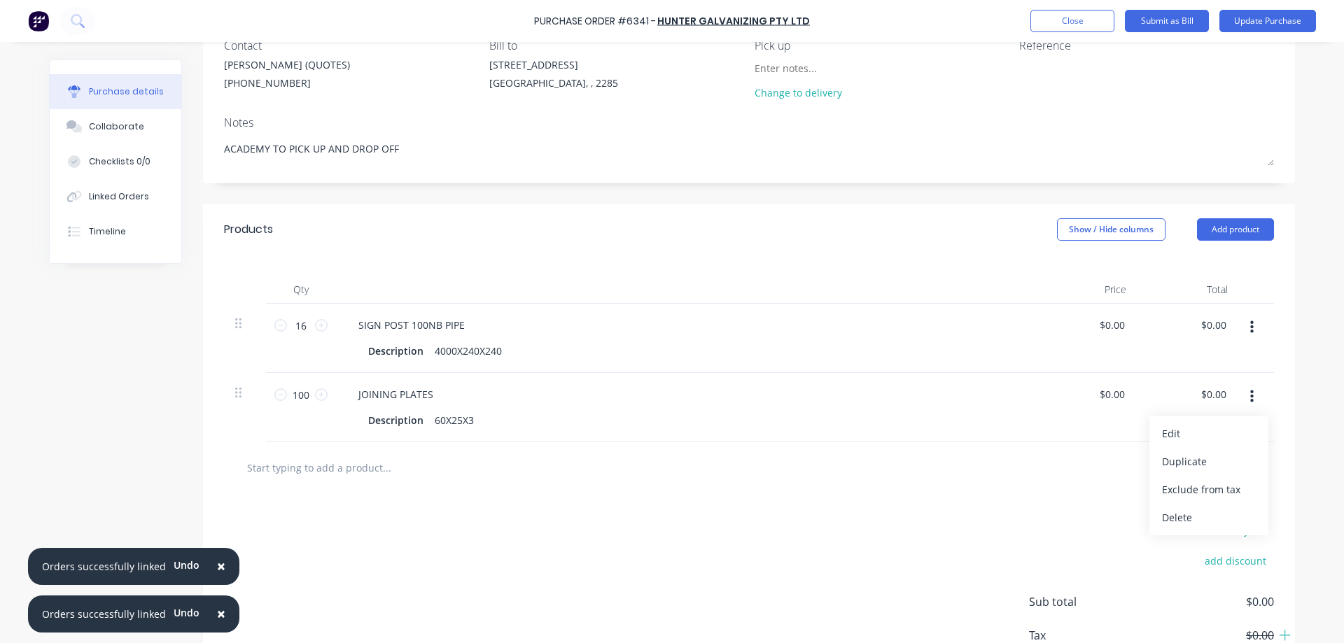
scroll to position [140, 0]
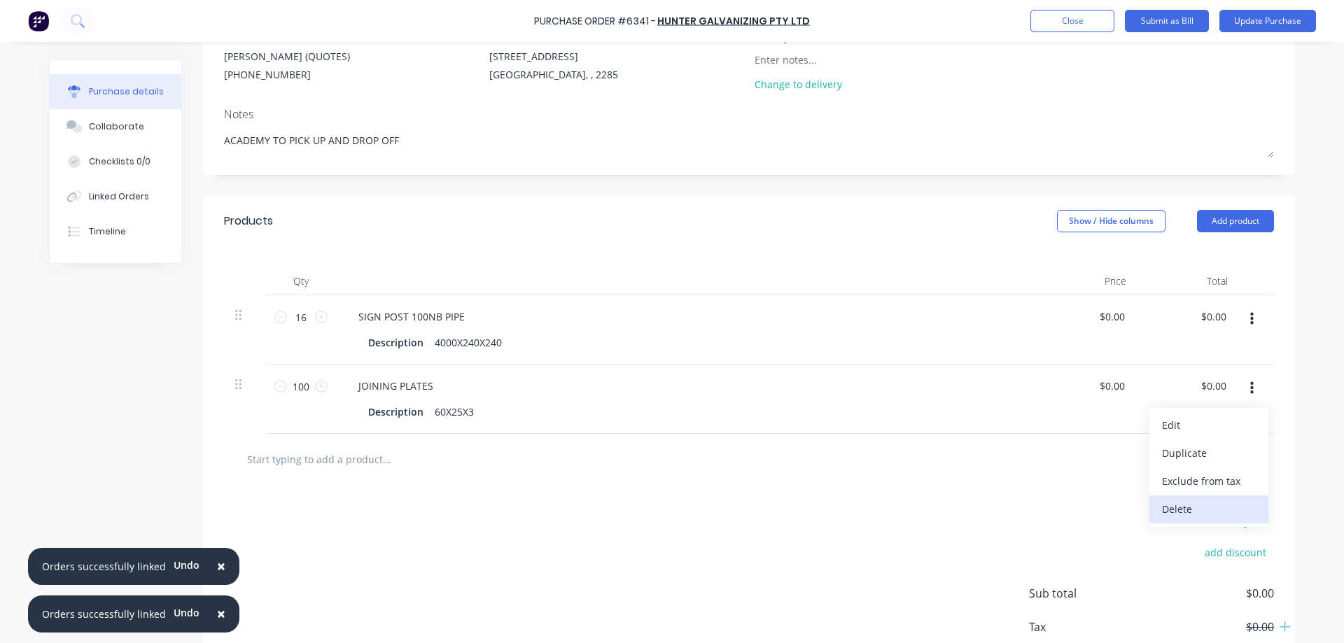
click at [1186, 524] on button "Delete" at bounding box center [1209, 510] width 119 height 28
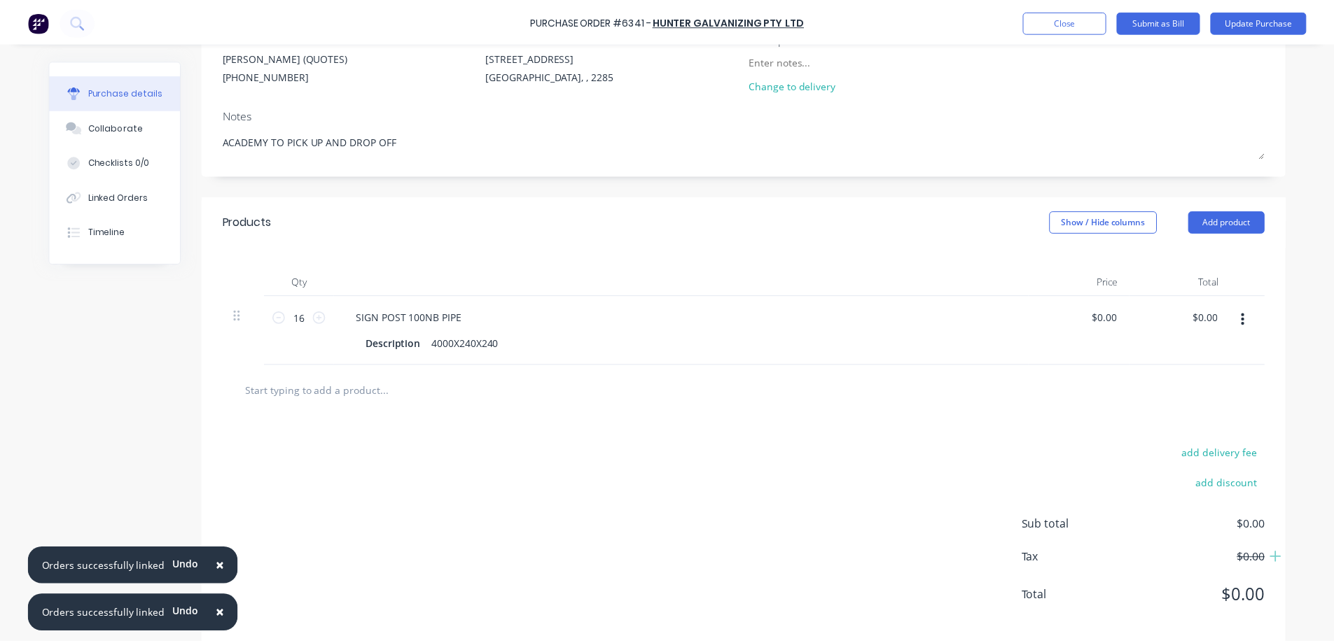
scroll to position [0, 0]
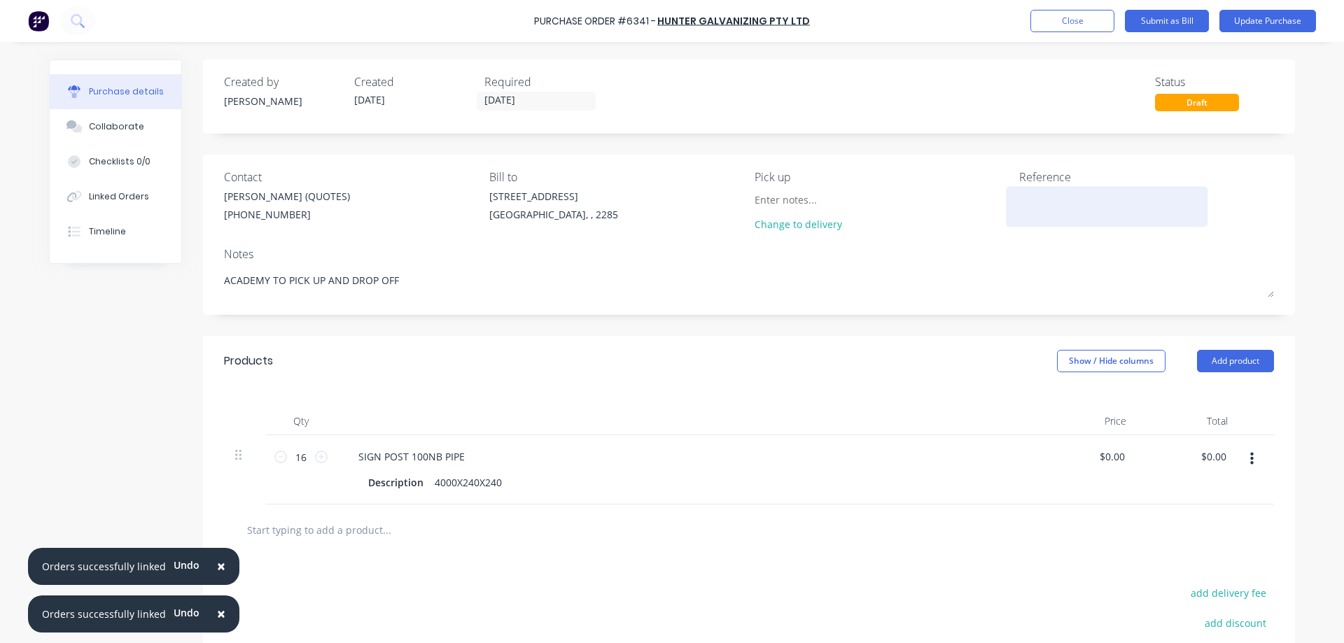
click at [1042, 201] on textarea at bounding box center [1106, 205] width 175 height 32
type textarea "x"
type textarea "#"
paste textarea "47694"
type textarea "x"
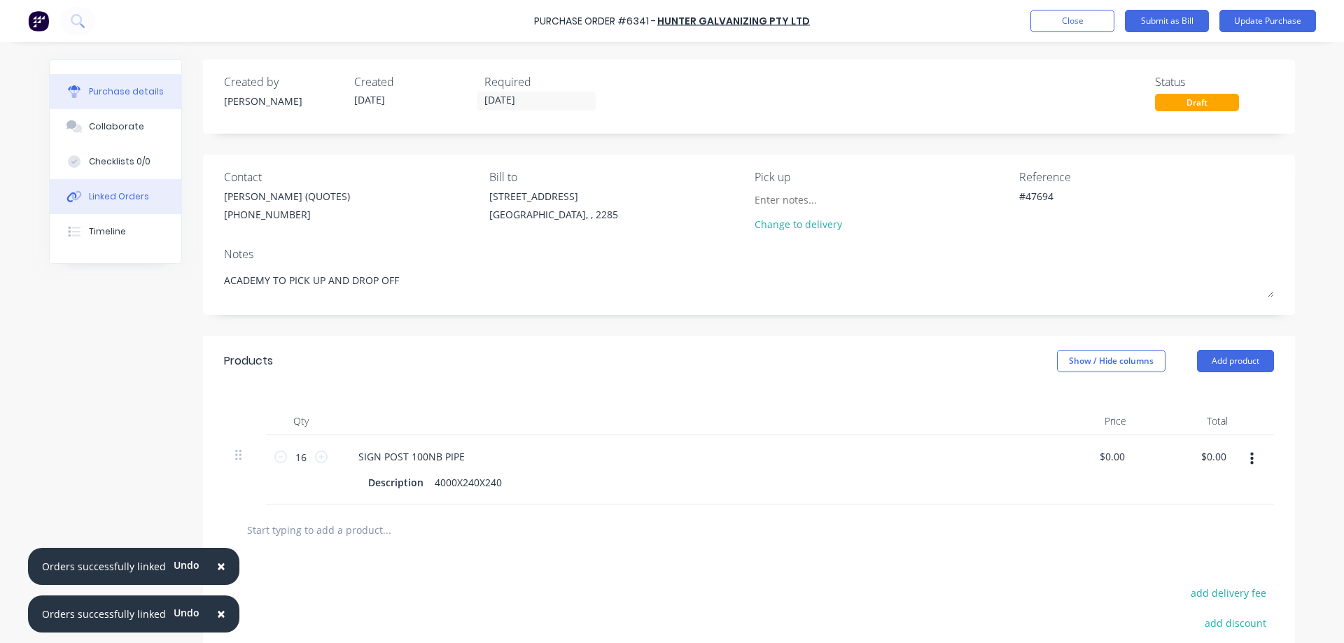
type textarea "#47694"
type textarea "x"
type textarea "#47694"
click at [104, 195] on div "Linked Orders" at bounding box center [119, 196] width 60 height 13
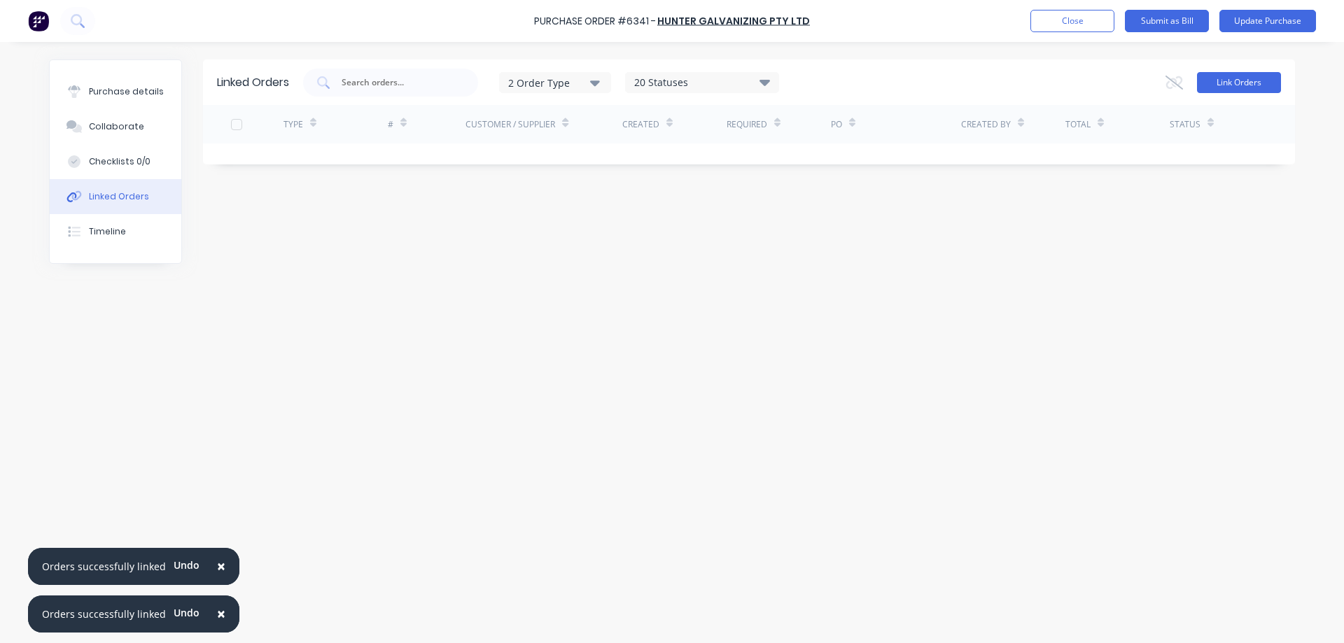
click at [1252, 74] on button "Link Orders" at bounding box center [1239, 82] width 84 height 21
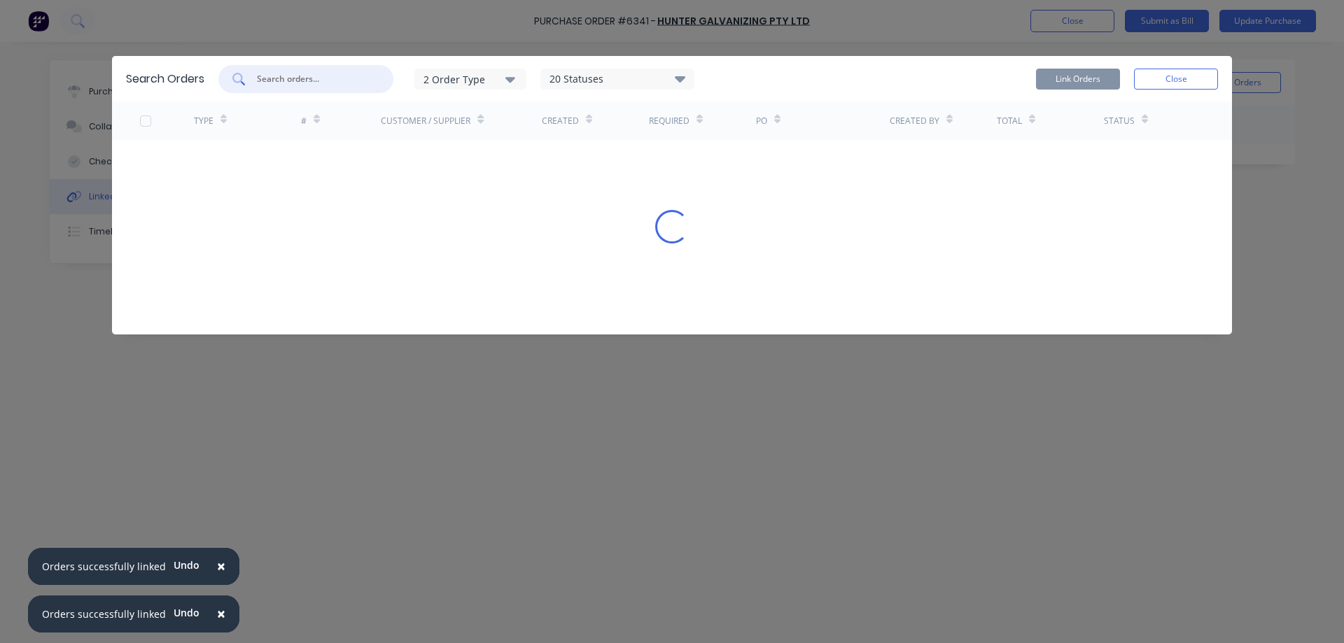
click at [293, 72] on input "text" at bounding box center [314, 79] width 116 height 14
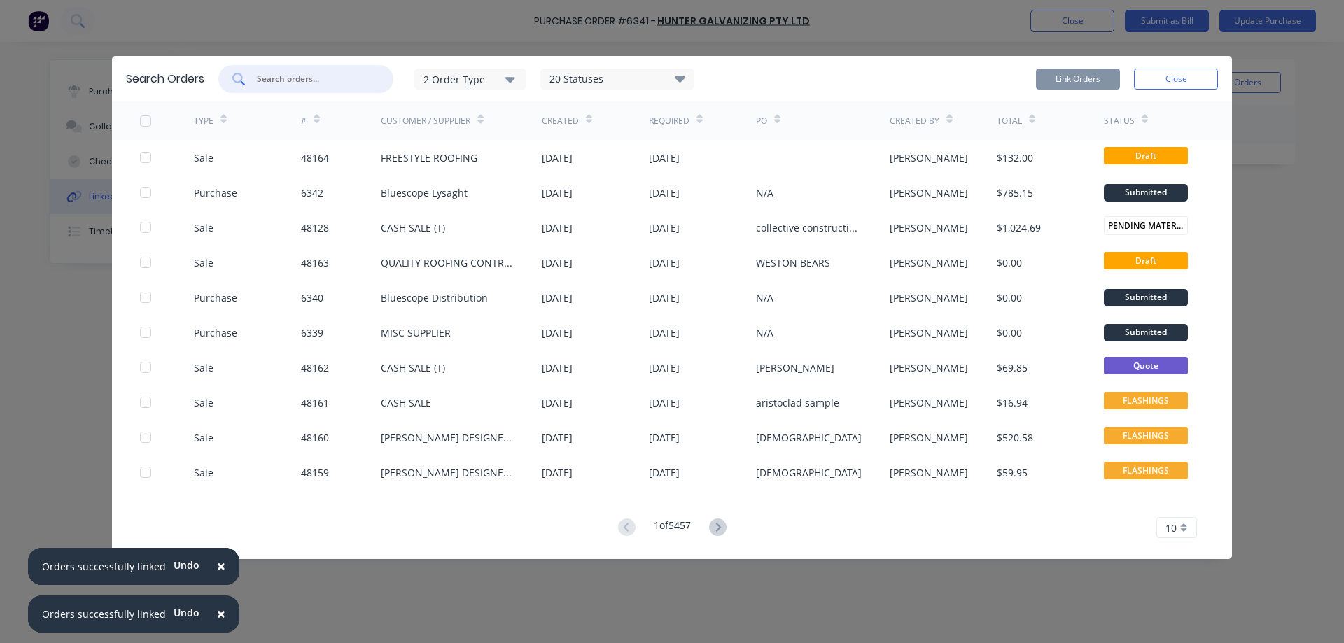
paste input "47694"
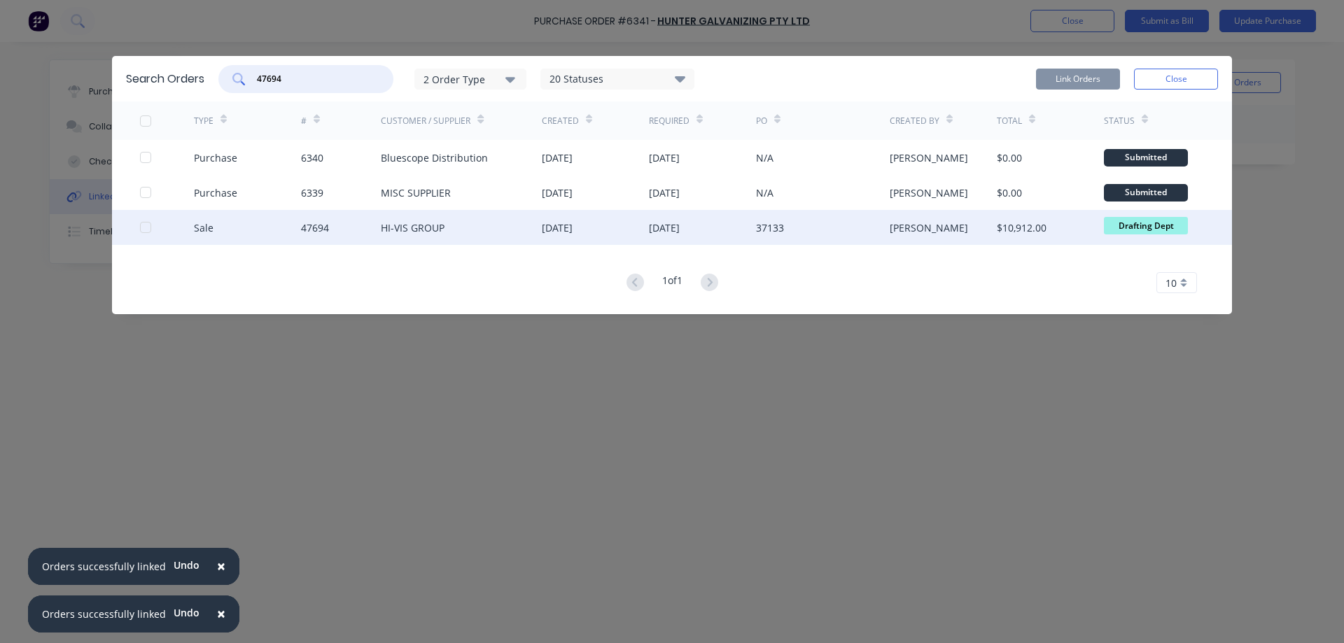
click at [146, 226] on div at bounding box center [146, 228] width 28 height 28
type input "47694"
click at [1068, 85] on button "Link Orders" at bounding box center [1078, 79] width 84 height 21
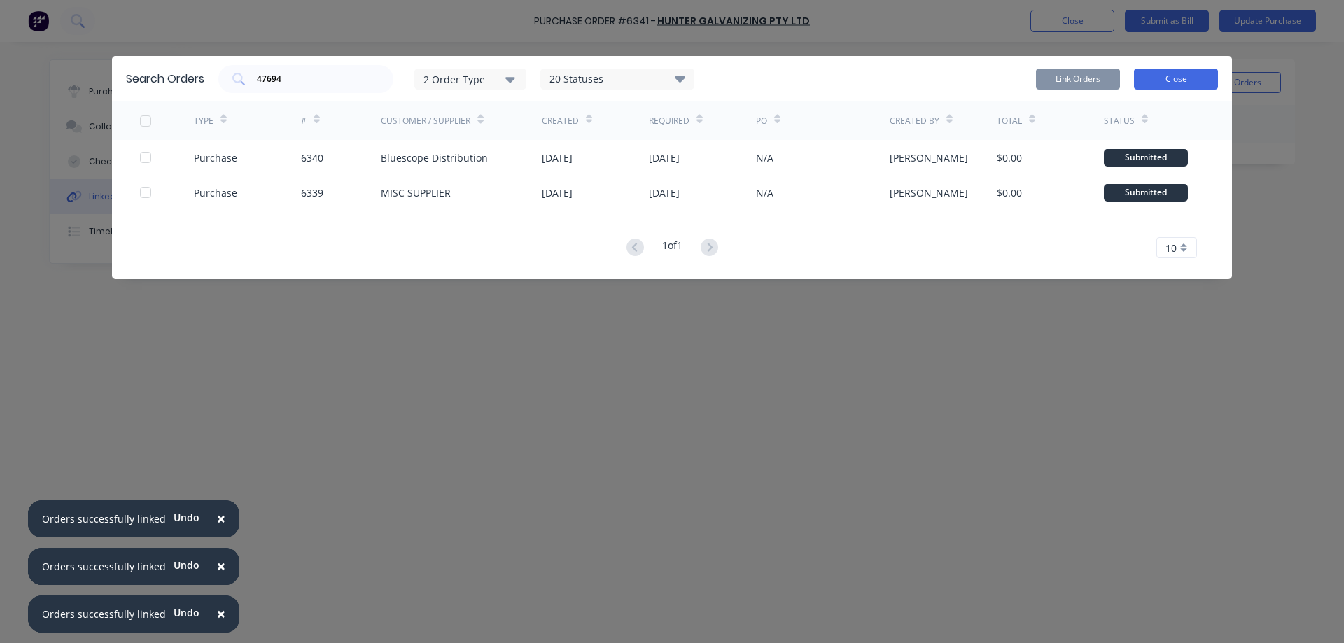
click at [1180, 81] on button "Close" at bounding box center [1176, 79] width 84 height 21
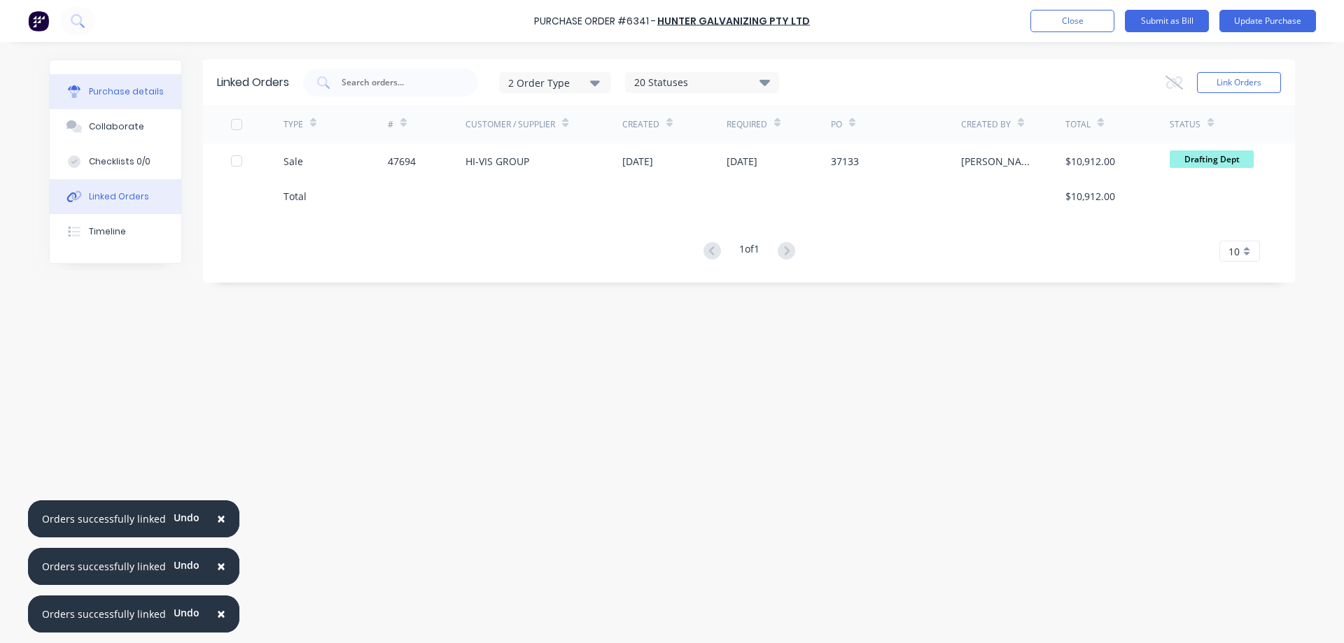
click at [141, 92] on div "Purchase details" at bounding box center [126, 91] width 75 height 13
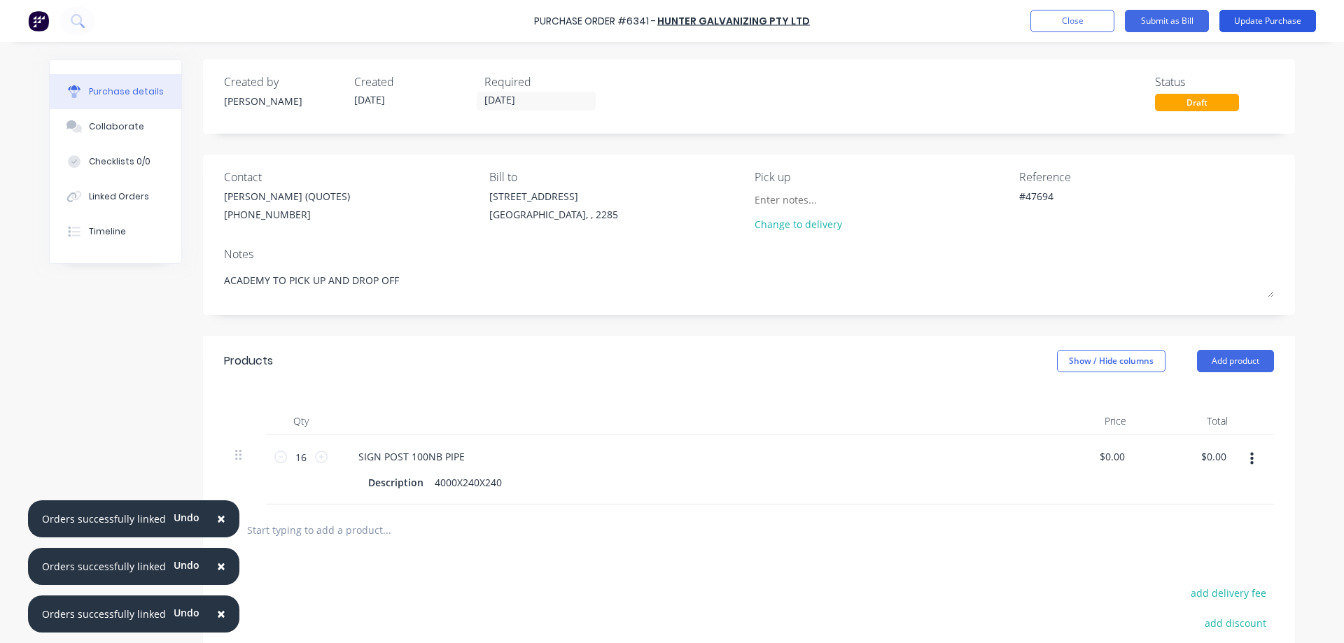
click at [1287, 20] on button "Update Purchase" at bounding box center [1268, 21] width 97 height 22
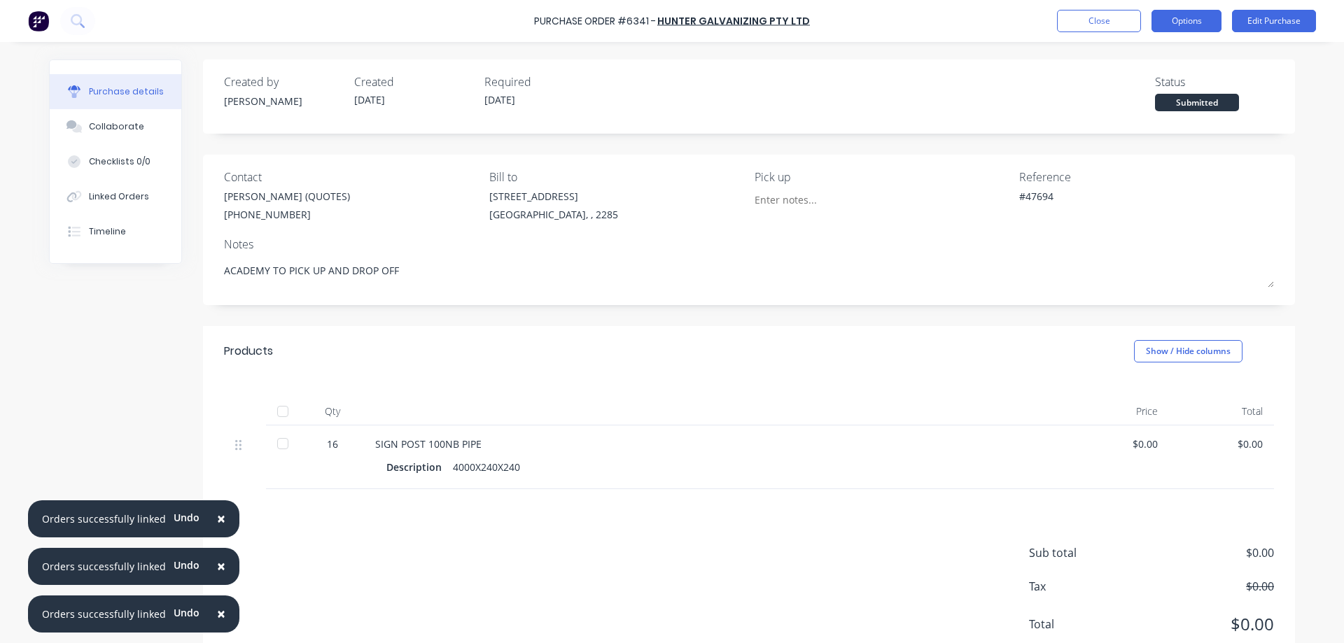
click at [1187, 13] on button "Options" at bounding box center [1187, 21] width 70 height 22
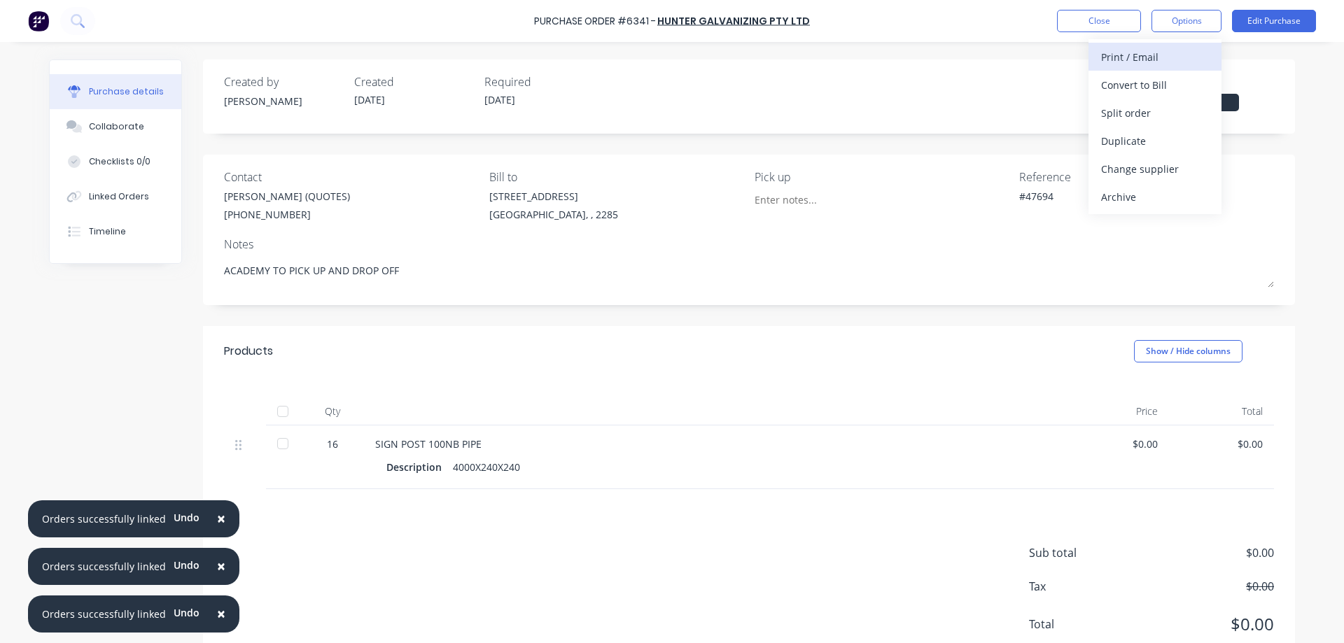
click at [1169, 55] on div "Print / Email" at bounding box center [1155, 57] width 108 height 20
click at [1128, 118] on div "Without pricing" at bounding box center [1155, 113] width 108 height 20
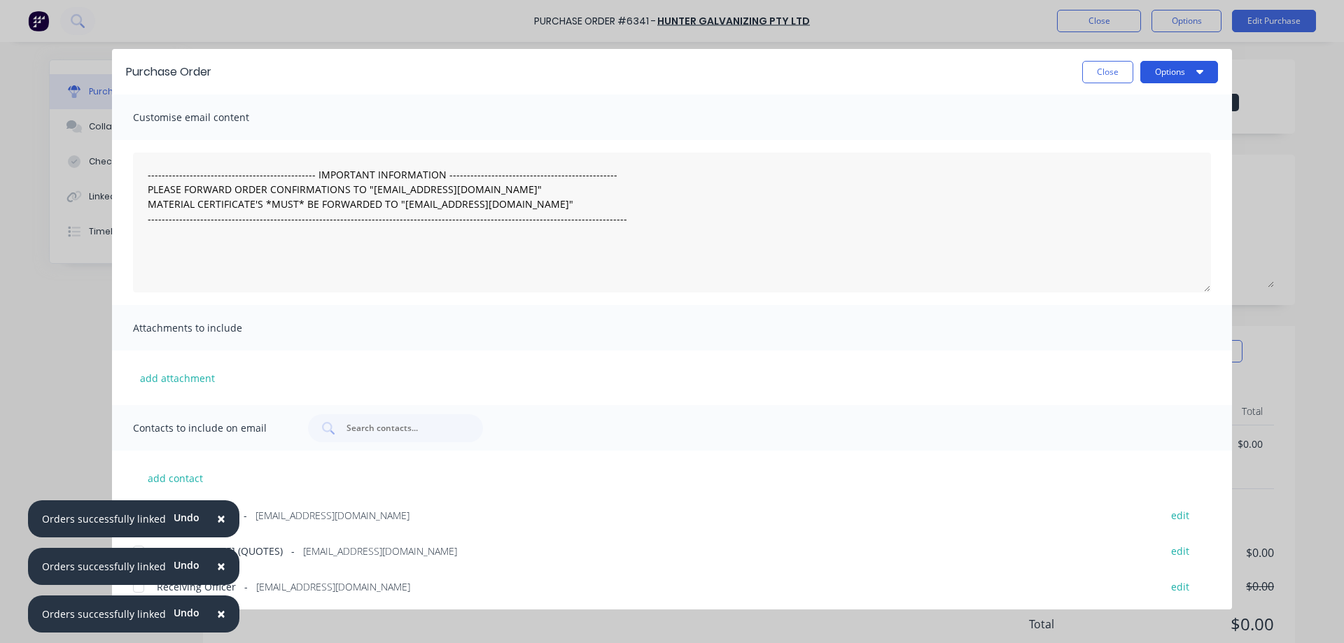
click at [1164, 76] on button "Options" at bounding box center [1180, 72] width 78 height 22
click at [1122, 132] on div "Print" at bounding box center [1152, 135] width 108 height 20
click at [217, 618] on span "×" at bounding box center [221, 614] width 8 height 20
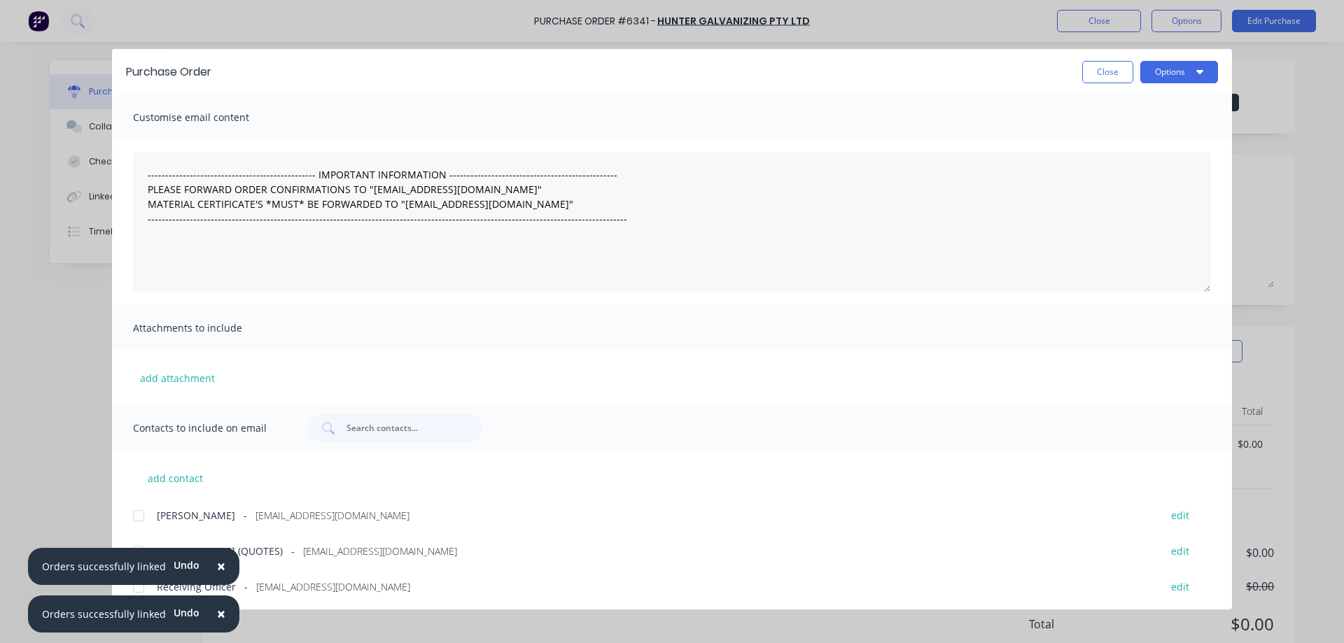
click at [217, 618] on span "×" at bounding box center [221, 614] width 8 height 20
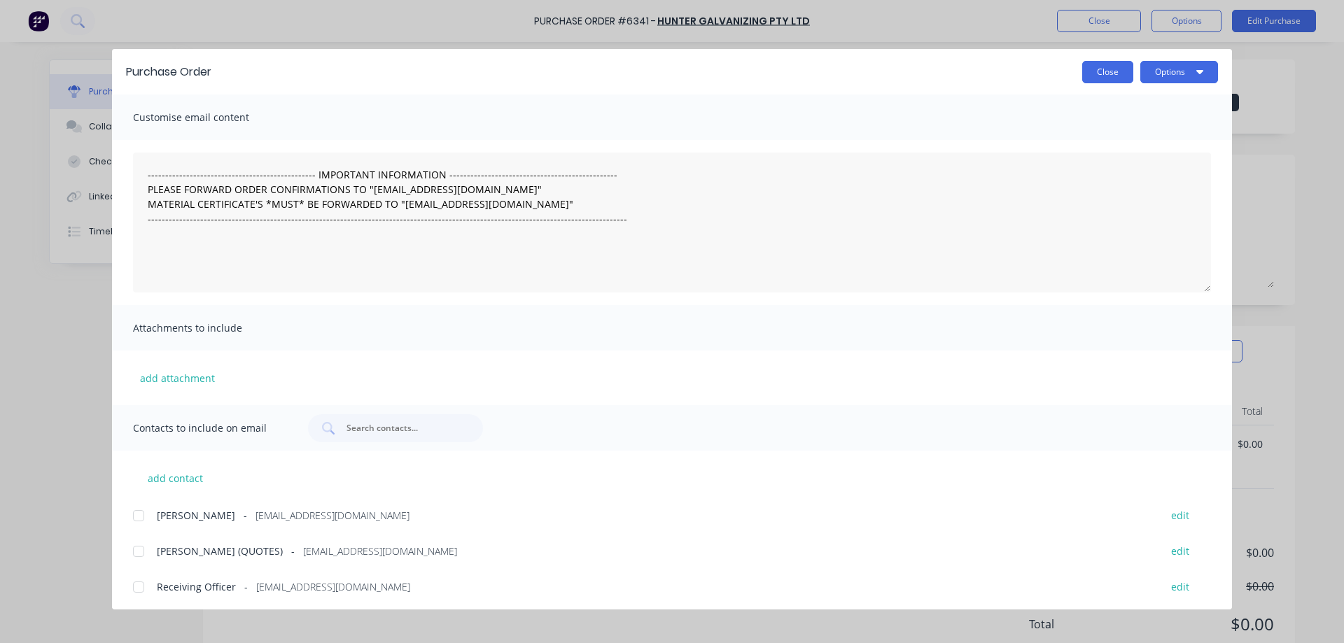
click at [1105, 73] on button "Close" at bounding box center [1107, 72] width 51 height 22
type textarea "x"
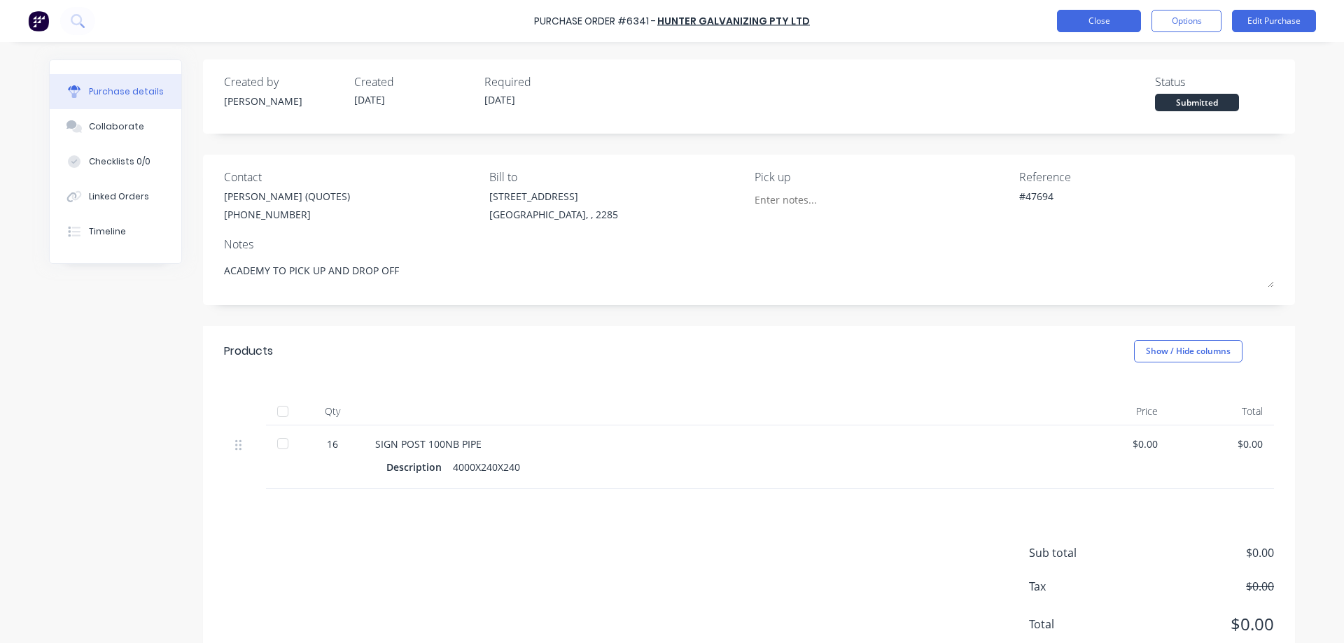
click at [1115, 20] on button "Close" at bounding box center [1099, 21] width 84 height 22
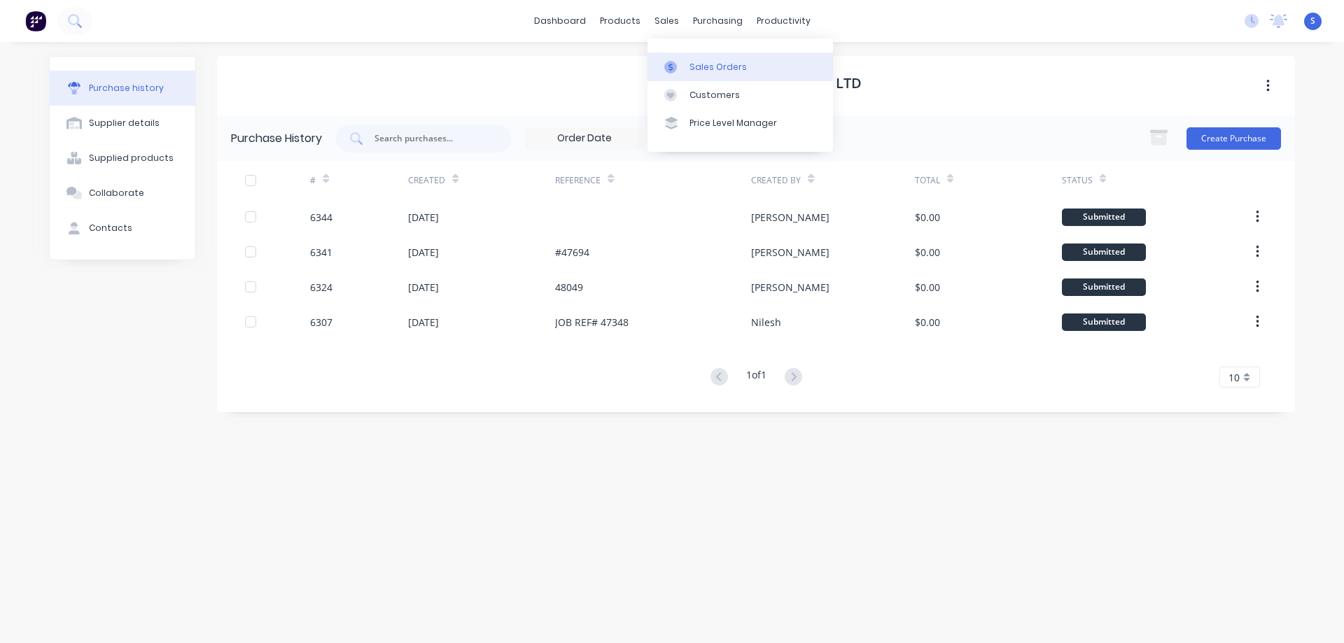
click at [716, 67] on div "Sales Orders" at bounding box center [718, 67] width 57 height 13
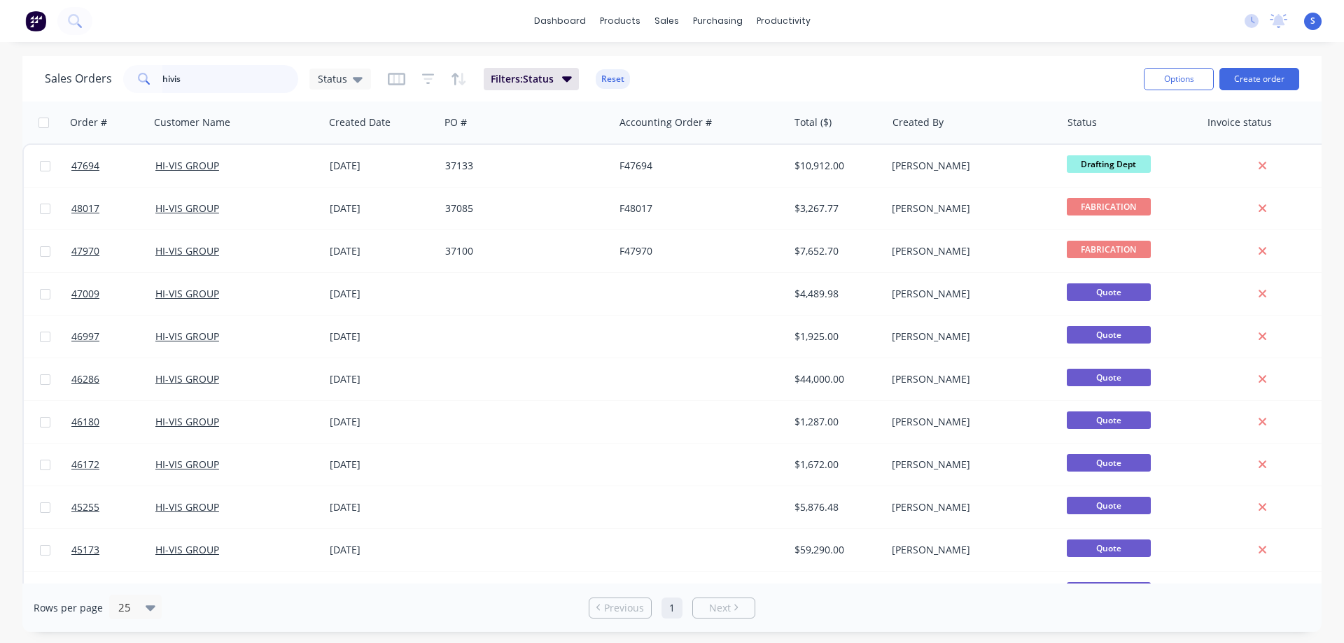
click at [225, 80] on input "hivis" at bounding box center [230, 79] width 137 height 28
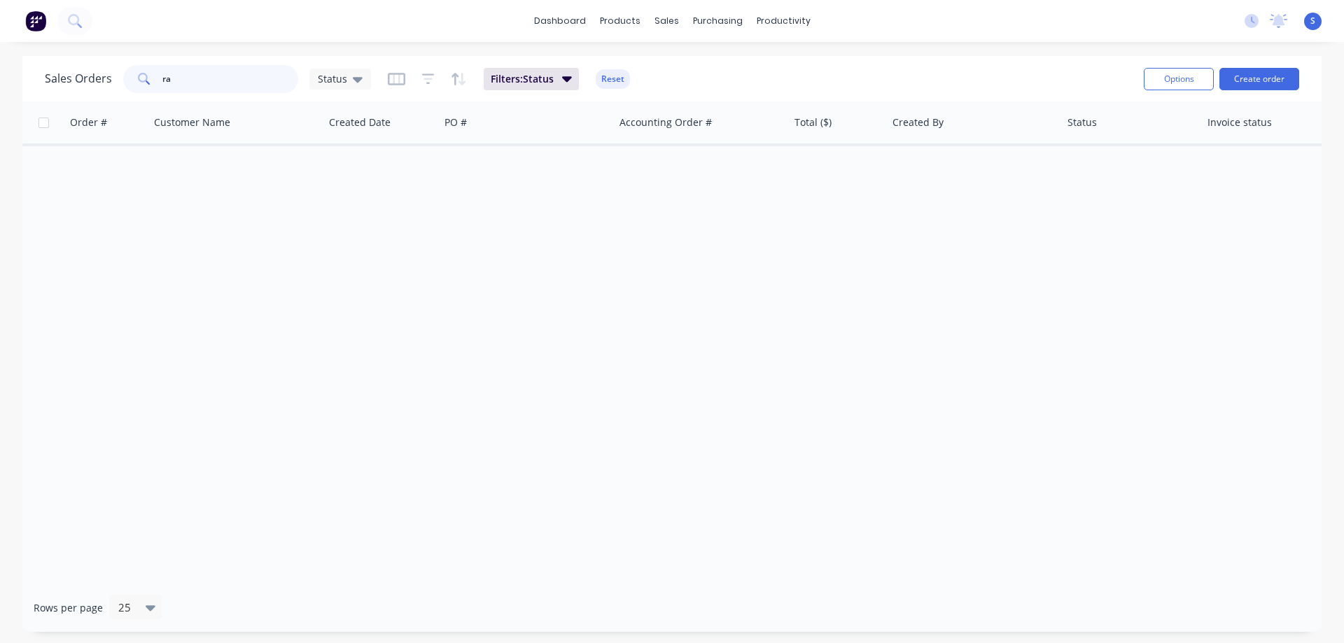
type input "r"
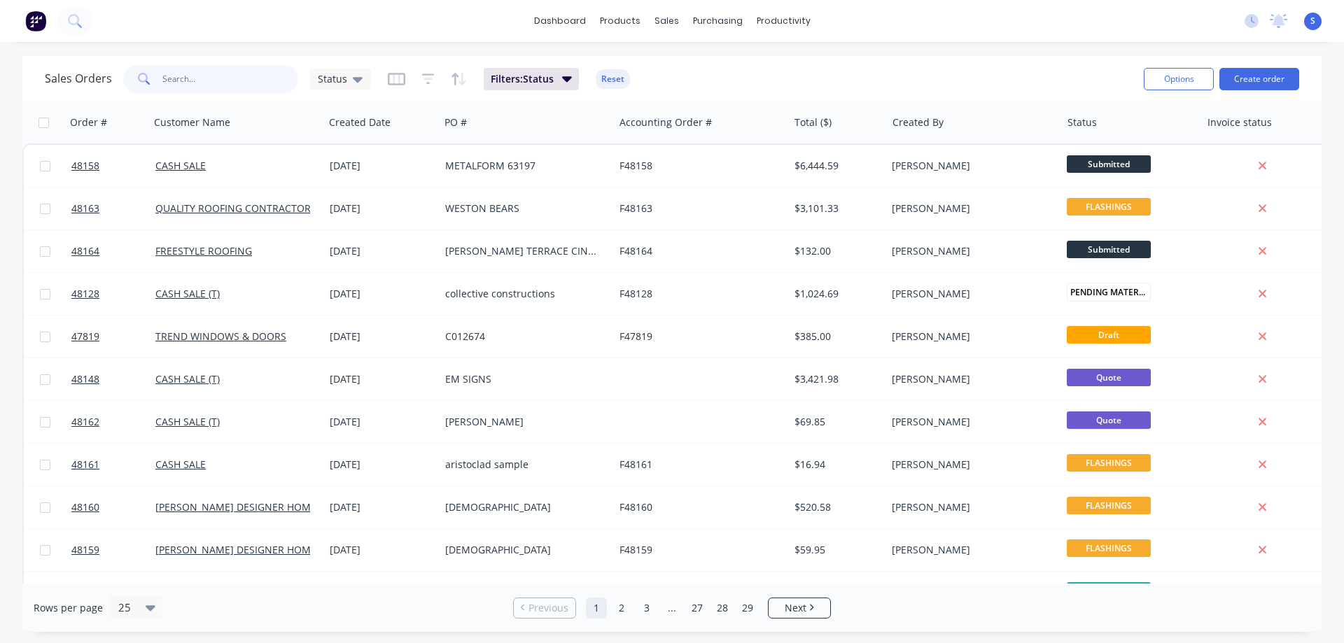
click at [222, 82] on input "text" at bounding box center [230, 79] width 137 height 28
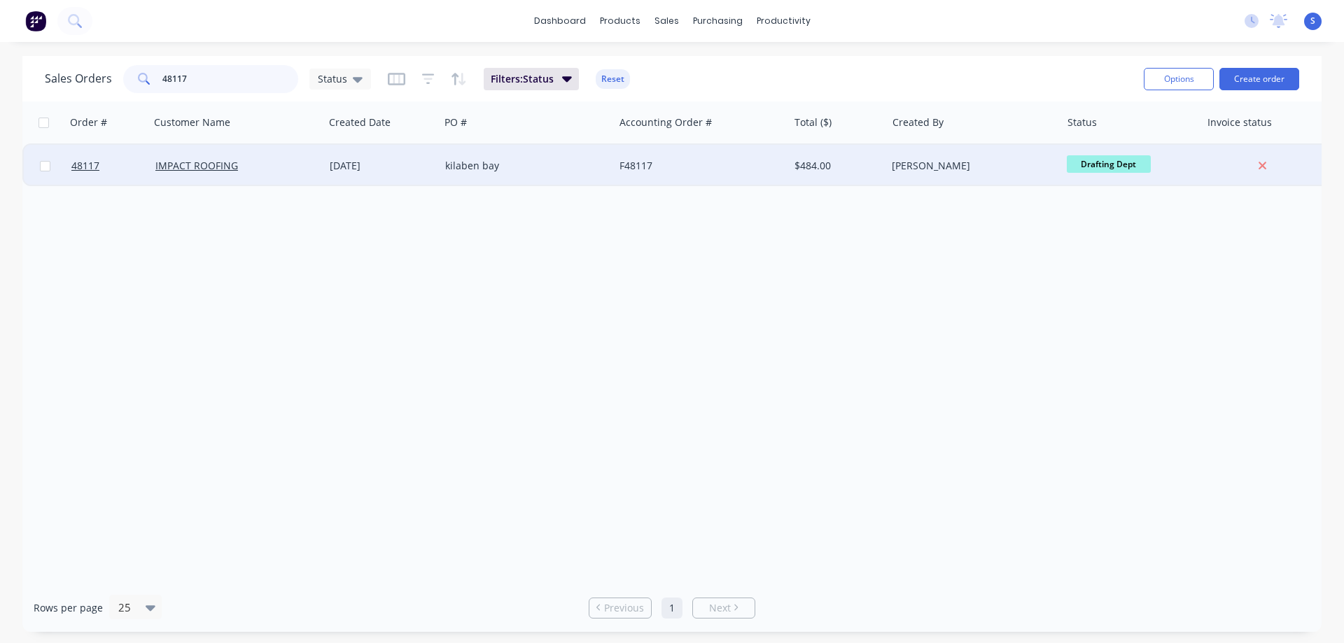
type input "48117"
click at [307, 169] on div "IMPACT ROOFING" at bounding box center [232, 166] width 155 height 14
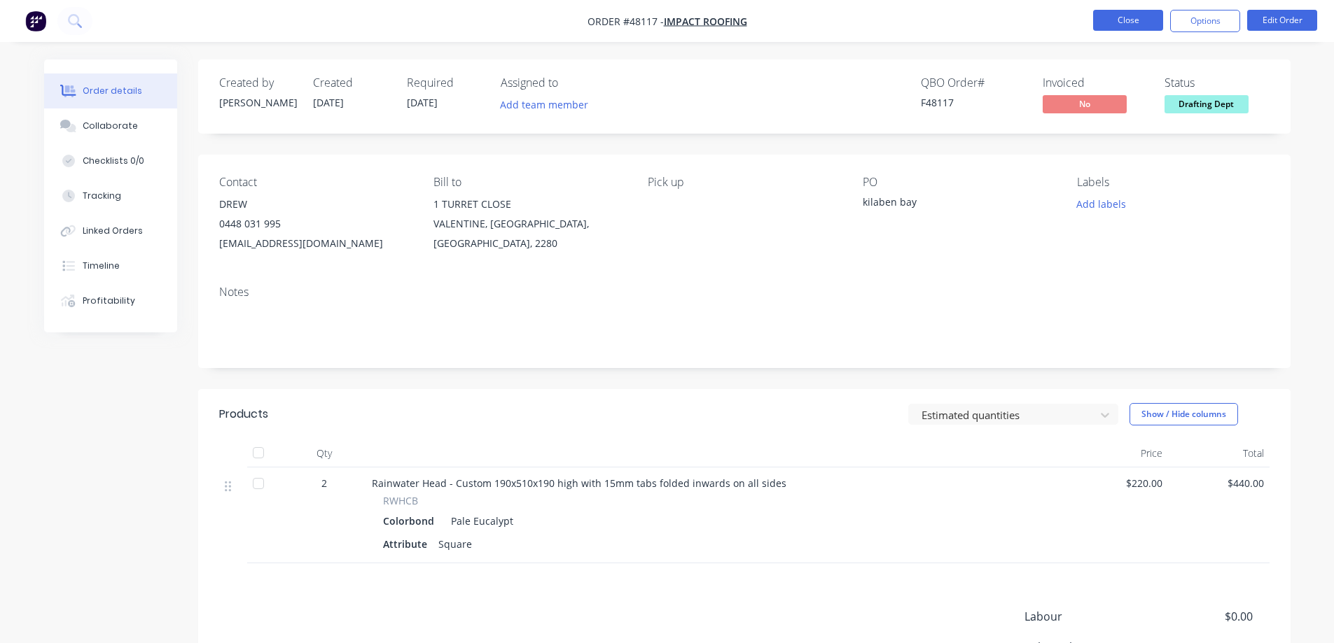
click at [1145, 24] on button "Close" at bounding box center [1128, 20] width 70 height 21
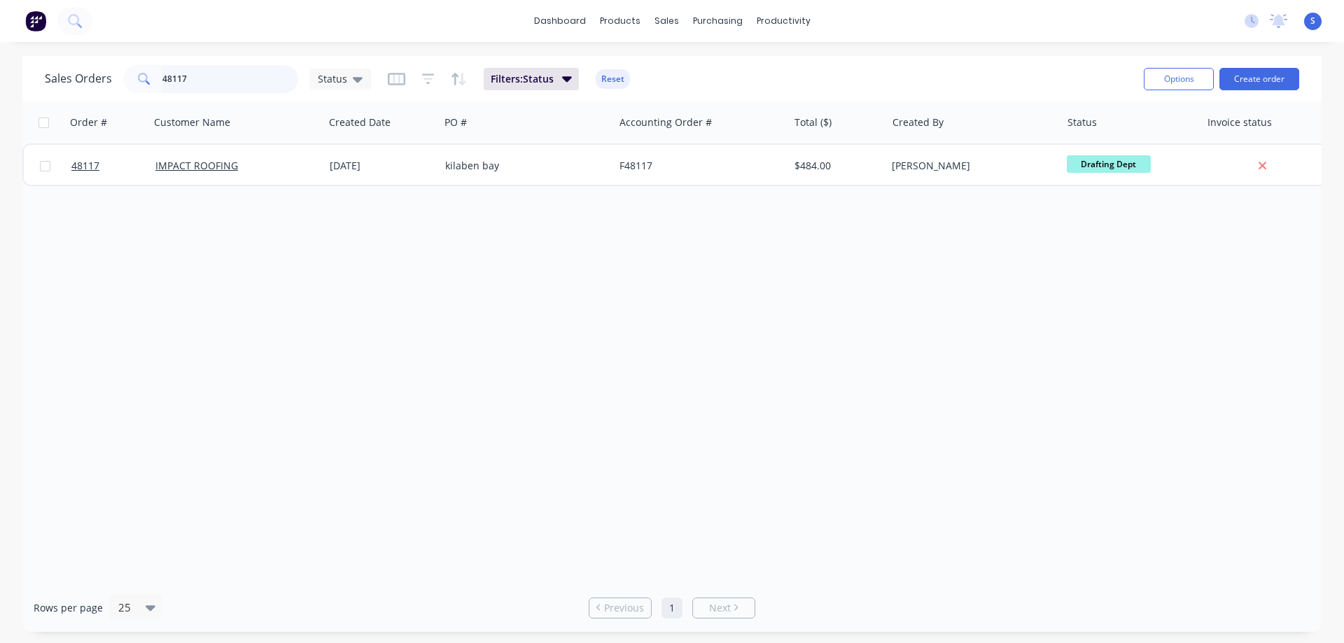
click at [257, 75] on input "48117" at bounding box center [230, 79] width 137 height 28
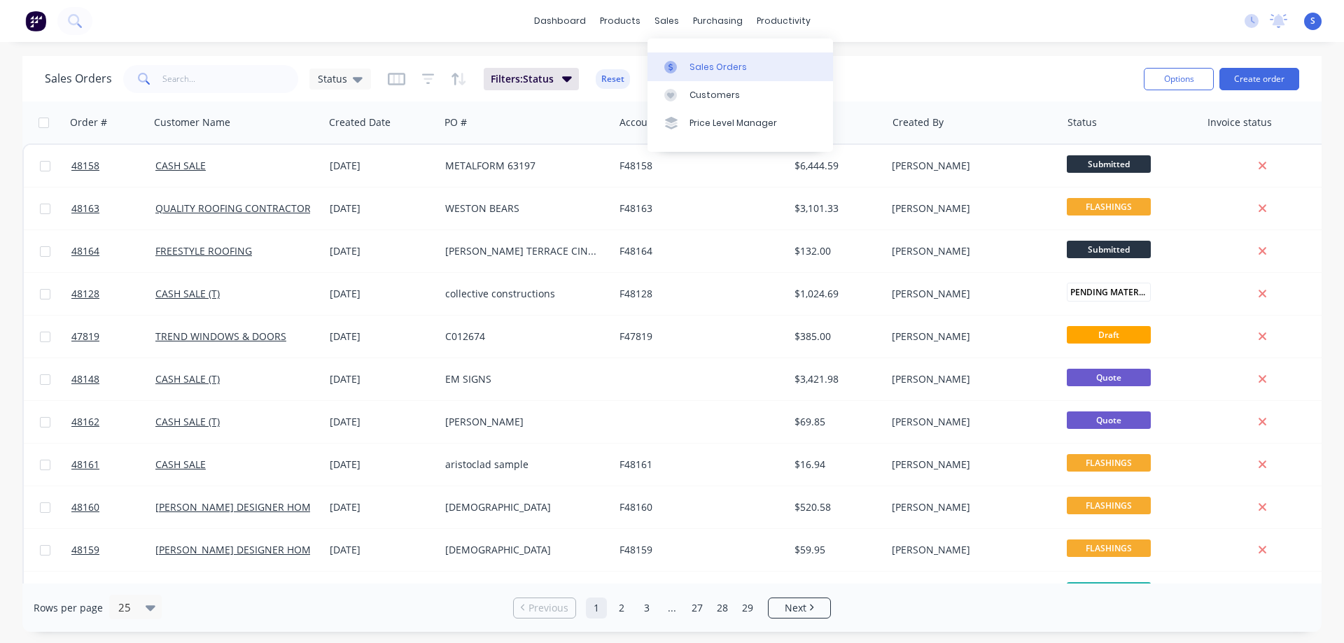
click at [702, 61] on div "Sales Orders" at bounding box center [718, 67] width 57 height 13
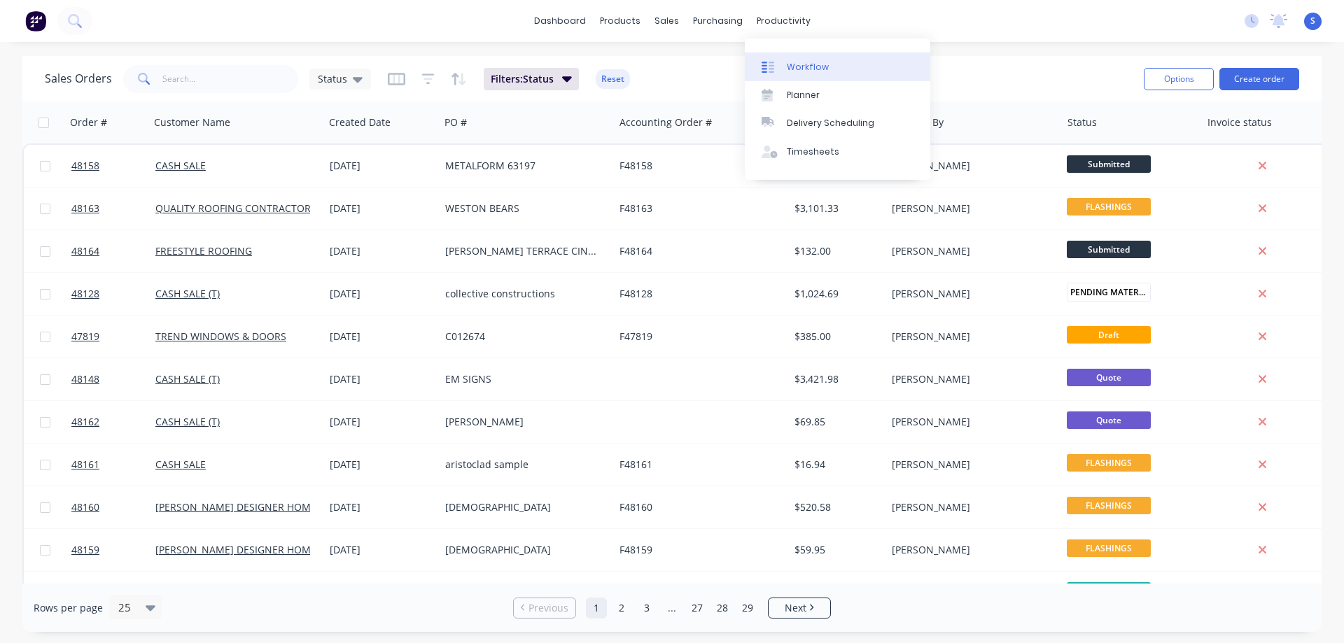
click at [821, 64] on div "Workflow" at bounding box center [808, 67] width 42 height 13
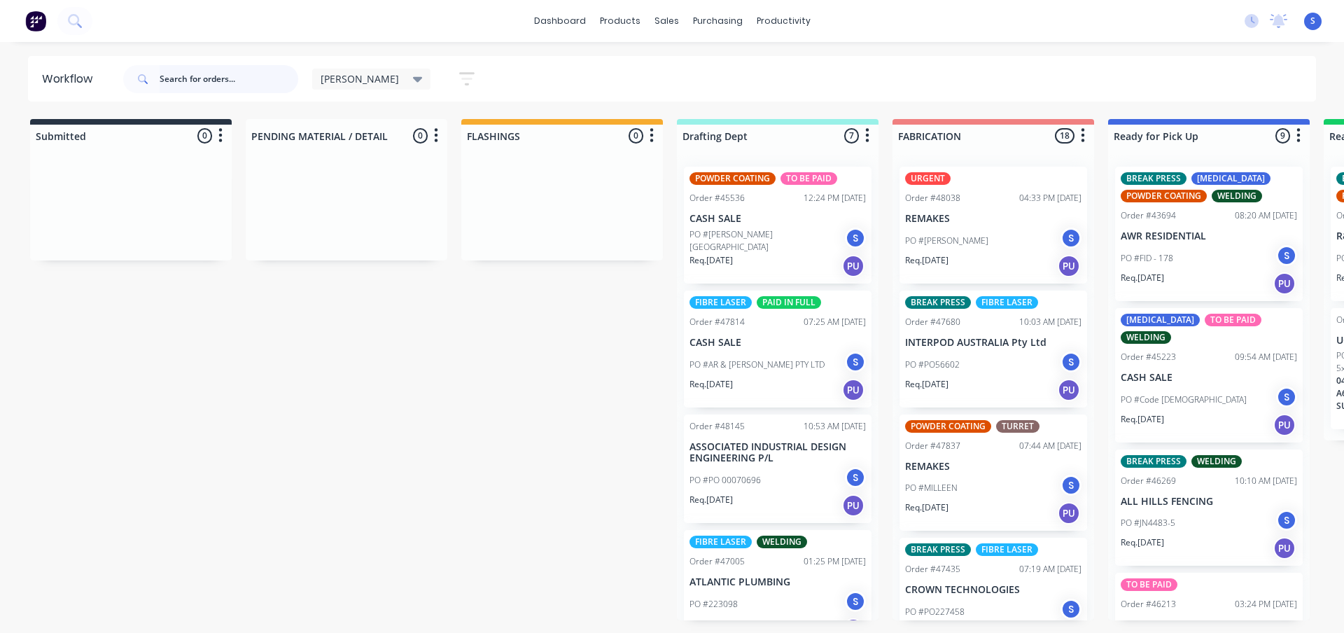
click at [203, 76] on input "text" at bounding box center [229, 79] width 139 height 28
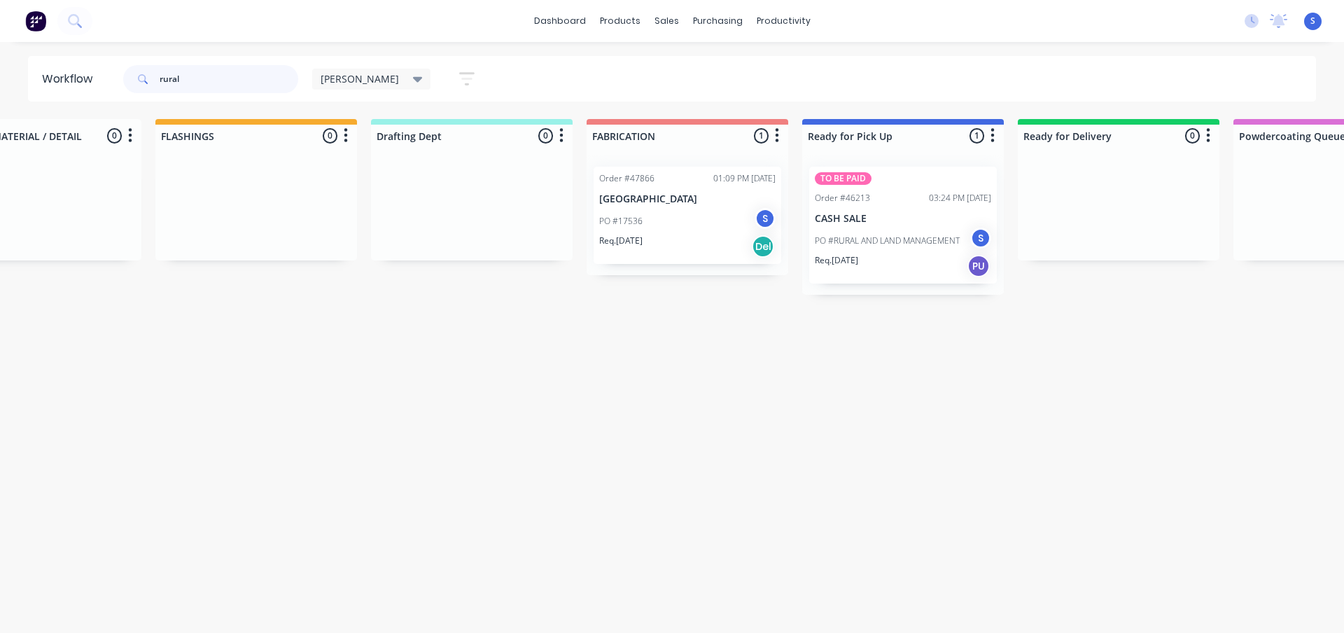
scroll to position [0, 330]
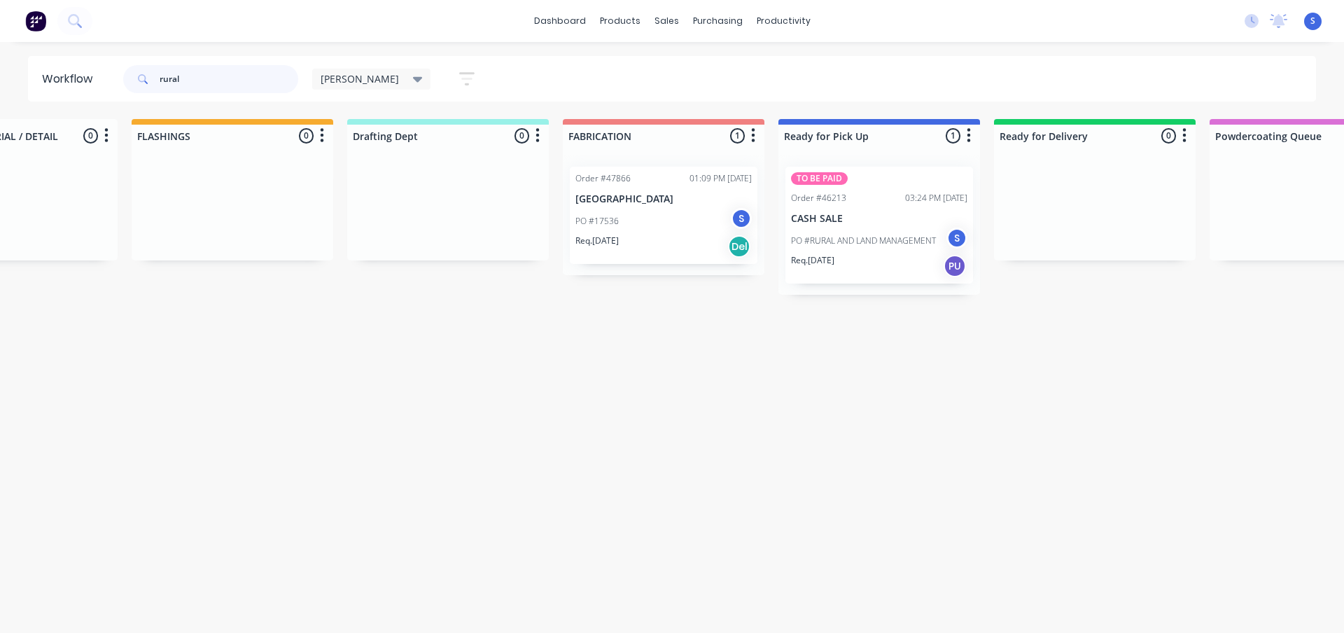
type input "rural"
click at [862, 247] on div "PO #RURAL AND LAND MANAGEMENT S" at bounding box center [879, 241] width 176 height 27
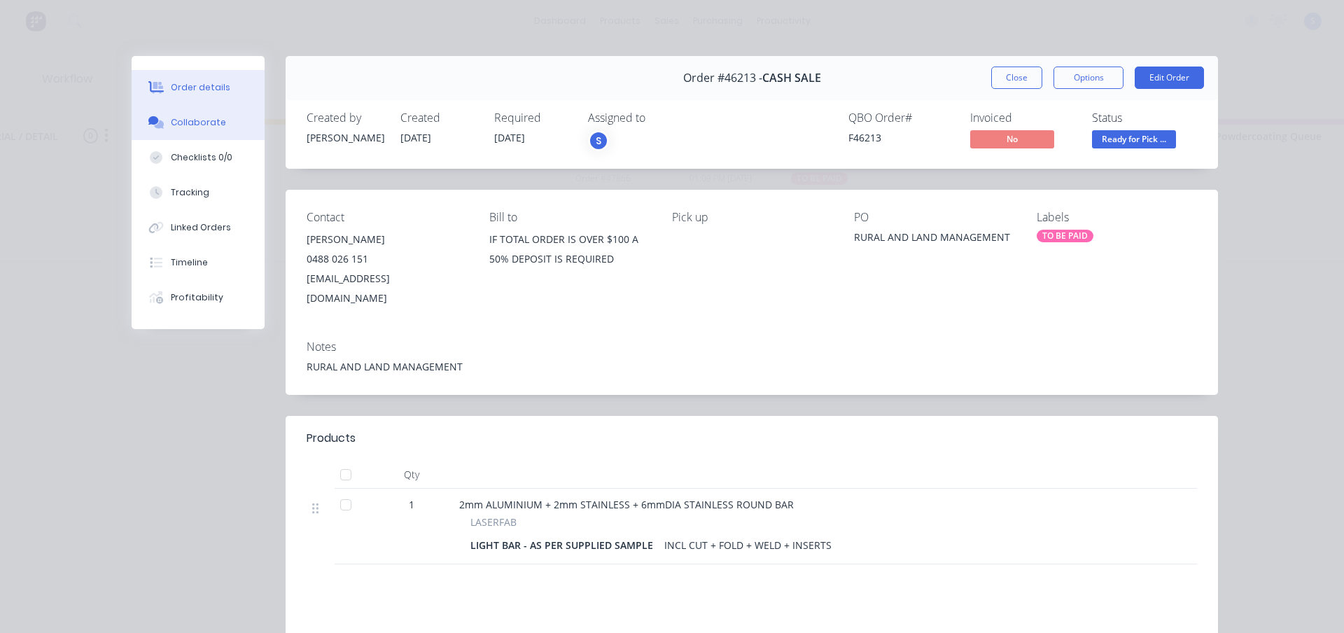
click at [178, 122] on div "Collaborate" at bounding box center [198, 122] width 55 height 13
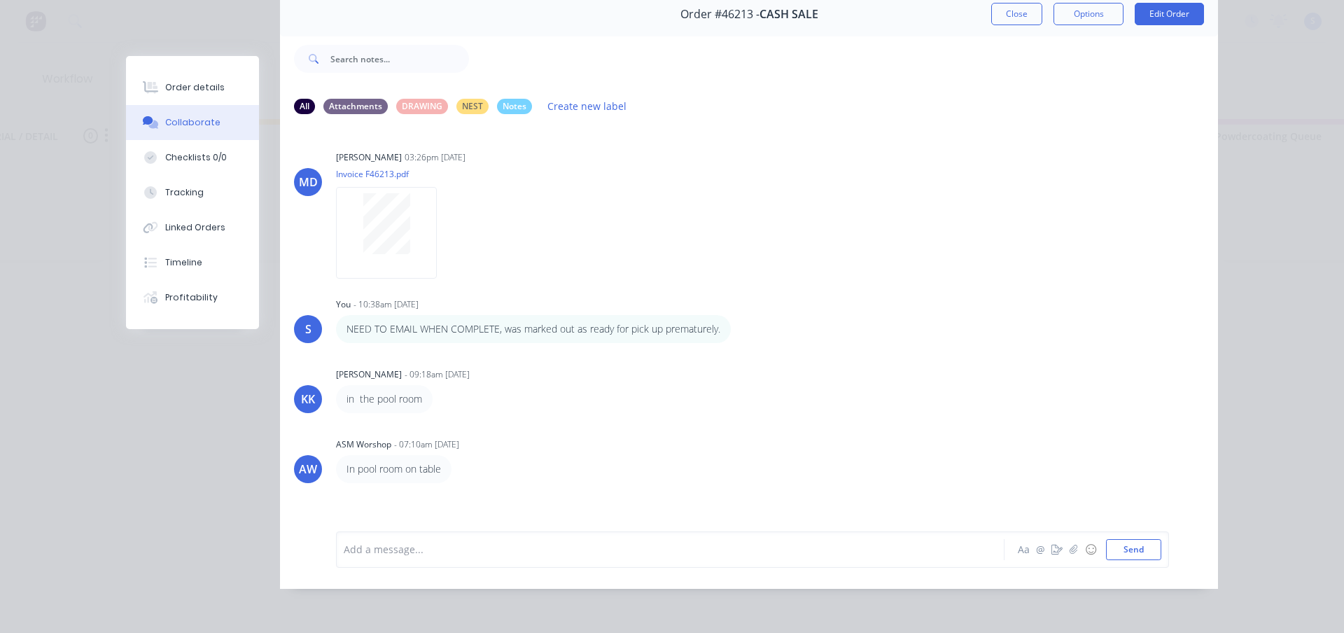
scroll to position [74, 0]
click at [165, 258] on div "Timeline" at bounding box center [183, 262] width 37 height 13
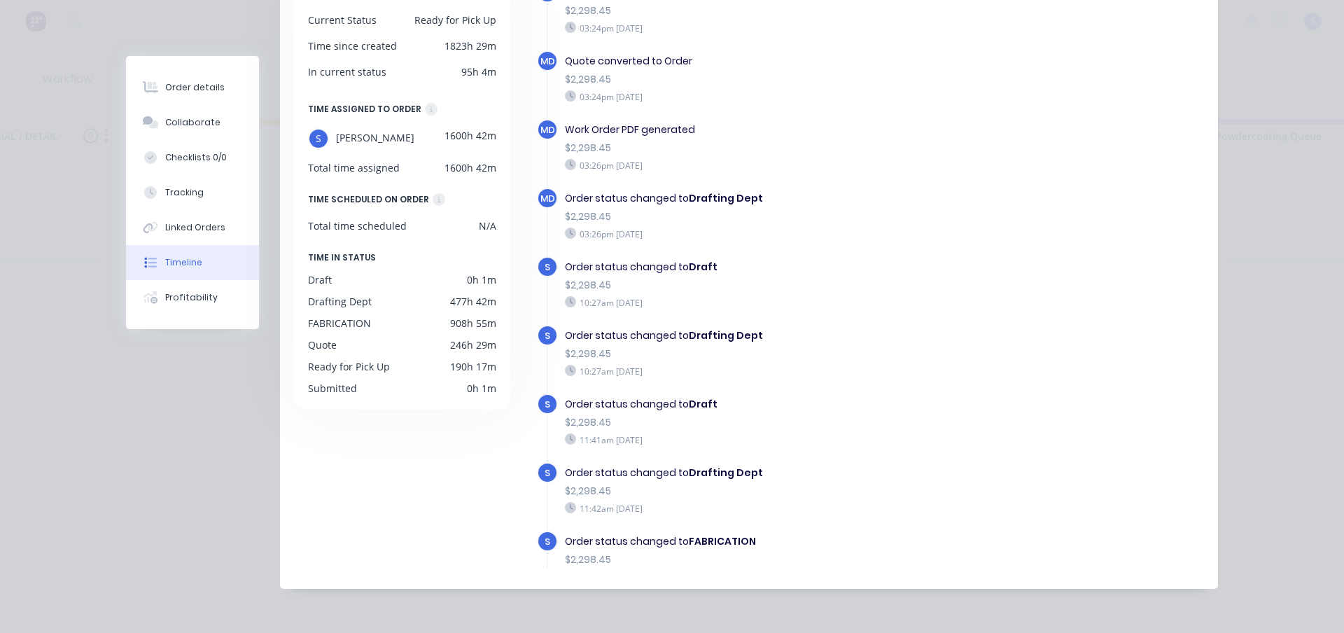
scroll to position [509, 0]
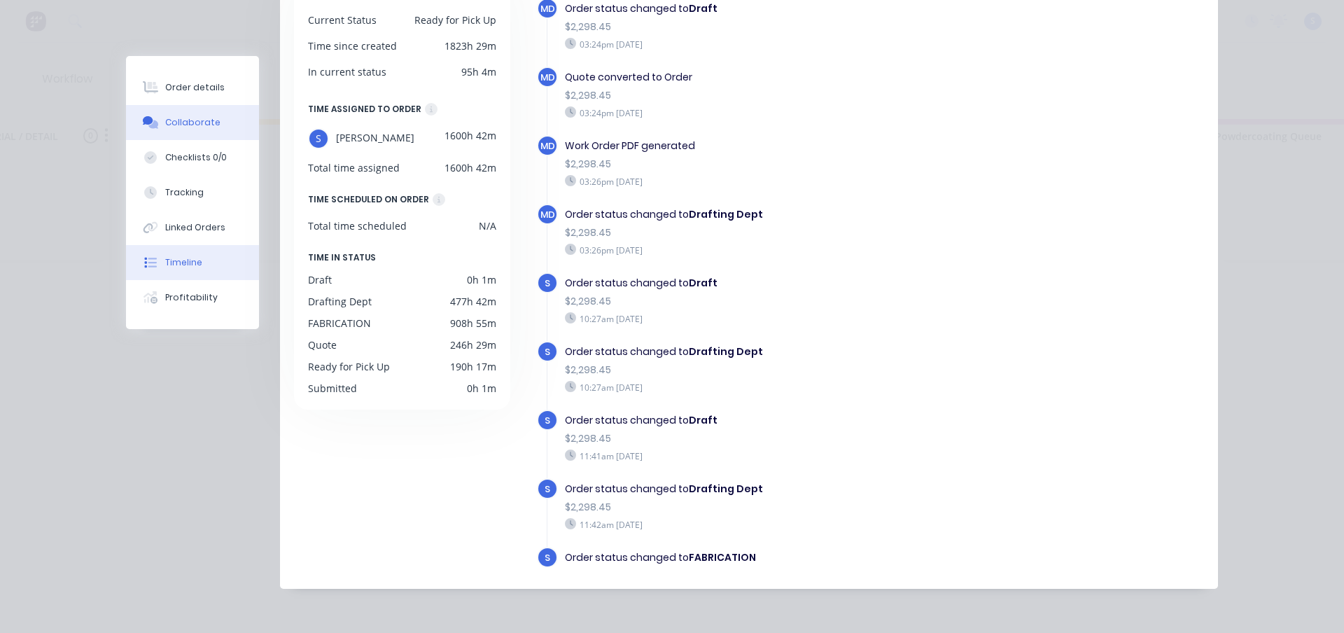
click at [184, 125] on div "Collaborate" at bounding box center [192, 122] width 55 height 13
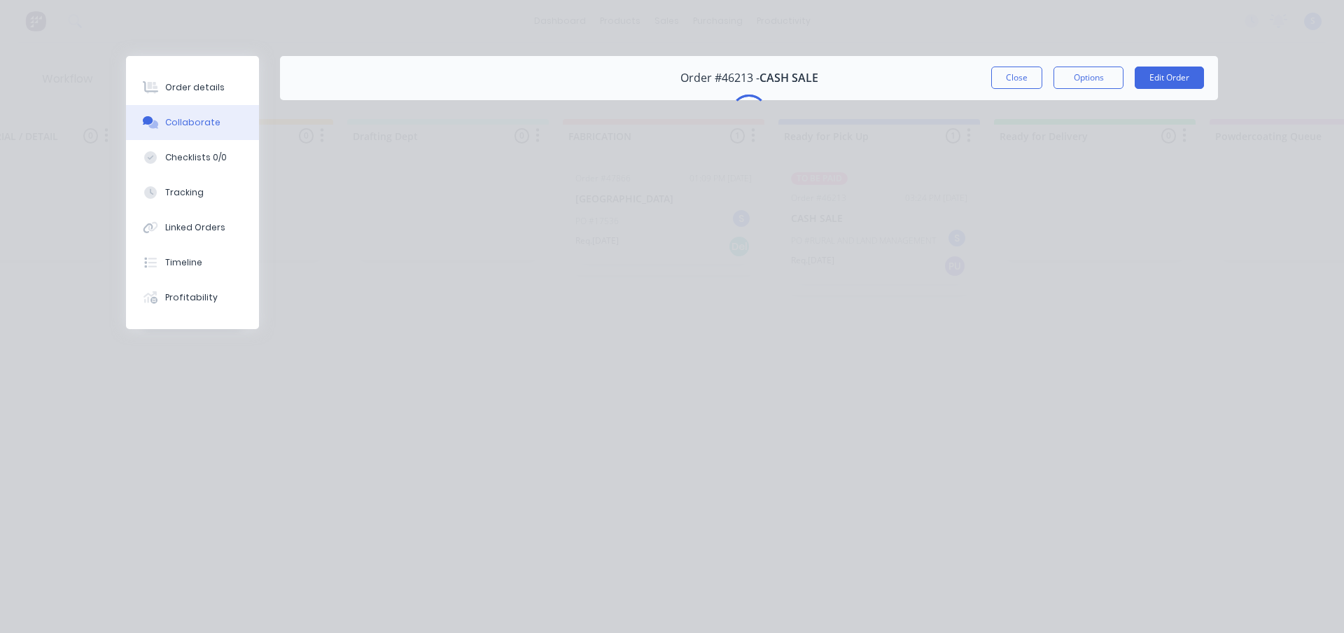
scroll to position [0, 0]
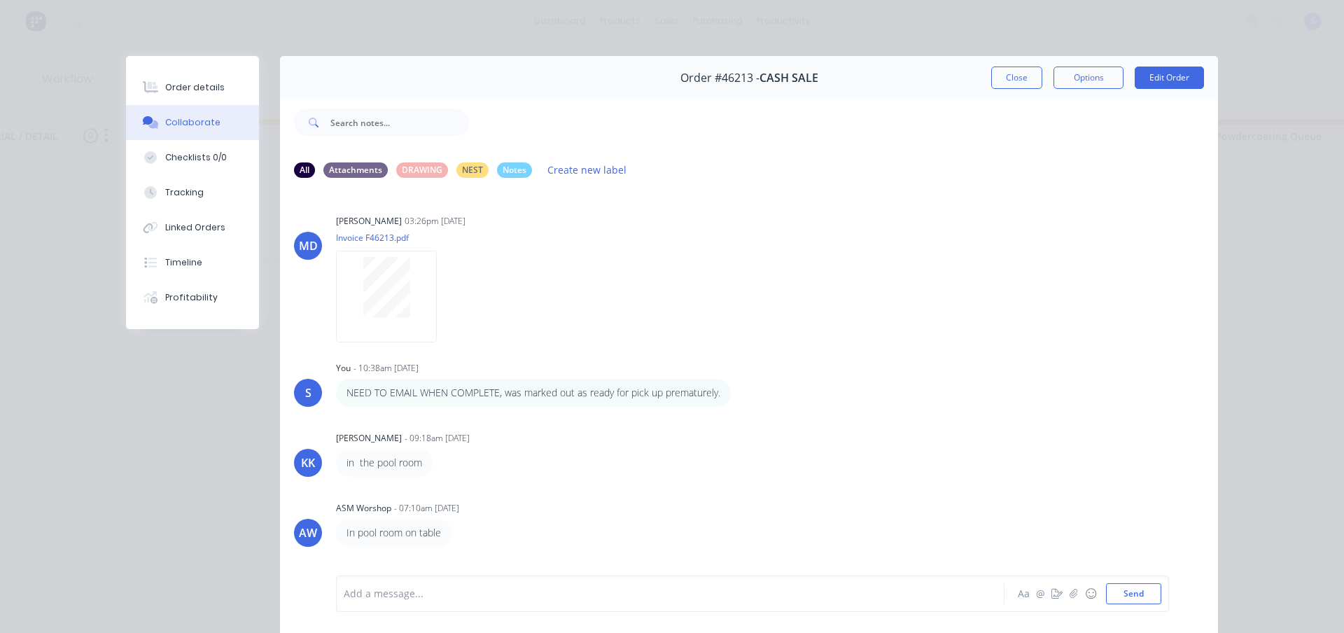
click at [368, 597] on div at bounding box center [650, 594] width 613 height 15
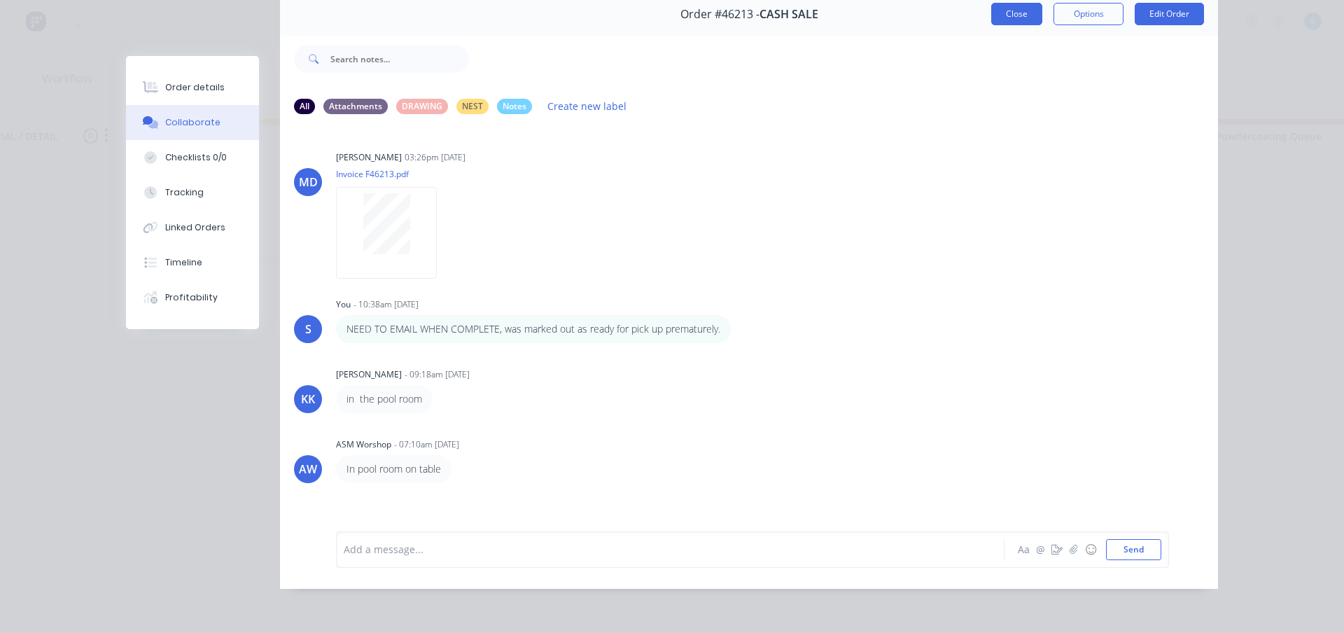
click at [1024, 7] on button "Close" at bounding box center [1016, 14] width 51 height 22
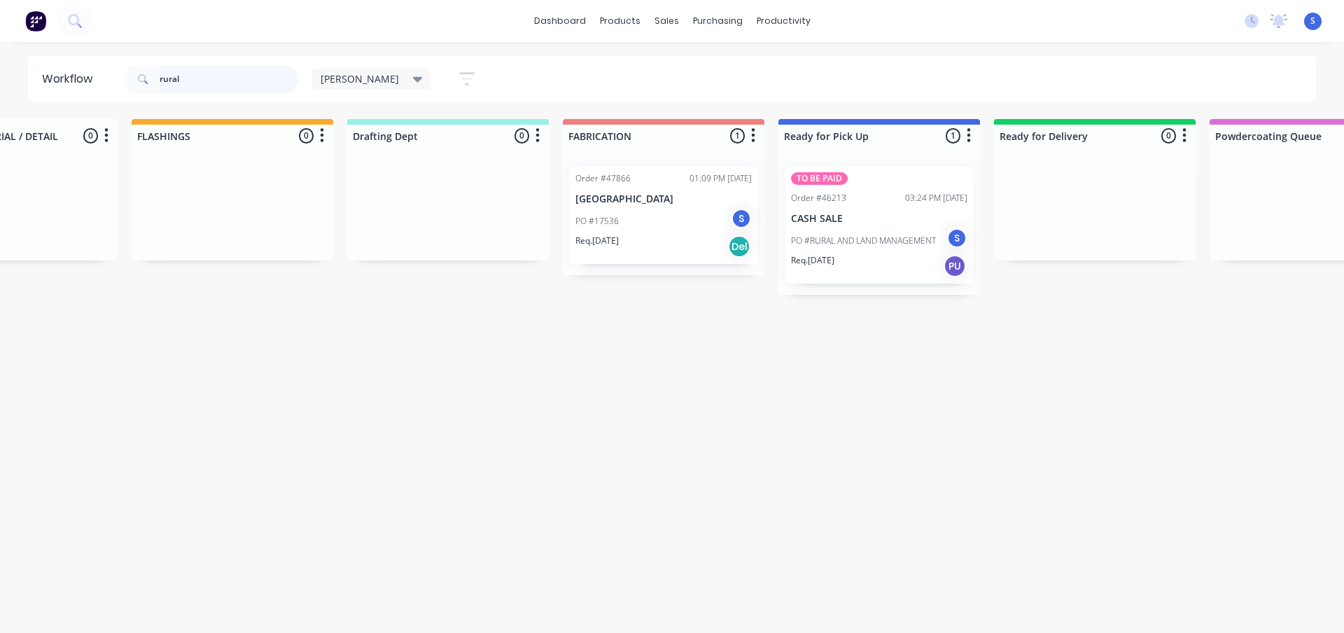
click at [214, 80] on input "rural" at bounding box center [229, 79] width 139 height 28
